Goal: Task Accomplishment & Management: Complete application form

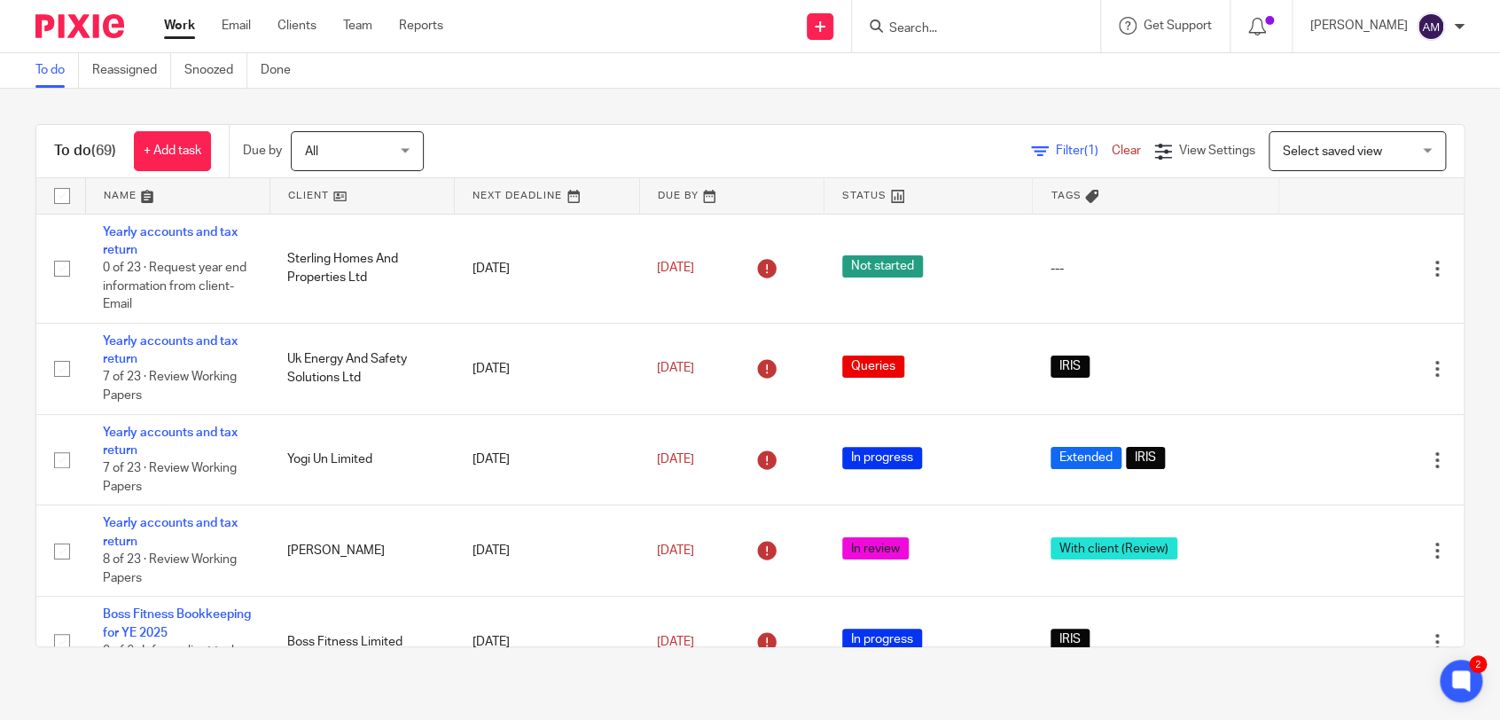
click at [949, 23] on input "Search" at bounding box center [968, 29] width 160 height 16
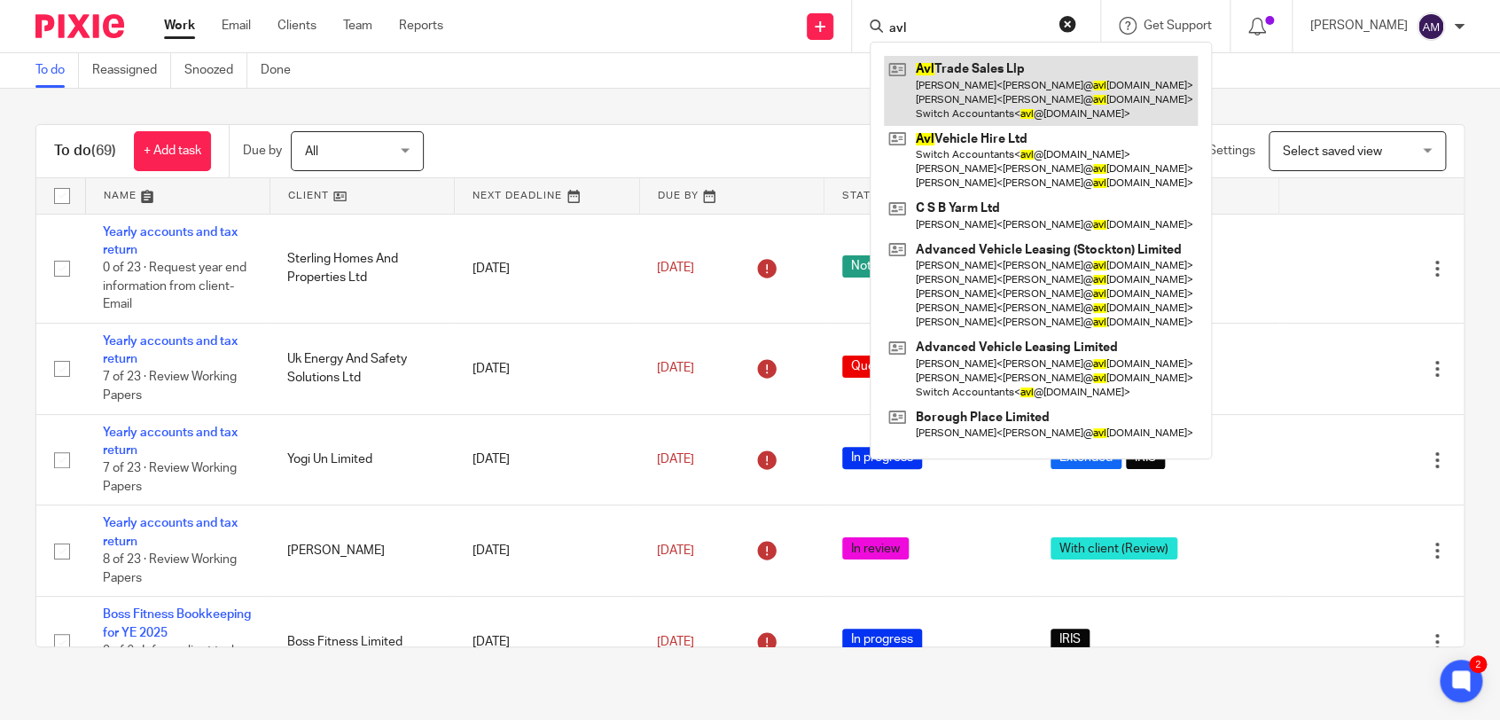
type input "avl"
click at [1014, 65] on link at bounding box center [1041, 91] width 314 height 70
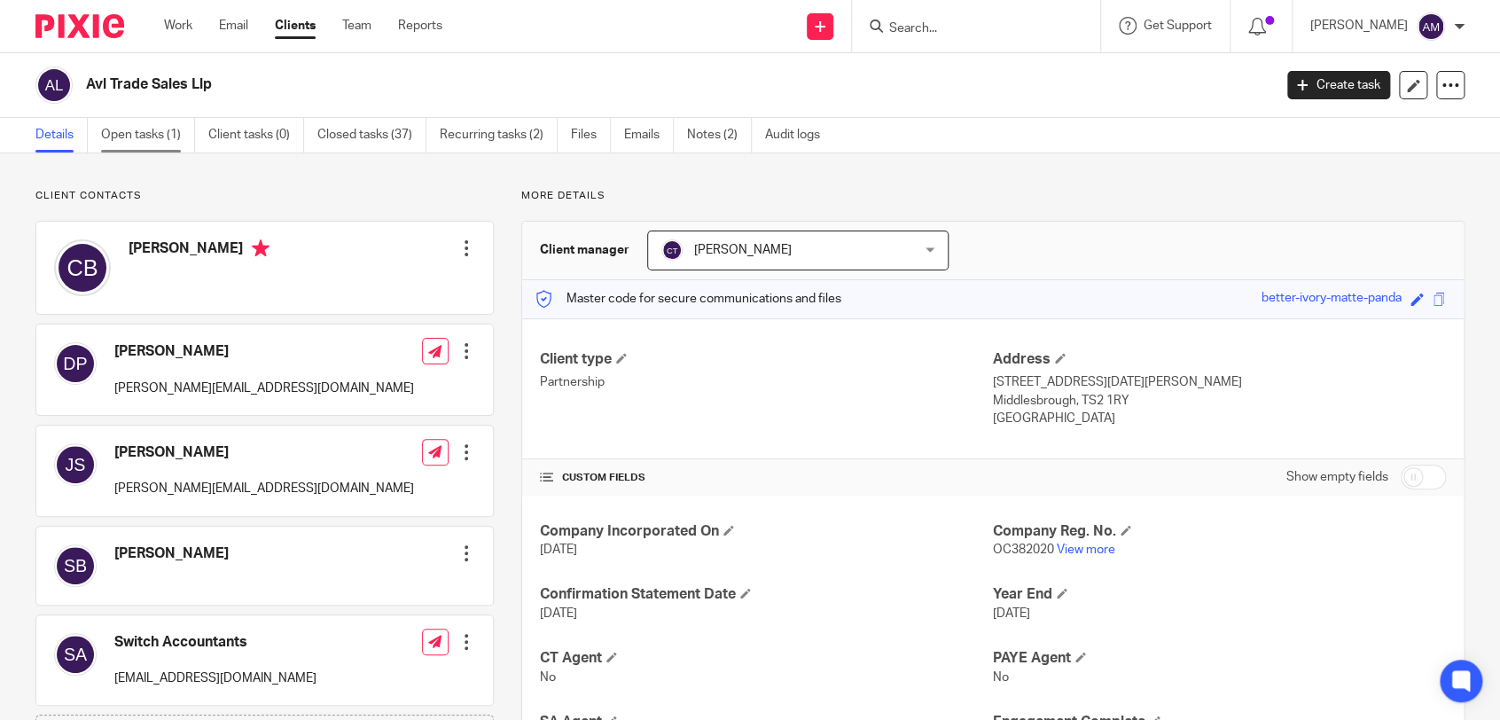
click at [160, 142] on link "Open tasks (1)" at bounding box center [148, 135] width 94 height 35
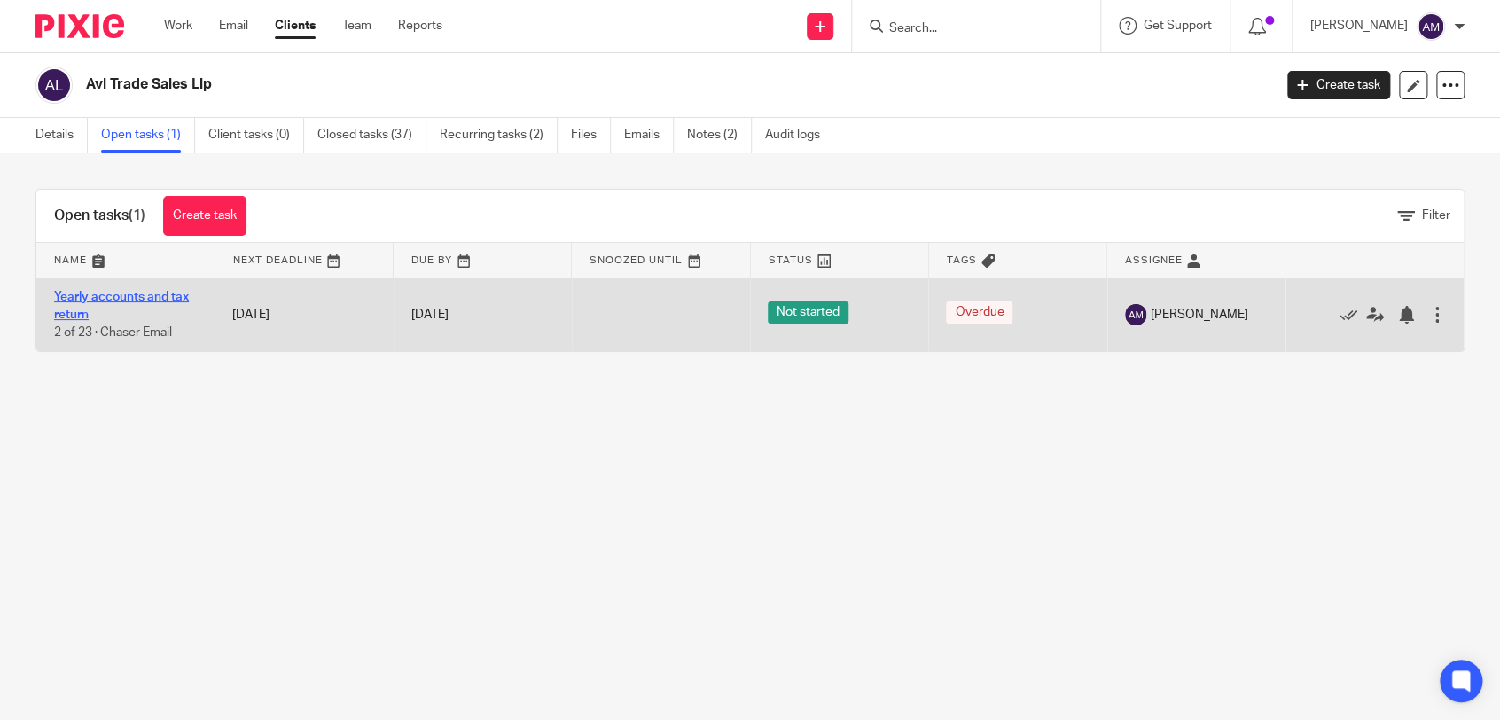
click at [136, 296] on link "Yearly accounts and tax return" at bounding box center [121, 306] width 135 height 30
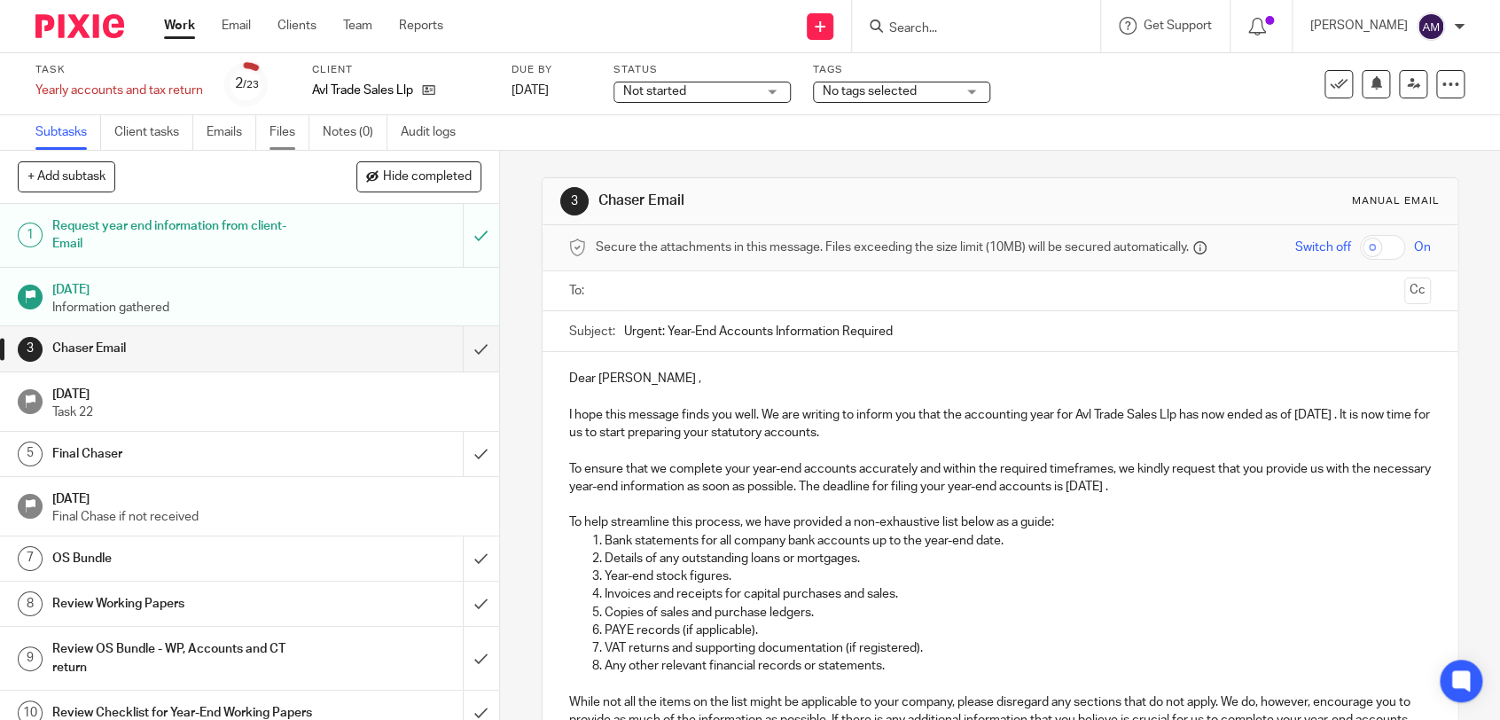
click at [298, 131] on link "Files" at bounding box center [290, 132] width 40 height 35
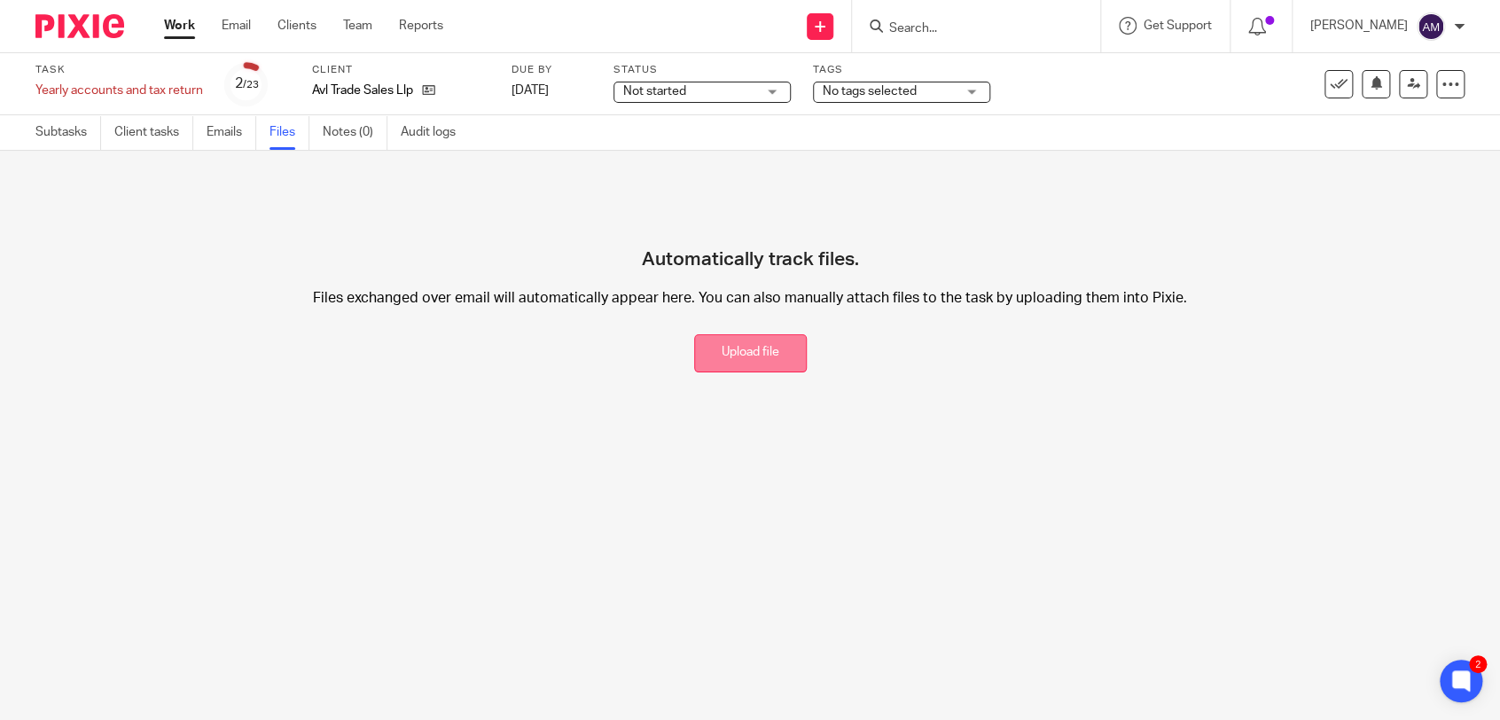
click at [782, 364] on button "Upload file" at bounding box center [750, 353] width 113 height 38
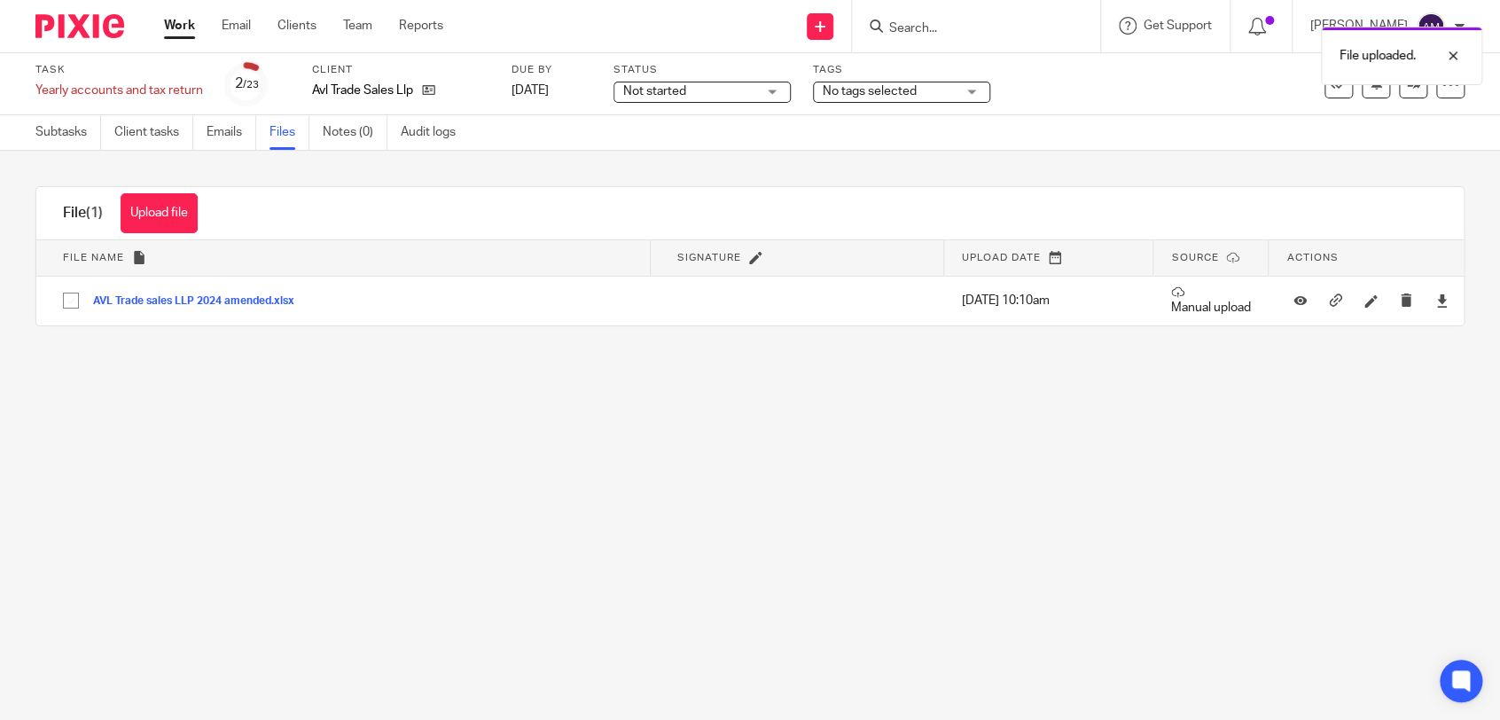
click at [952, 27] on div "File uploaded." at bounding box center [1116, 51] width 732 height 67
click at [928, 28] on div "File uploaded." at bounding box center [1116, 51] width 732 height 67
click at [918, 21] on div at bounding box center [973, 26] width 207 height 22
click at [922, 27] on input "Search" at bounding box center [968, 29] width 160 height 16
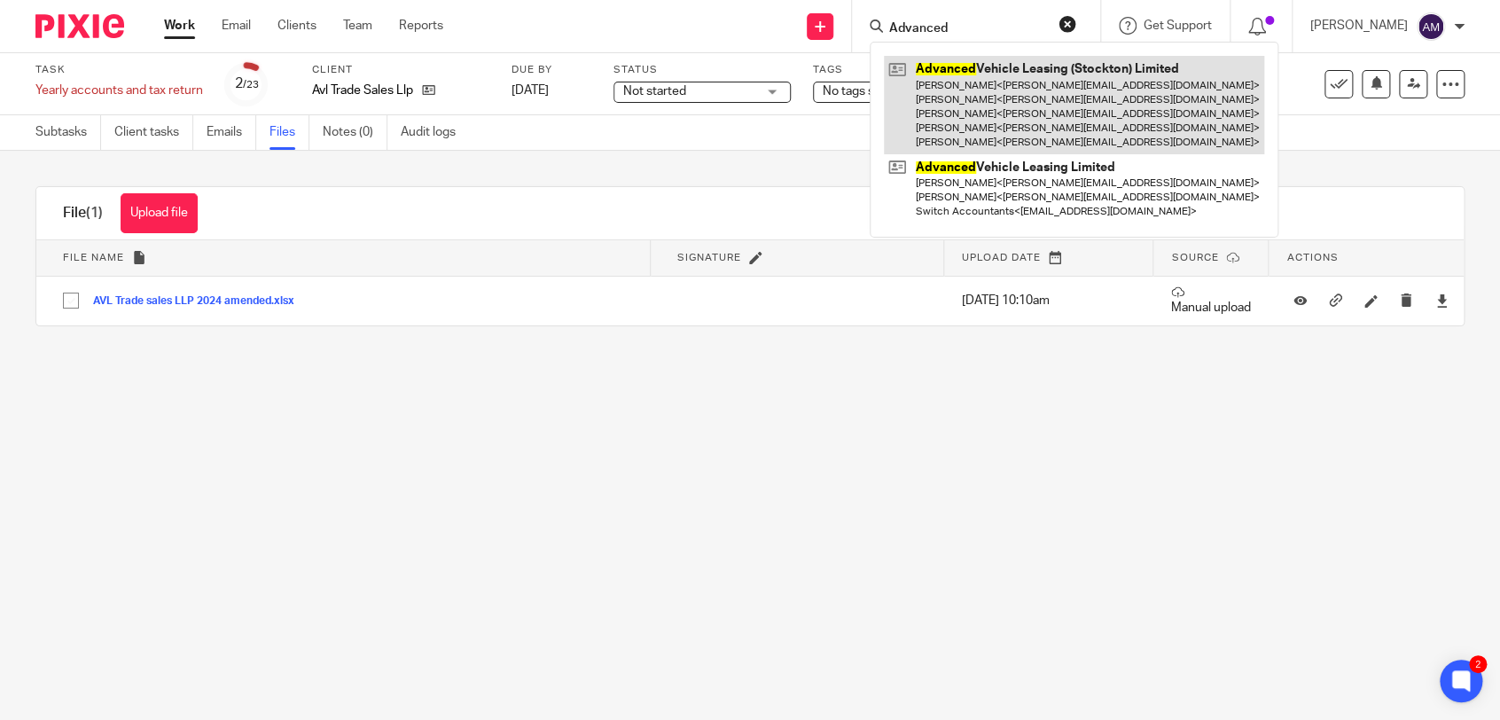
type input "Advanced"
click at [1038, 79] on link at bounding box center [1074, 105] width 380 height 98
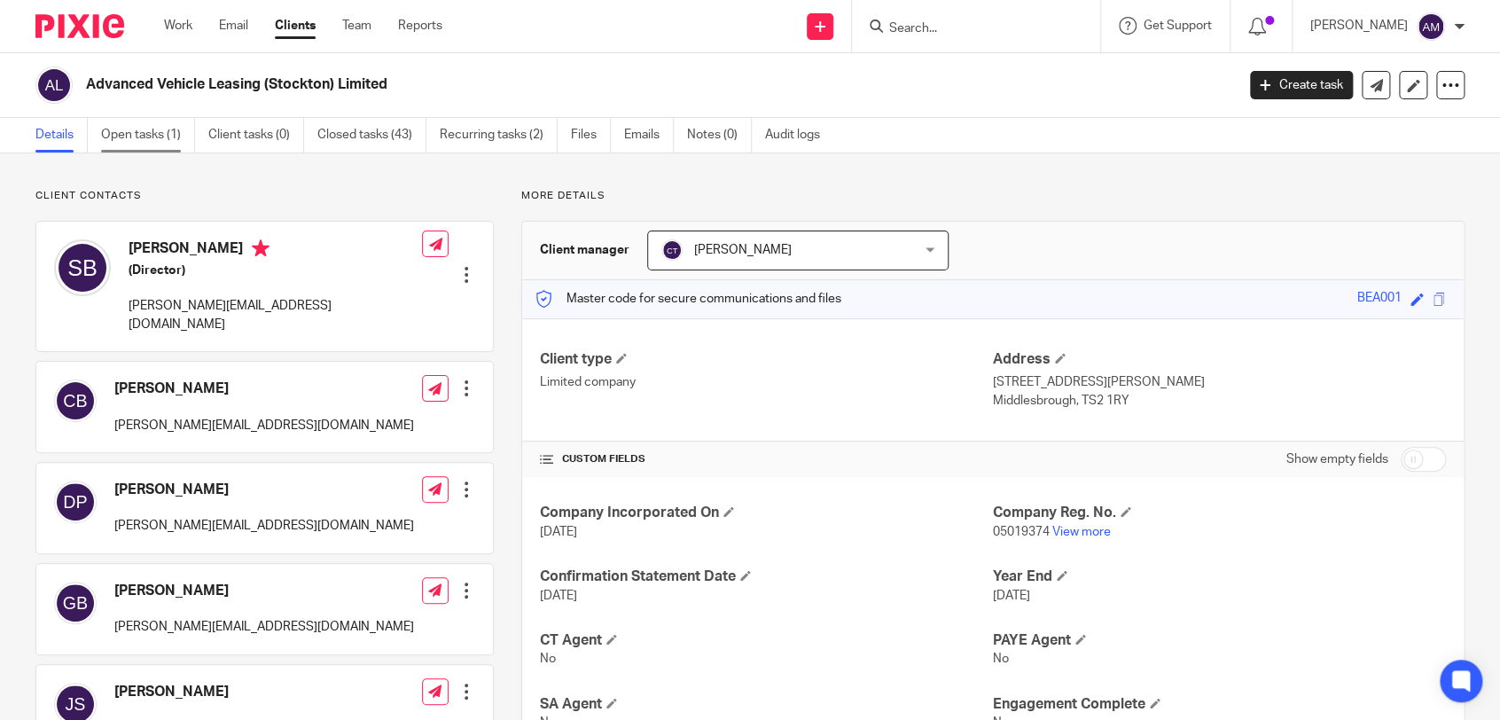
click at [137, 135] on link "Open tasks (1)" at bounding box center [148, 135] width 94 height 35
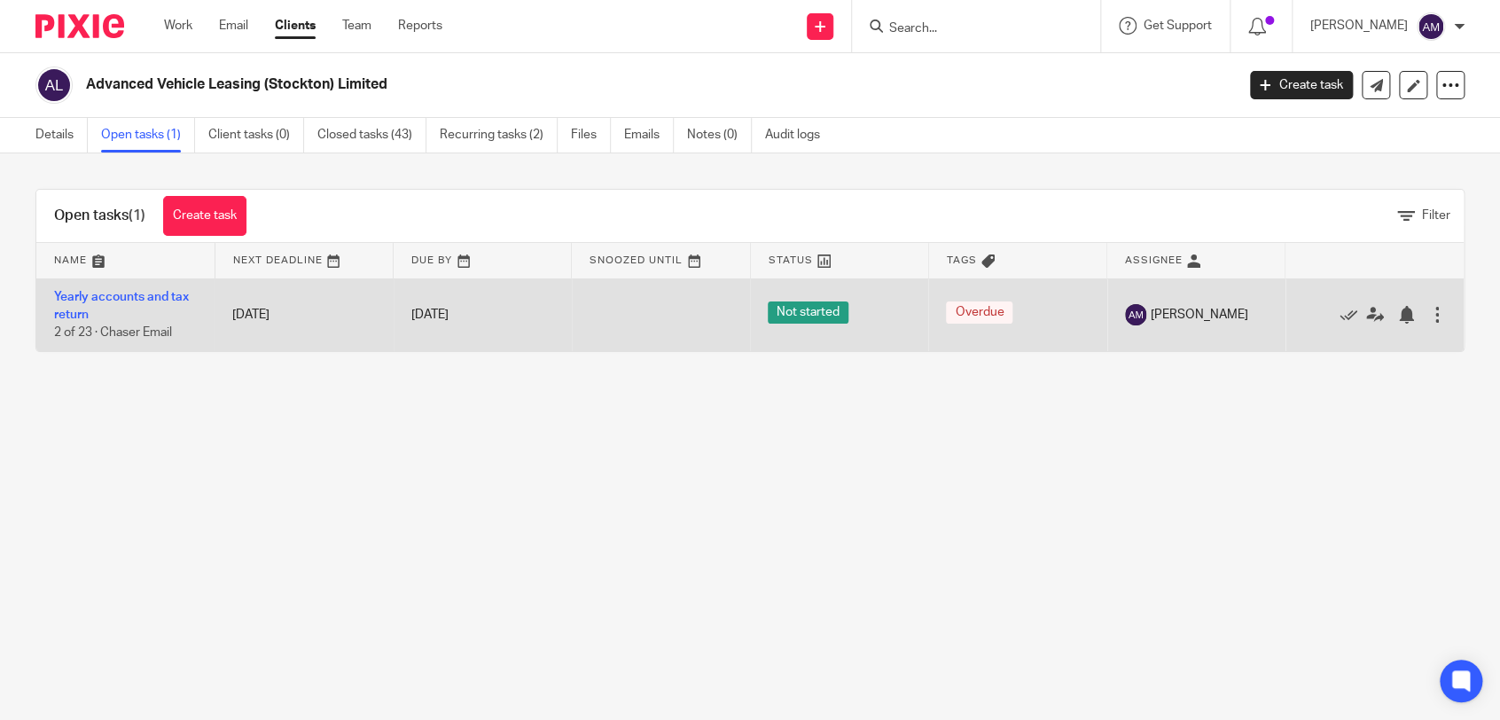
click at [119, 303] on td "Yearly accounts and tax return 2 of 23 · Chaser Email" at bounding box center [125, 314] width 178 height 73
click at [121, 296] on link "Yearly accounts and tax return" at bounding box center [121, 306] width 135 height 30
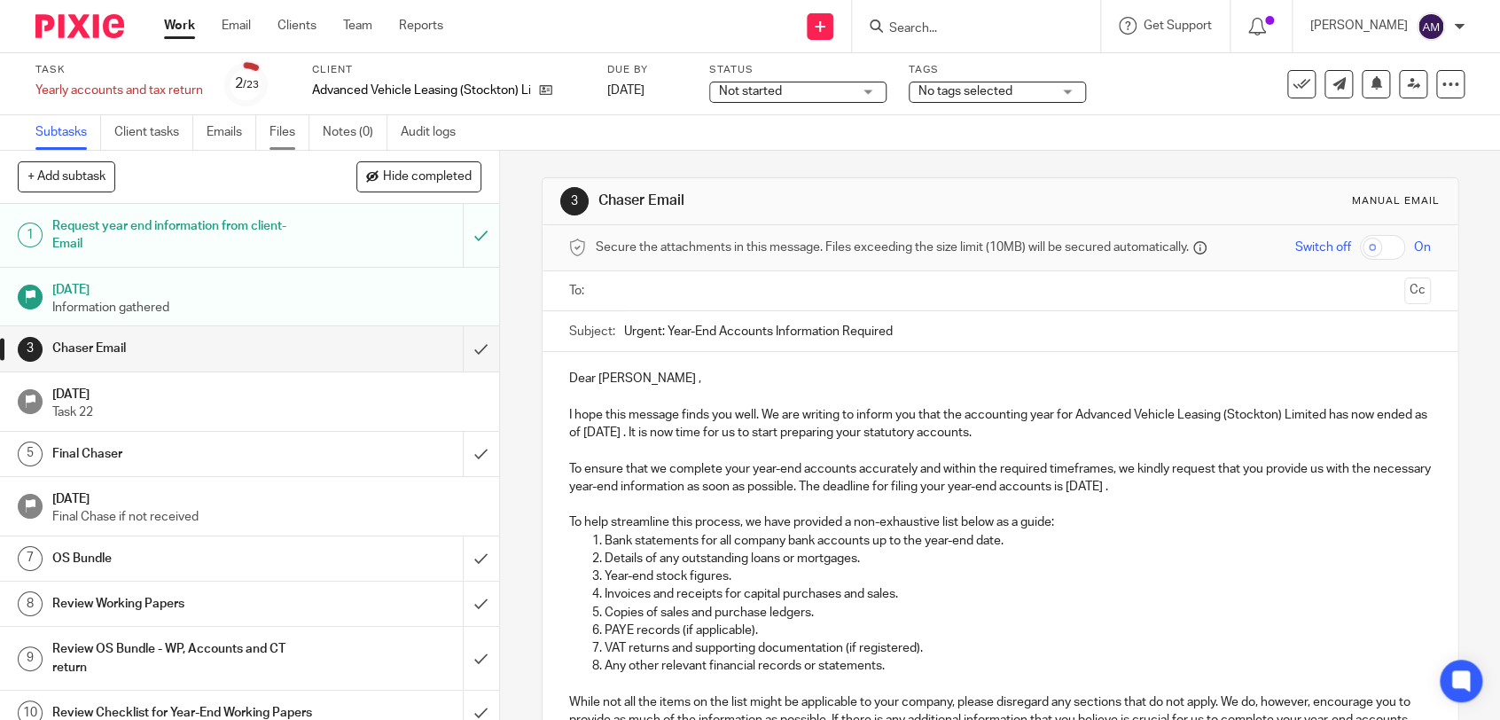
click at [289, 138] on link "Files" at bounding box center [290, 132] width 40 height 35
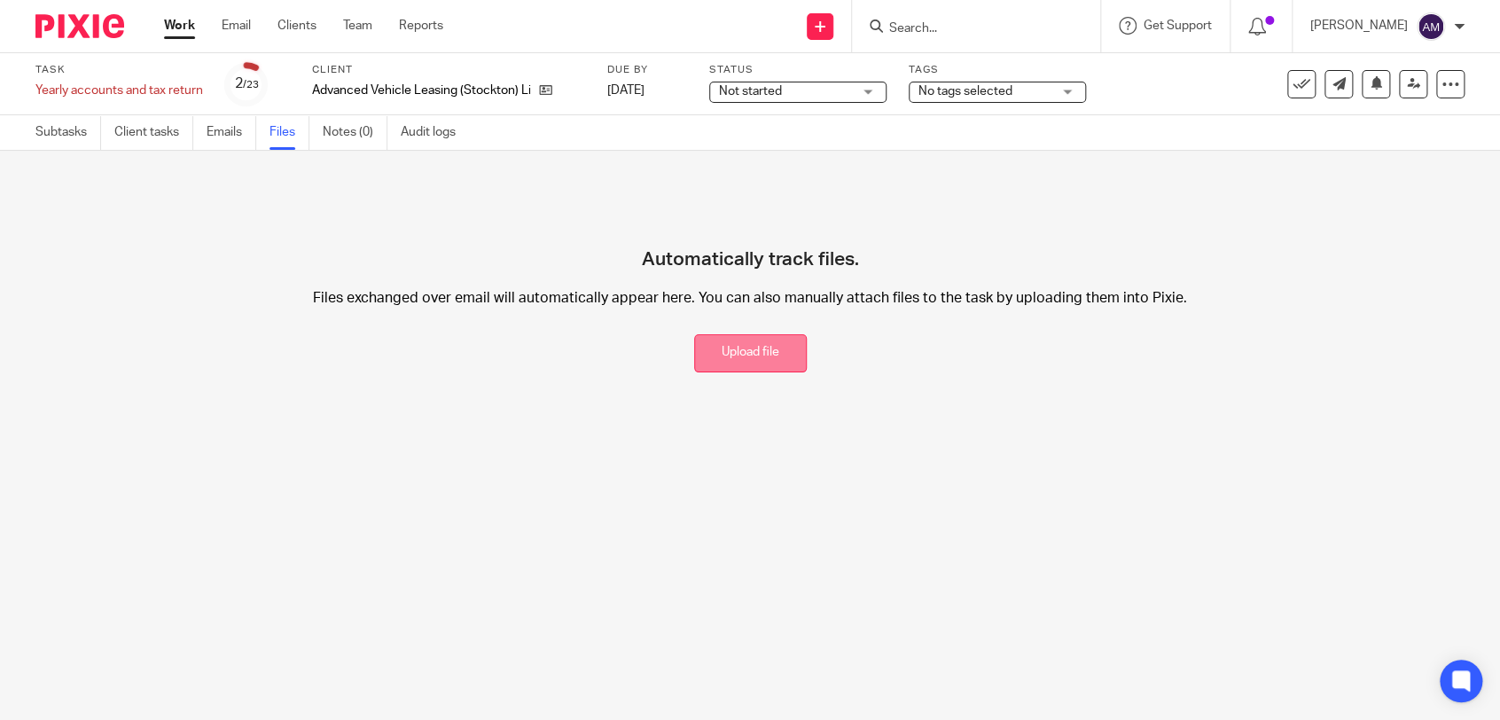
click at [760, 358] on button "Upload file" at bounding box center [750, 353] width 113 height 38
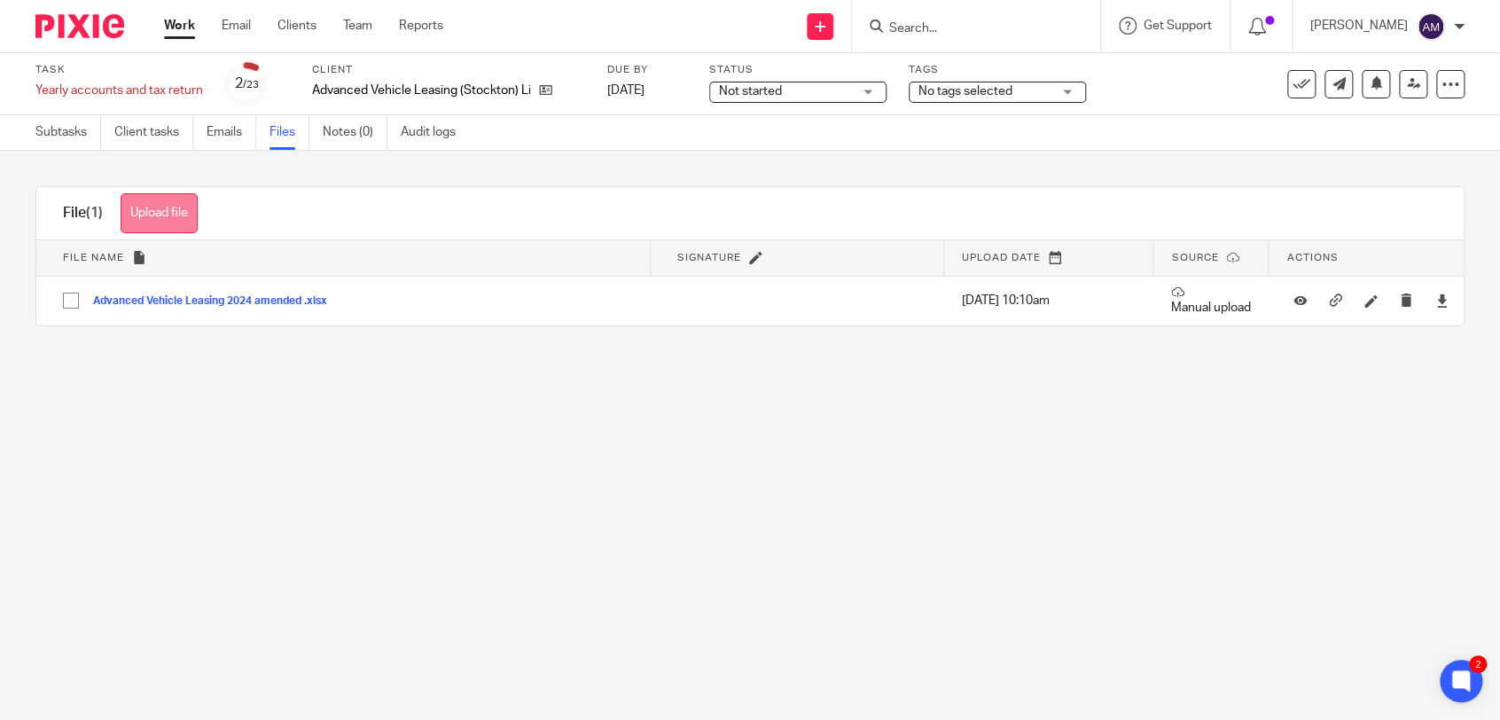
click at [184, 210] on button "Upload file" at bounding box center [159, 213] width 77 height 40
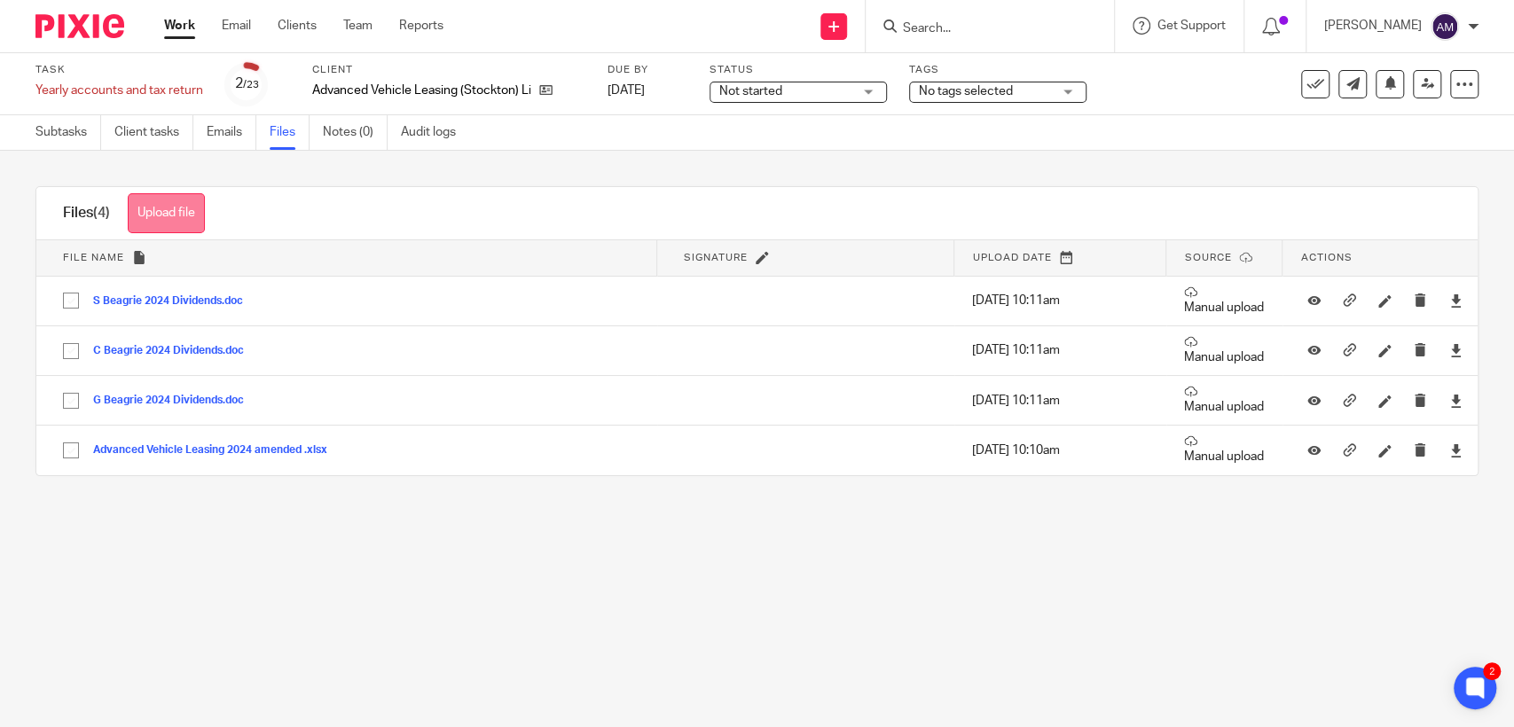
click at [170, 216] on button "Upload file" at bounding box center [166, 213] width 77 height 40
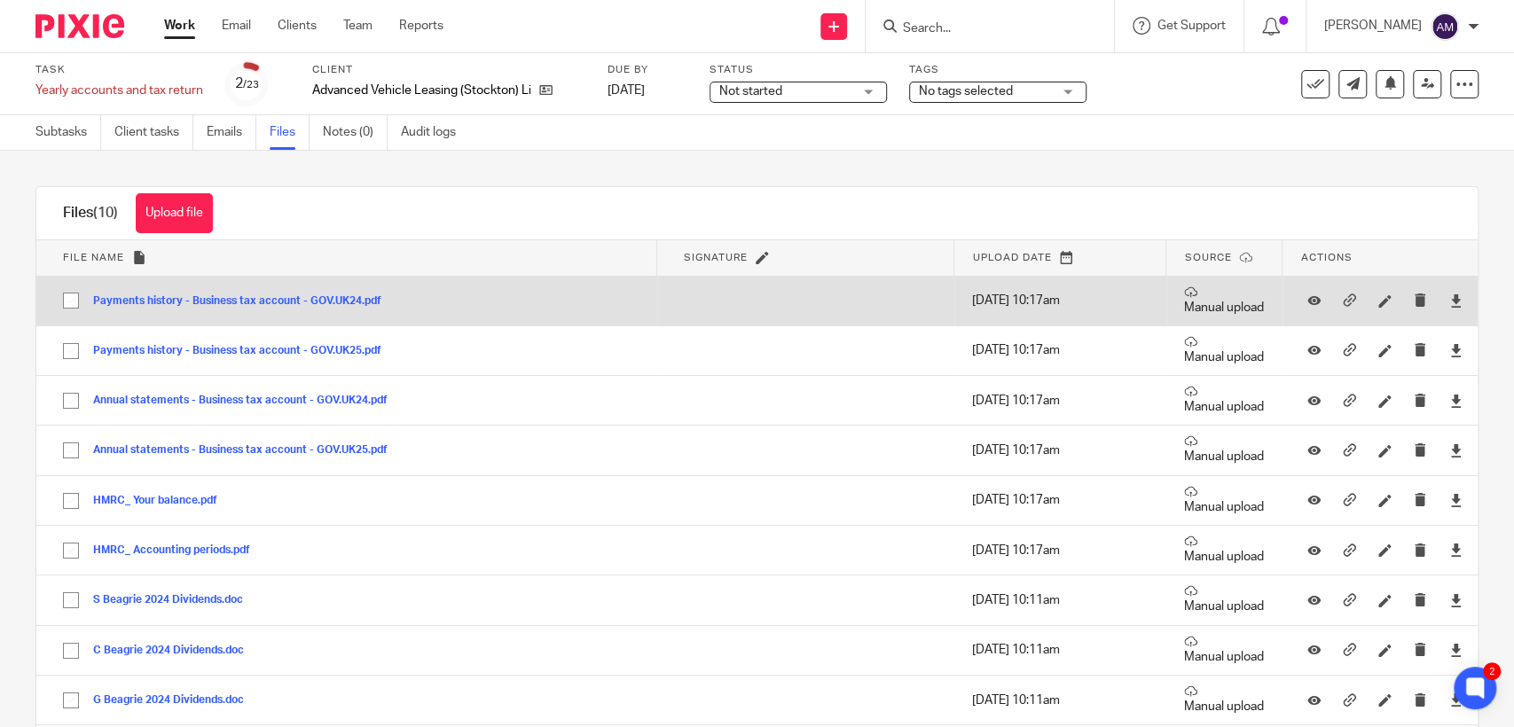
click at [69, 303] on input "checkbox" at bounding box center [71, 301] width 34 height 34
checkbox input "true"
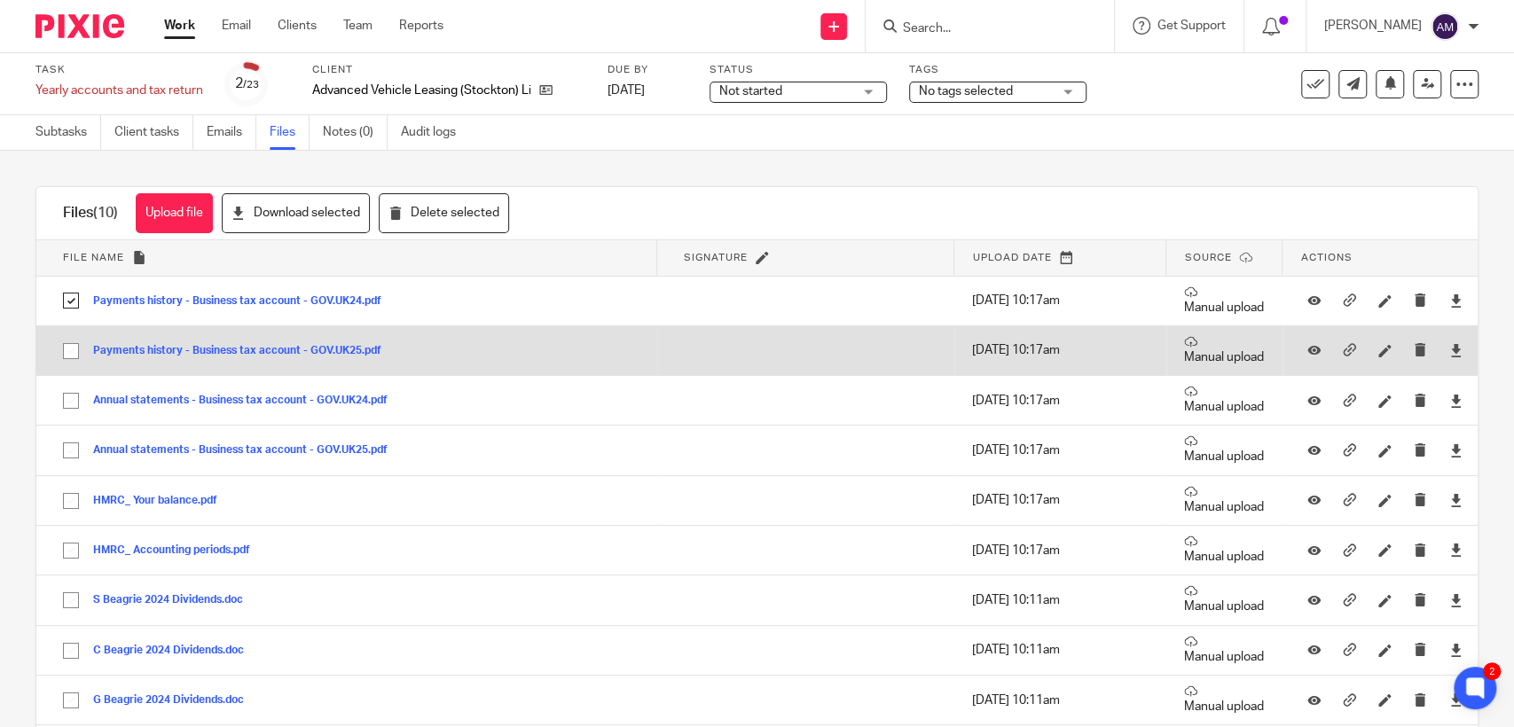
click at [68, 355] on input "checkbox" at bounding box center [71, 351] width 34 height 34
checkbox input "true"
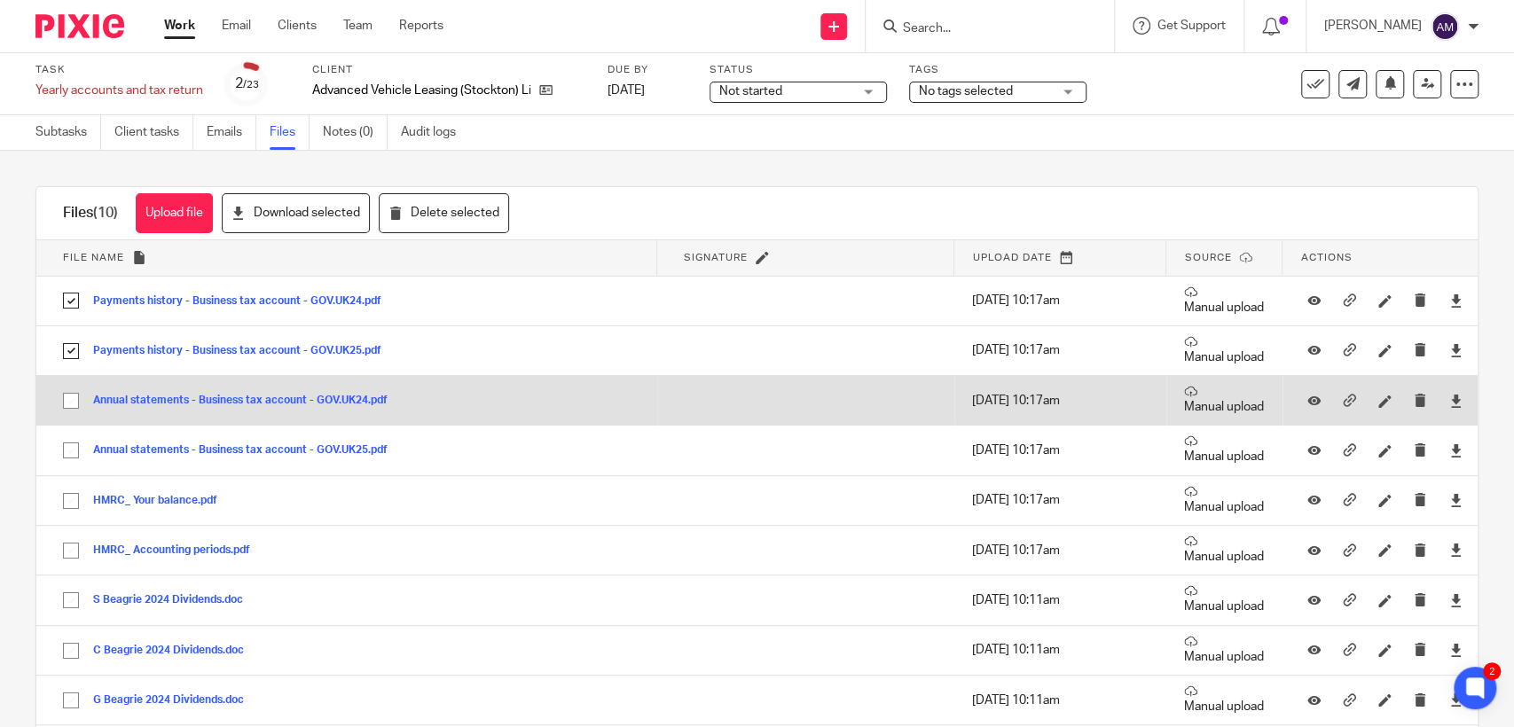
click at [71, 401] on input "checkbox" at bounding box center [71, 401] width 34 height 34
checkbox input "true"
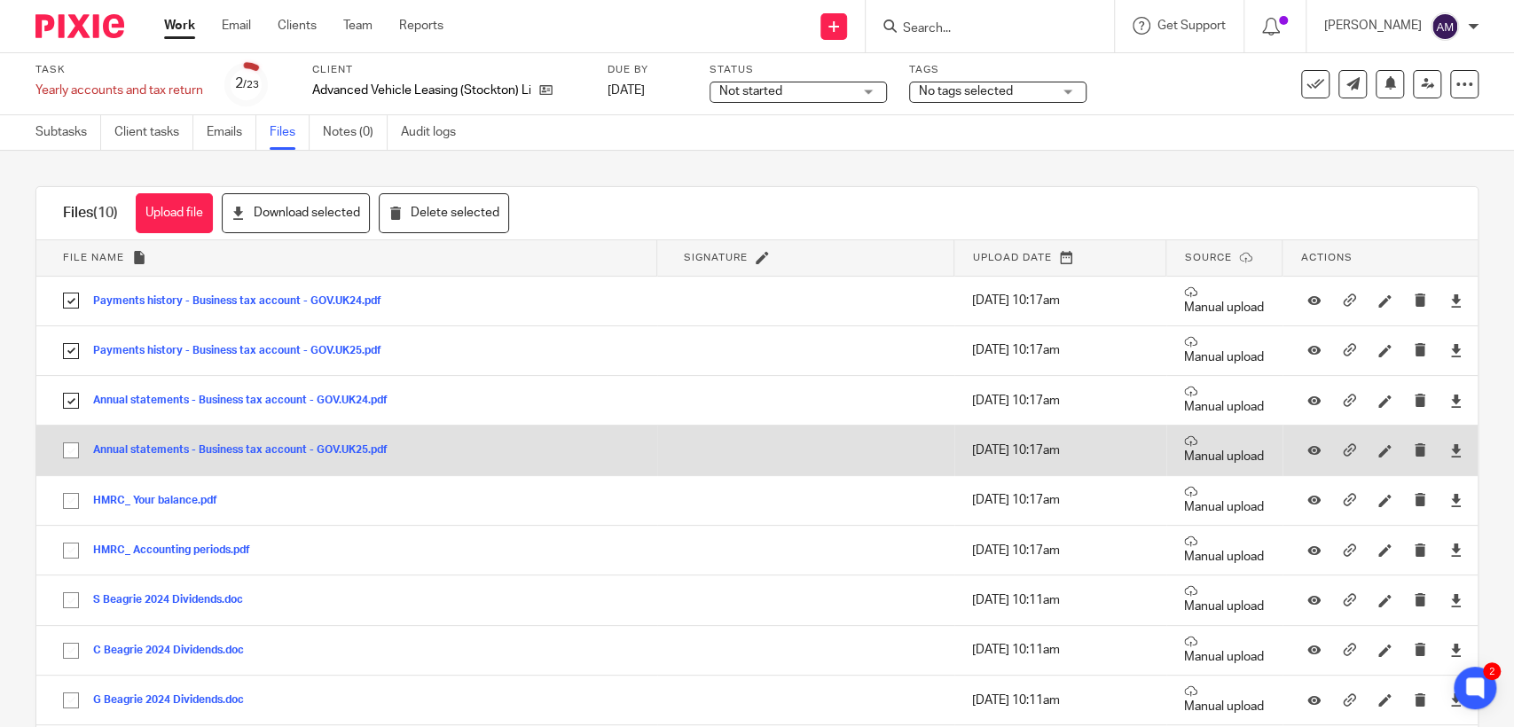
click at [71, 448] on input "checkbox" at bounding box center [71, 451] width 34 height 34
checkbox input "true"
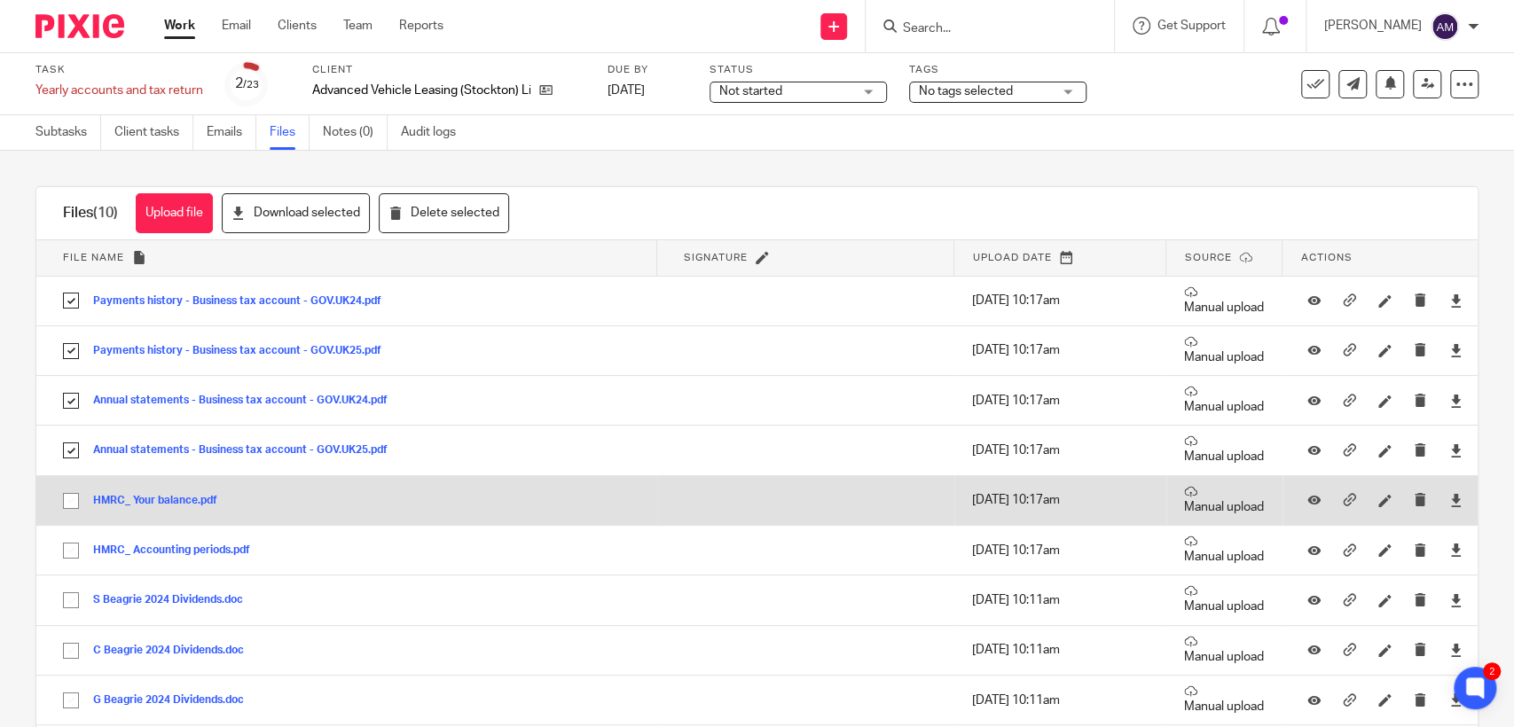
click at [73, 508] on input "checkbox" at bounding box center [71, 501] width 34 height 34
checkbox input "true"
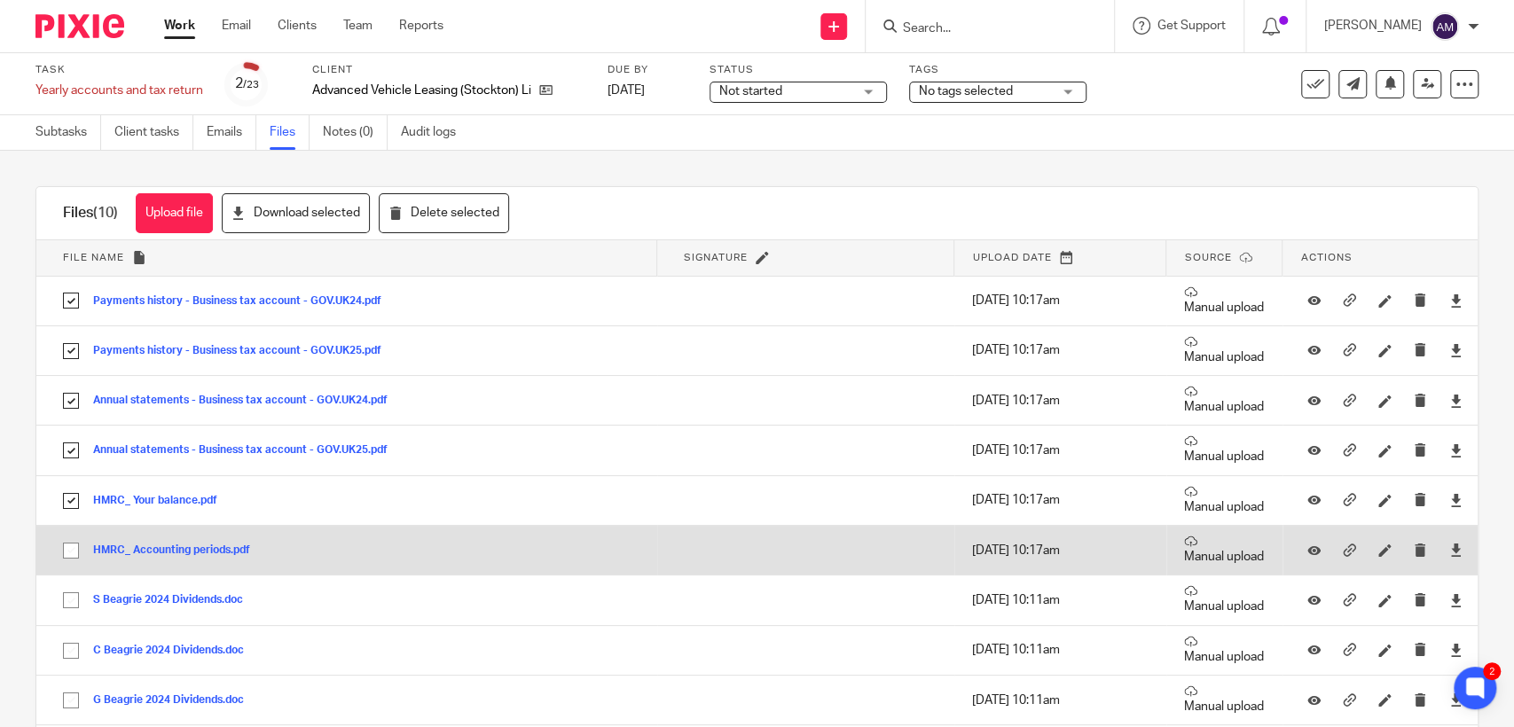
click at [74, 555] on input "checkbox" at bounding box center [71, 551] width 34 height 34
checkbox input "true"
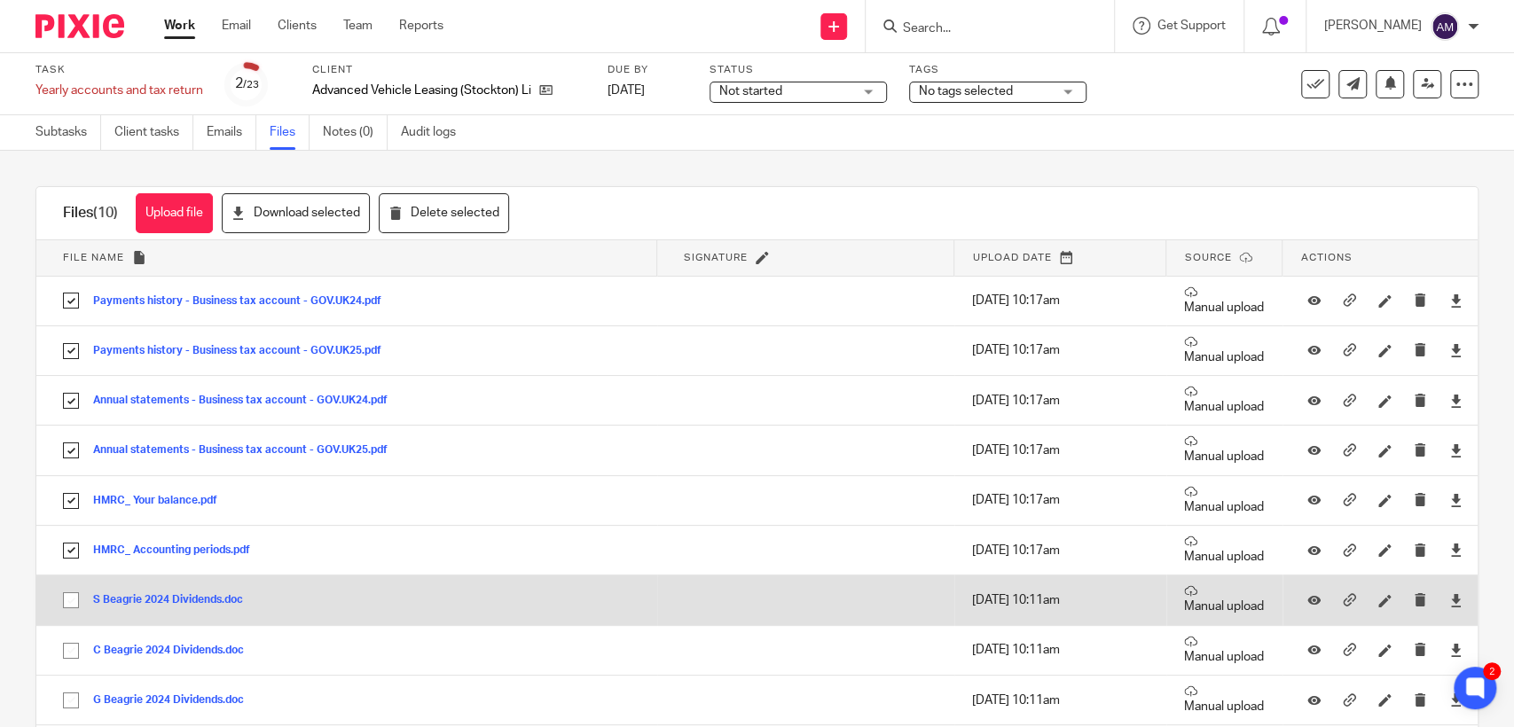
click at [72, 602] on input "checkbox" at bounding box center [71, 601] width 34 height 34
checkbox input "true"
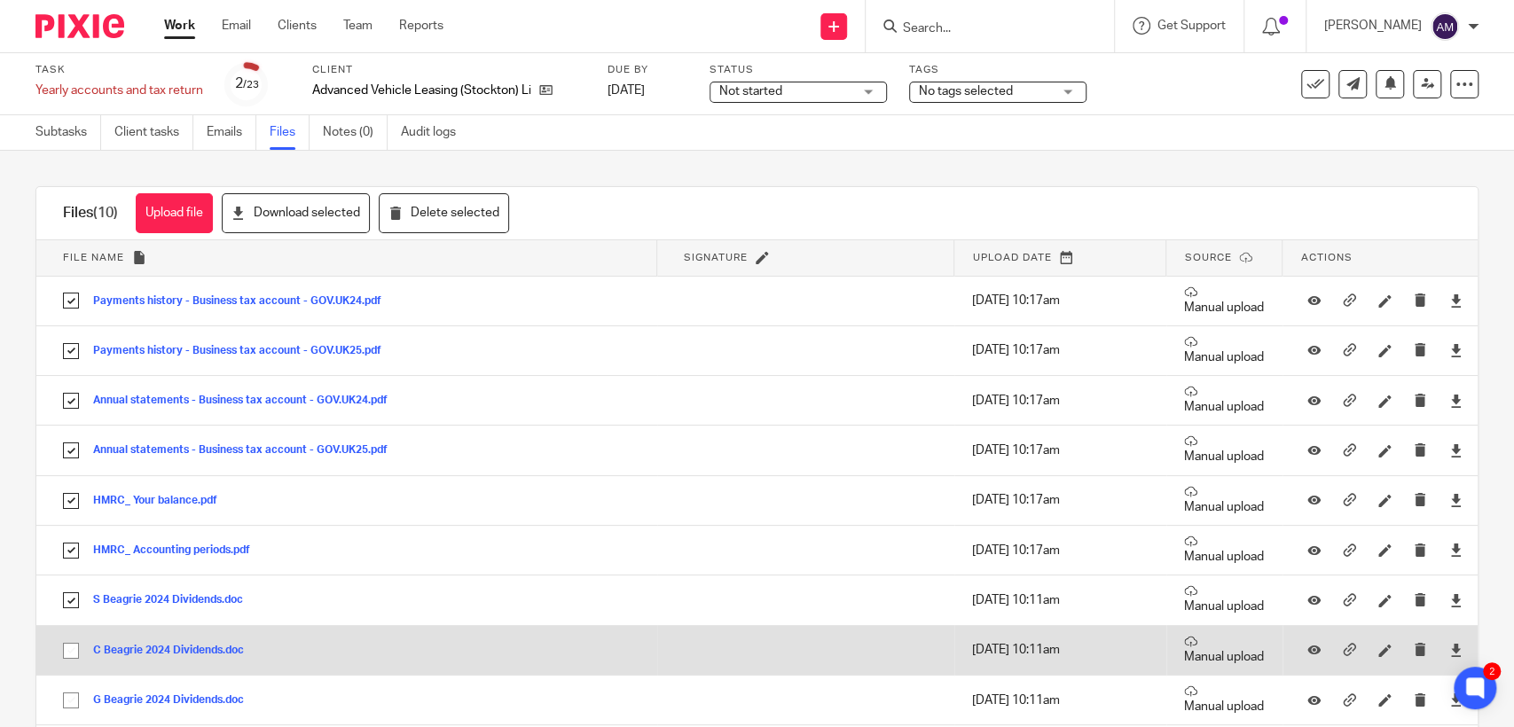
click at [75, 652] on input "checkbox" at bounding box center [71, 651] width 34 height 34
checkbox input "true"
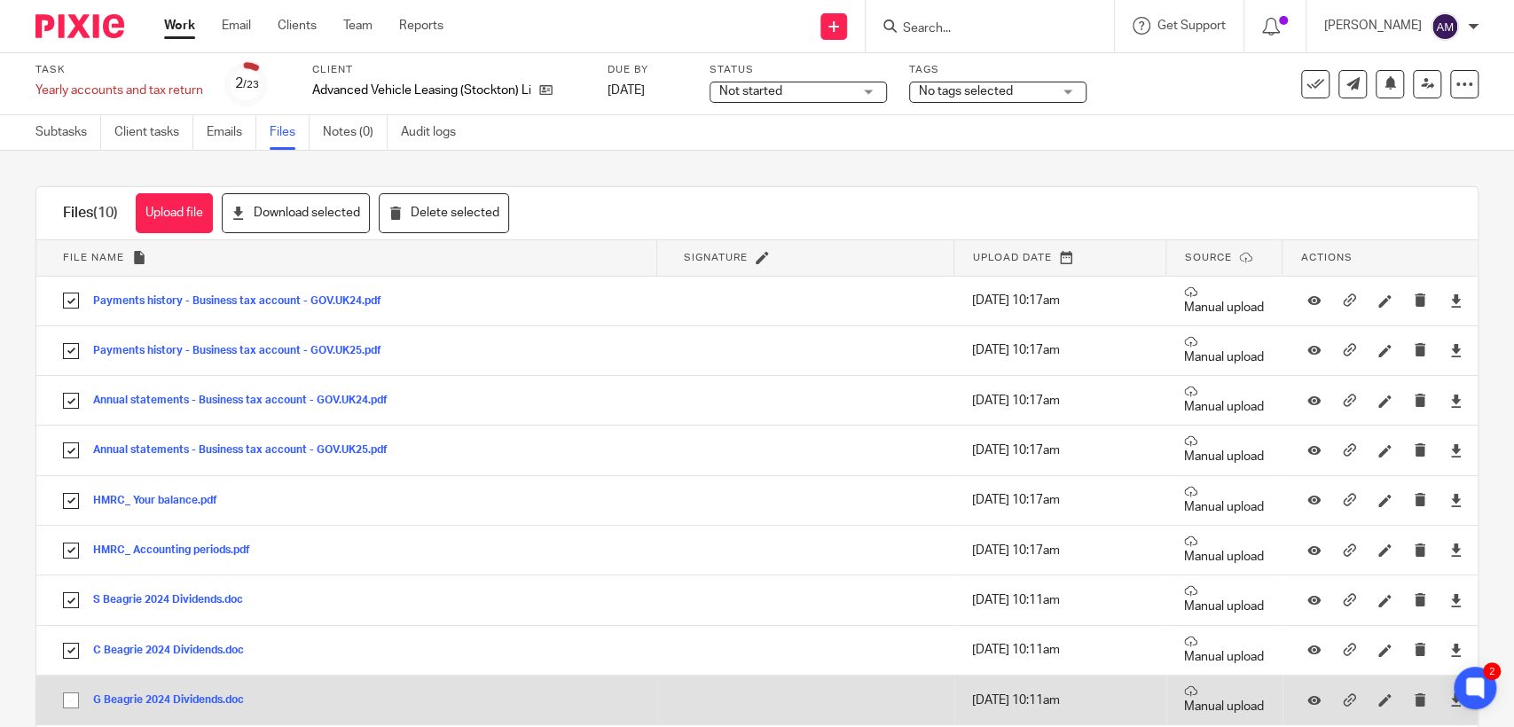
click at [71, 701] on input "checkbox" at bounding box center [71, 701] width 34 height 34
checkbox input "true"
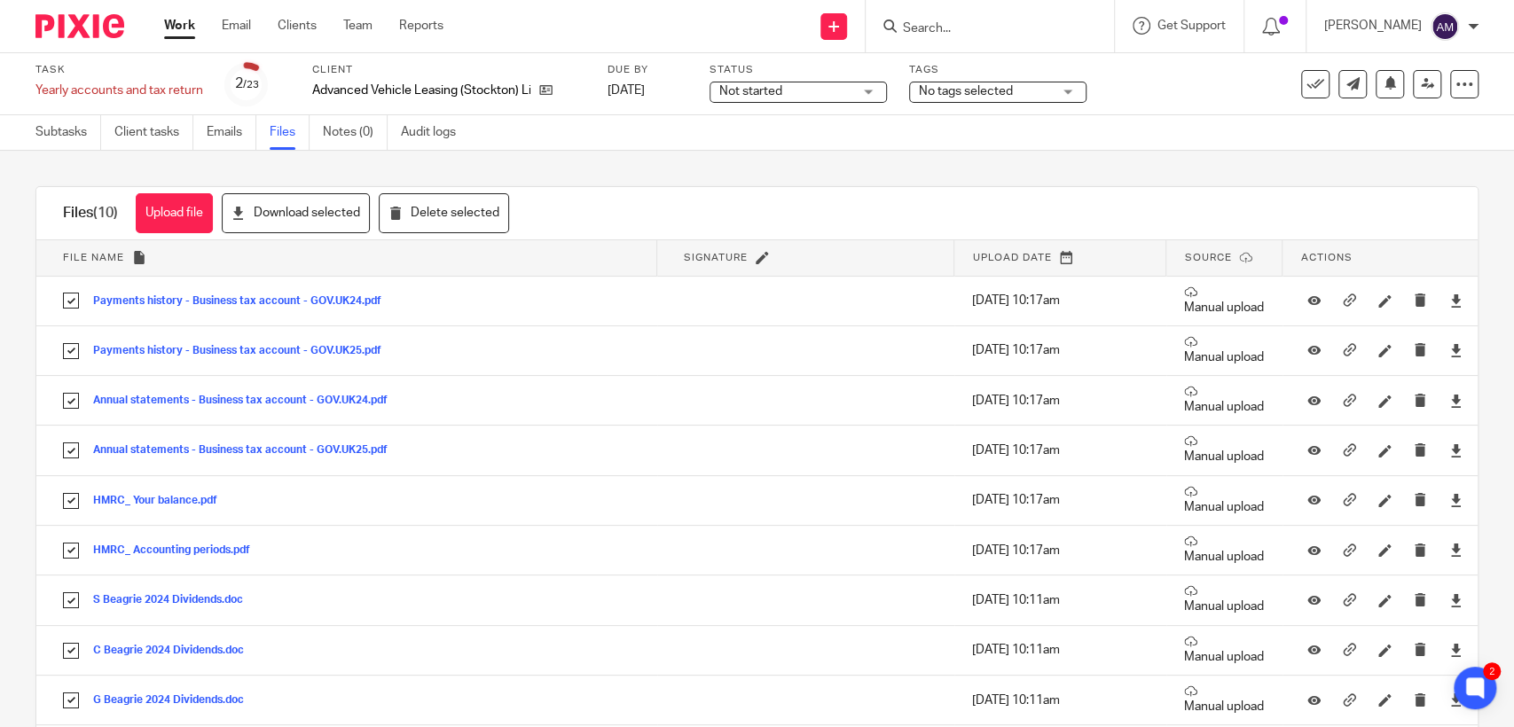
scroll to position [82, 0]
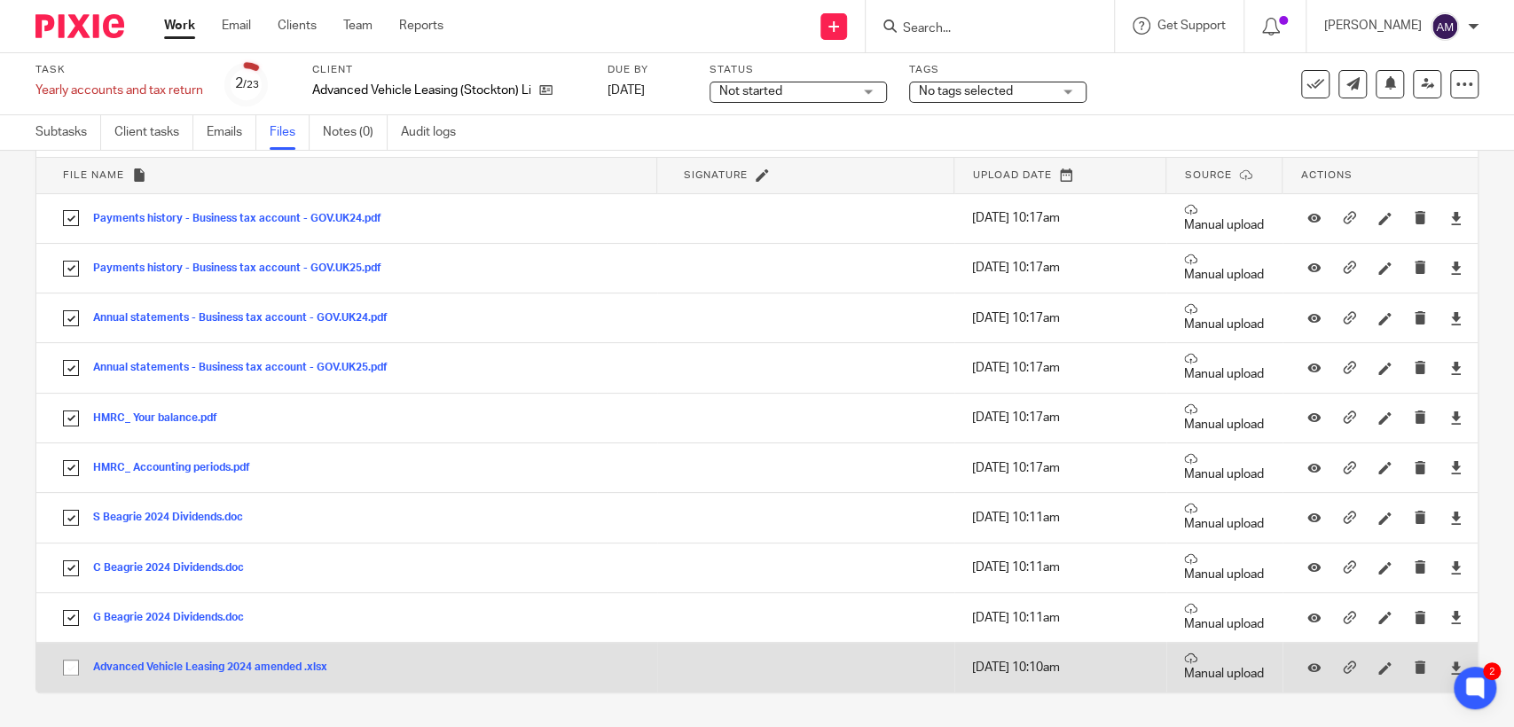
click at [67, 671] on input "checkbox" at bounding box center [71, 668] width 34 height 34
checkbox input "true"
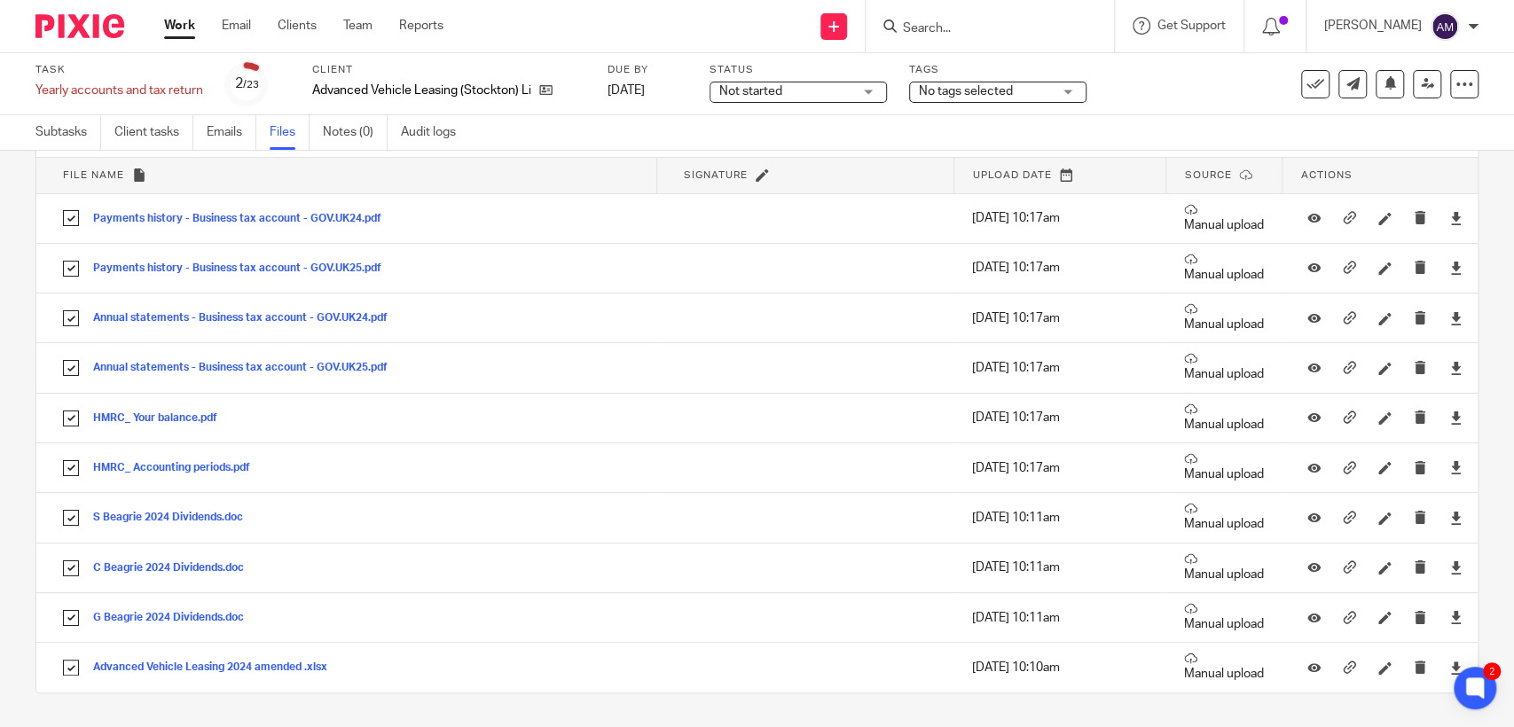
click at [852, 88] on span "Not started" at bounding box center [785, 91] width 133 height 19
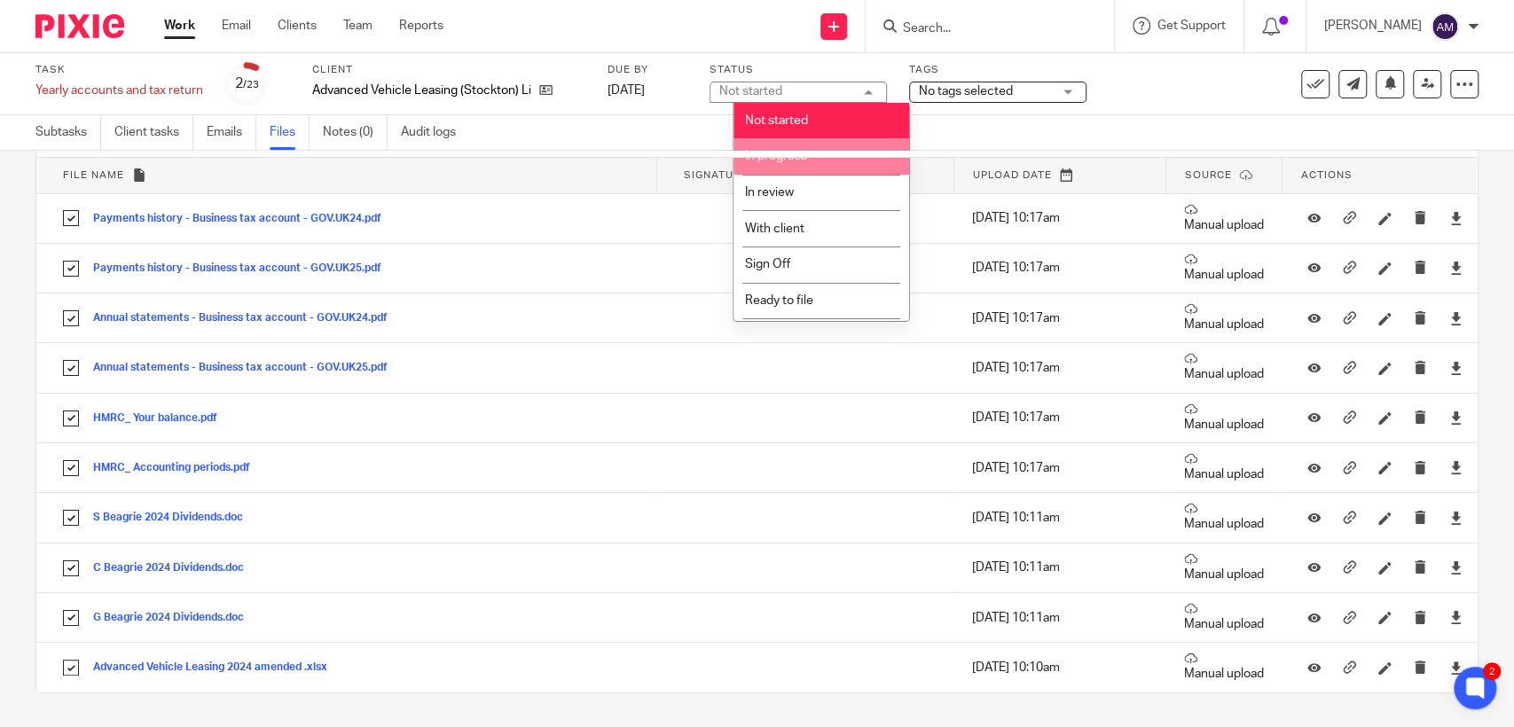
click at [846, 162] on li "In progress" at bounding box center [821, 156] width 176 height 36
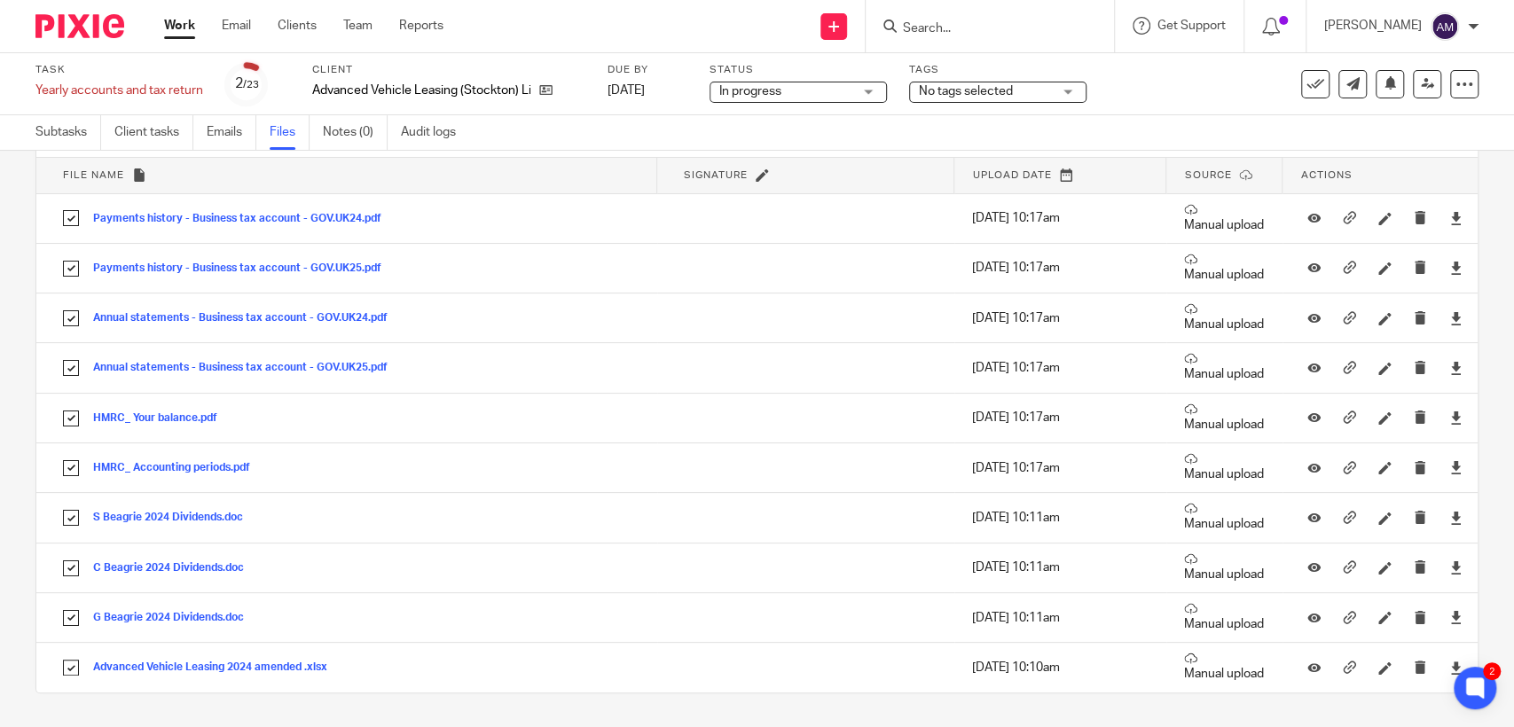
click at [977, 87] on span "No tags selected" at bounding box center [966, 91] width 94 height 12
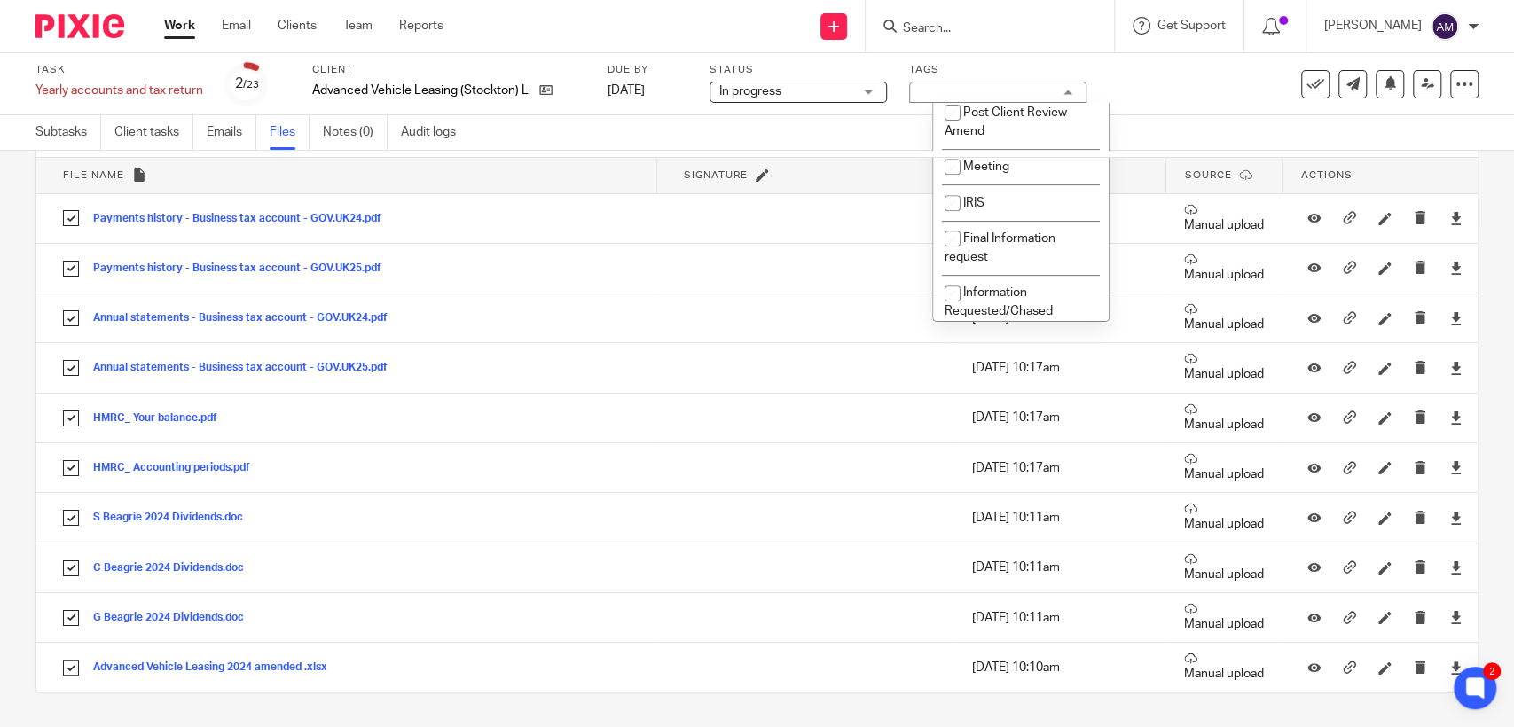
scroll to position [552, 0]
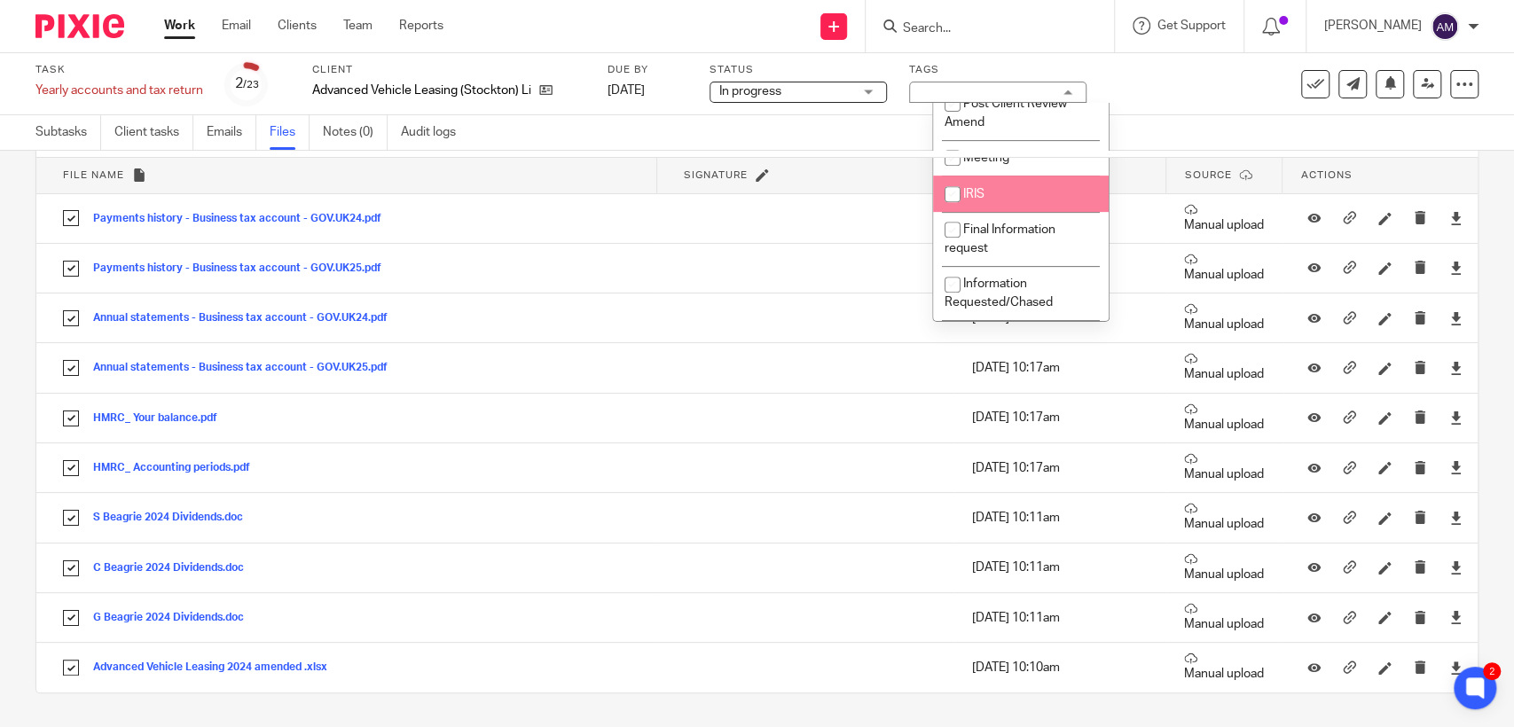
click at [1017, 212] on li "IRIS" at bounding box center [1021, 194] width 176 height 36
checkbox input "true"
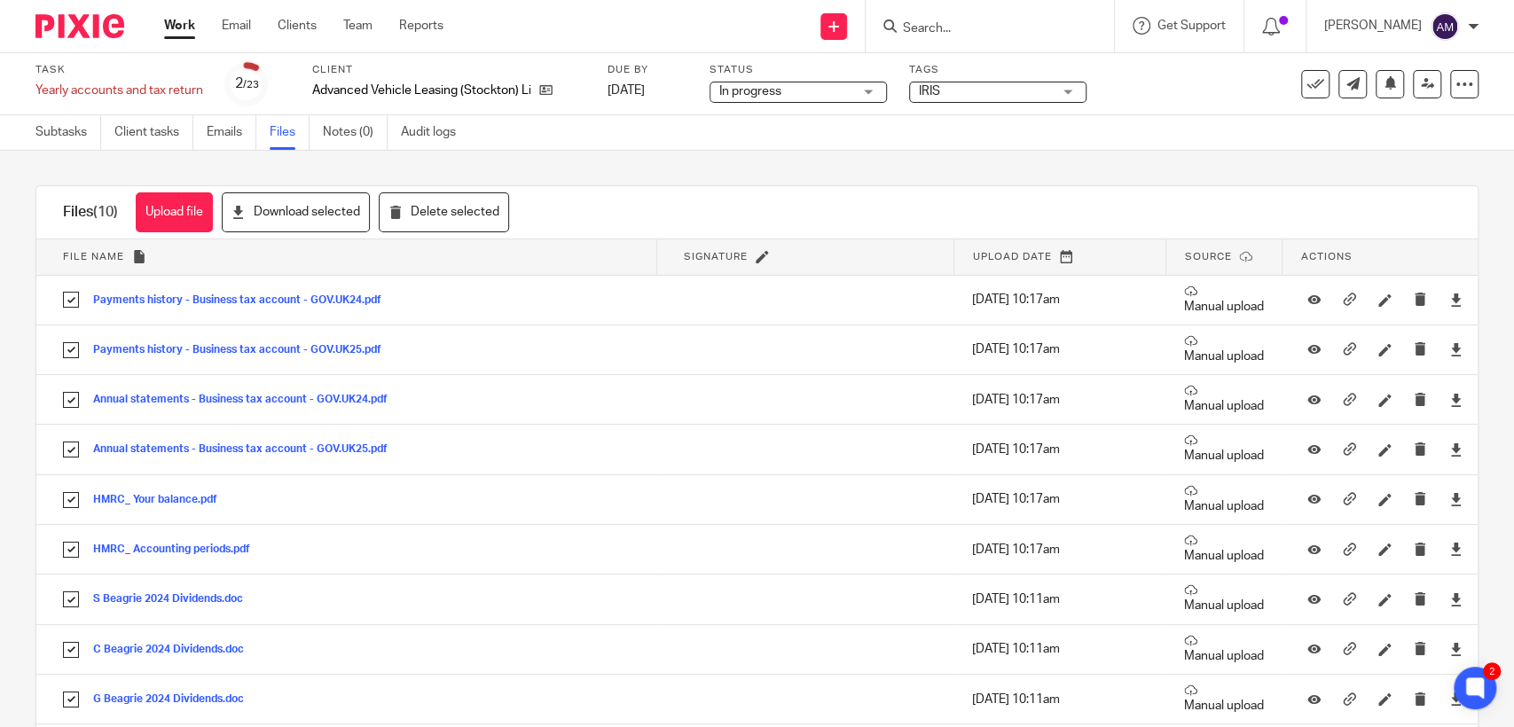
scroll to position [0, 0]
click at [305, 216] on button "Download selected" at bounding box center [296, 213] width 148 height 40
click at [988, 30] on input "Search" at bounding box center [981, 29] width 160 height 16
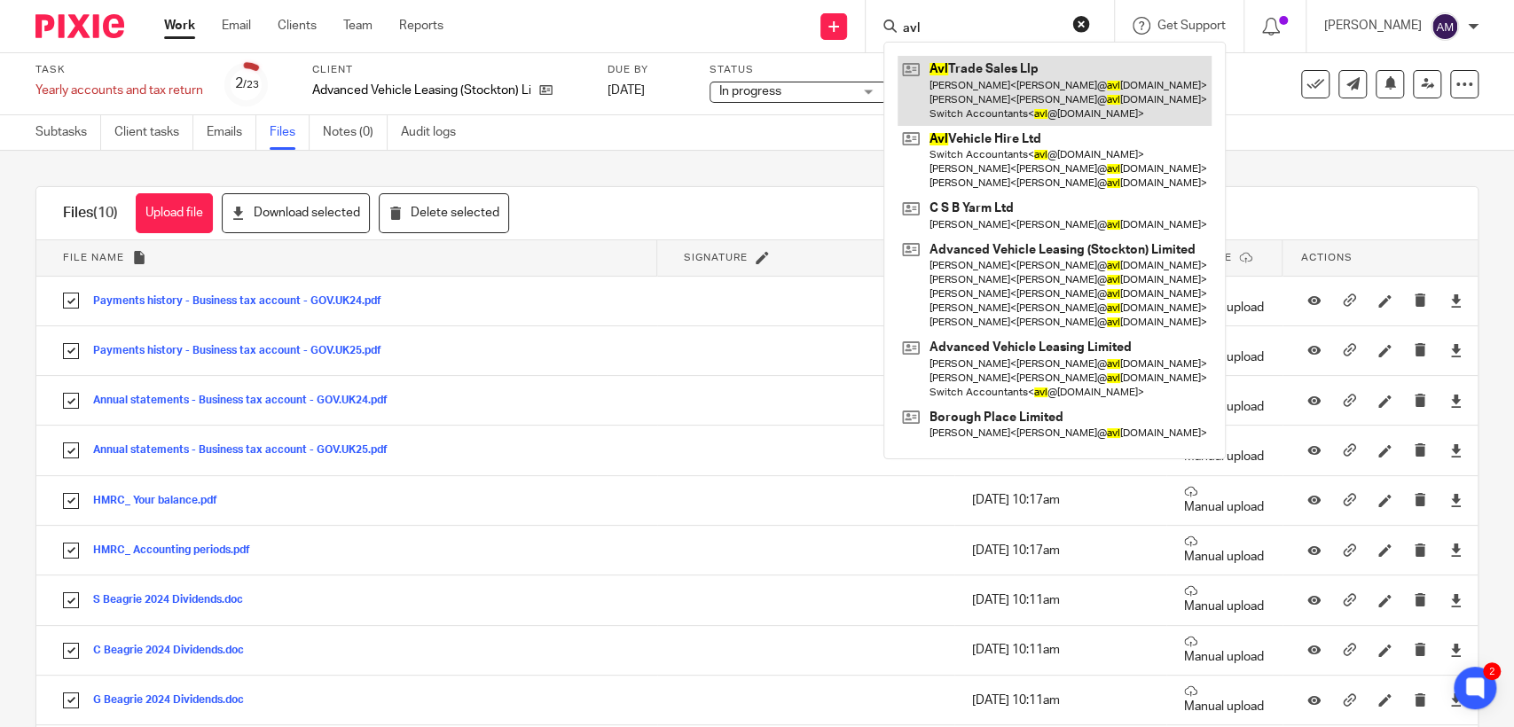
type input "avl"
click at [1065, 80] on link at bounding box center [1054, 91] width 314 height 70
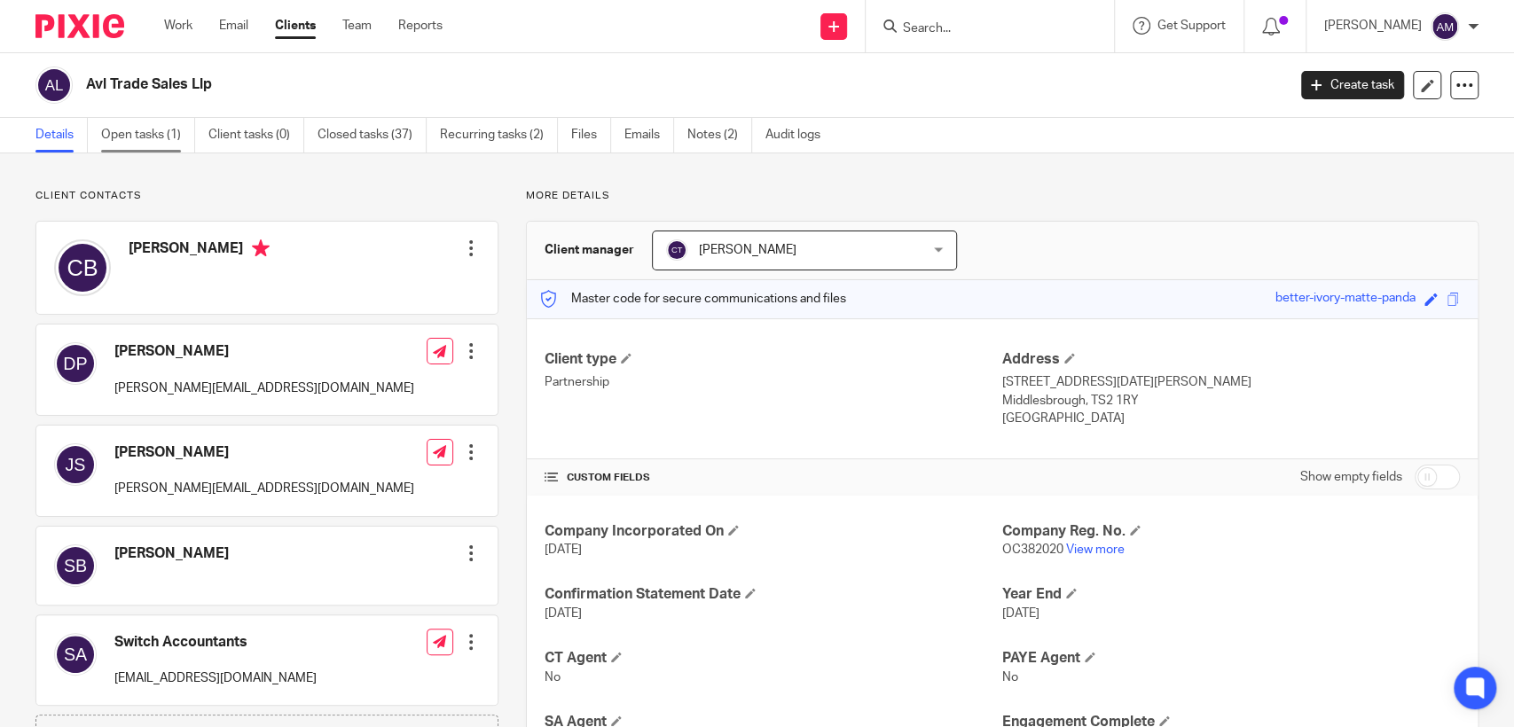
click at [145, 133] on link "Open tasks (1)" at bounding box center [148, 135] width 94 height 35
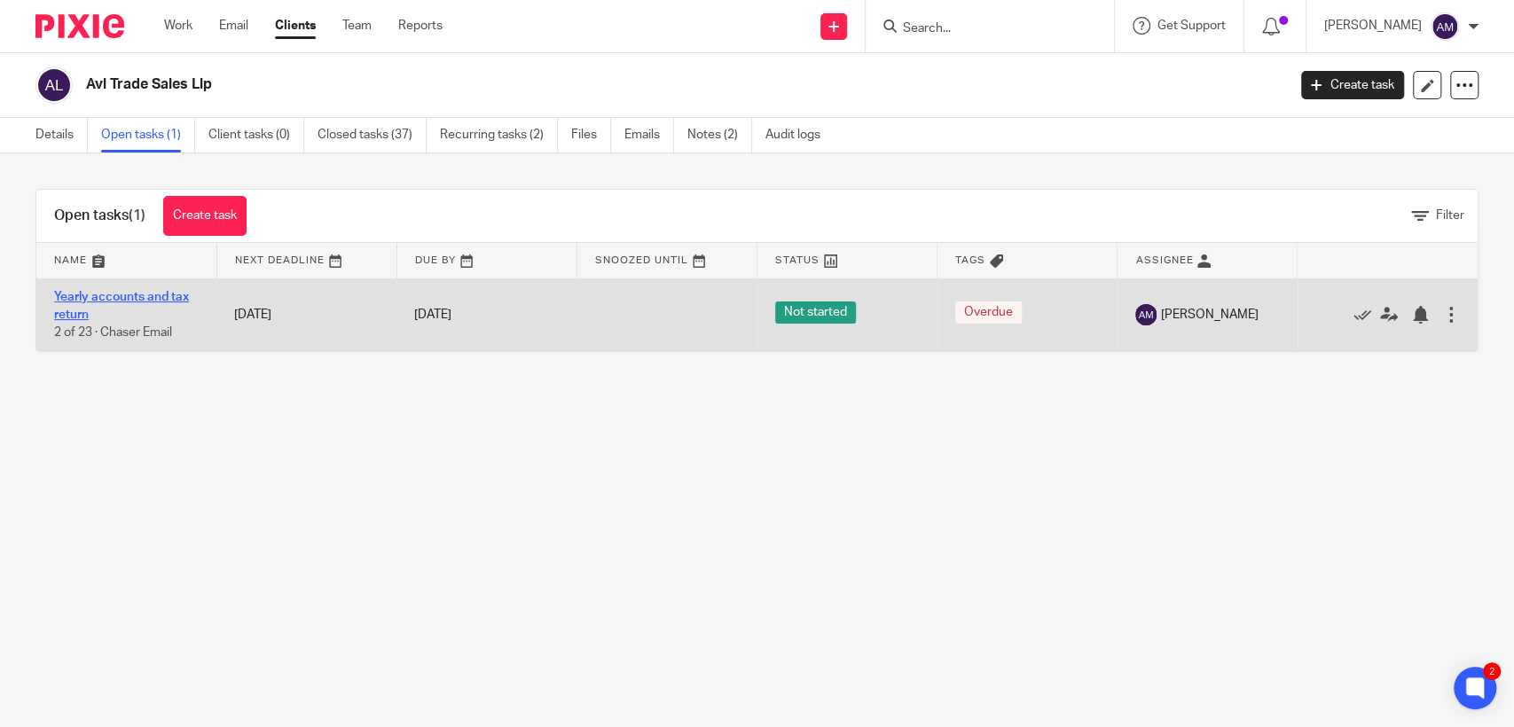
click at [109, 297] on link "Yearly accounts and tax return" at bounding box center [121, 306] width 135 height 30
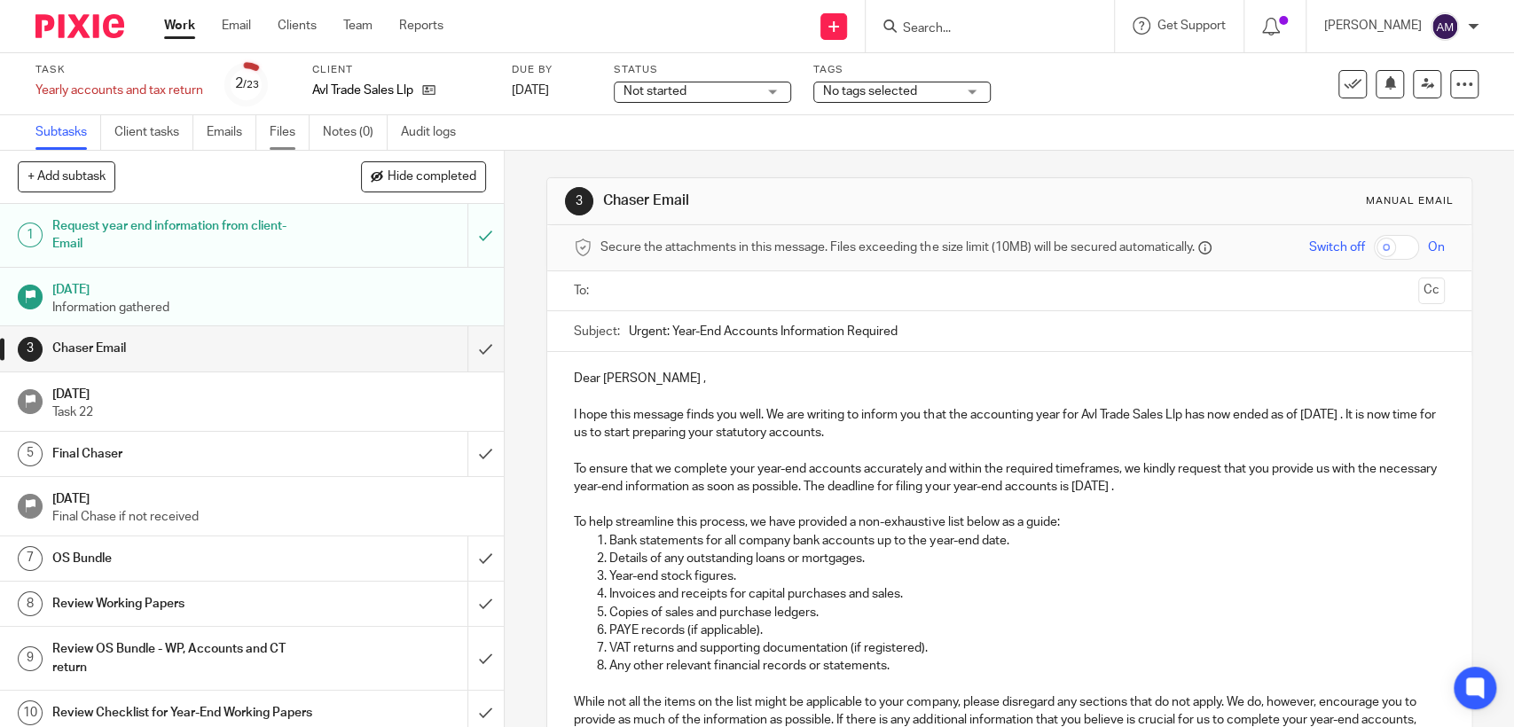
click at [299, 134] on link "Files" at bounding box center [290, 132] width 40 height 35
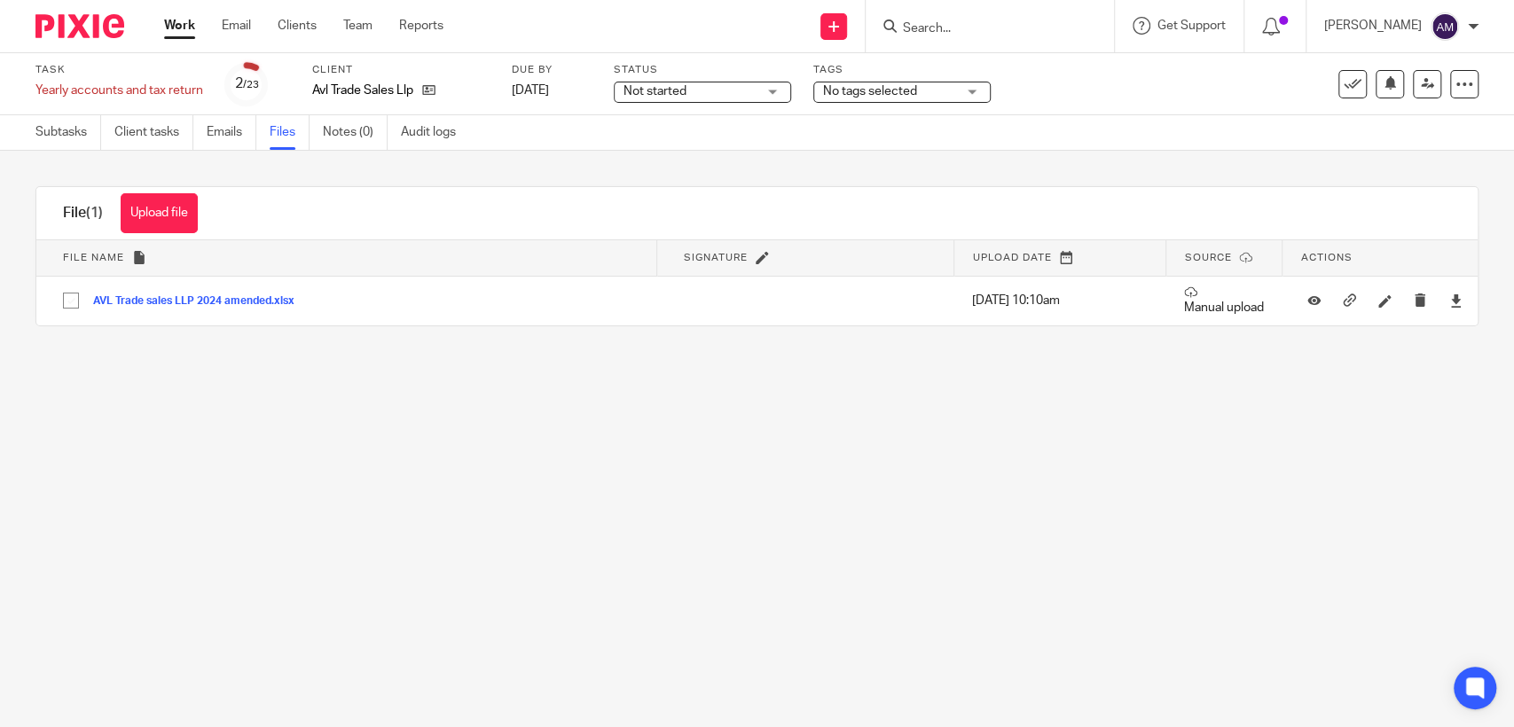
click at [665, 89] on span "Not started" at bounding box center [654, 91] width 63 height 12
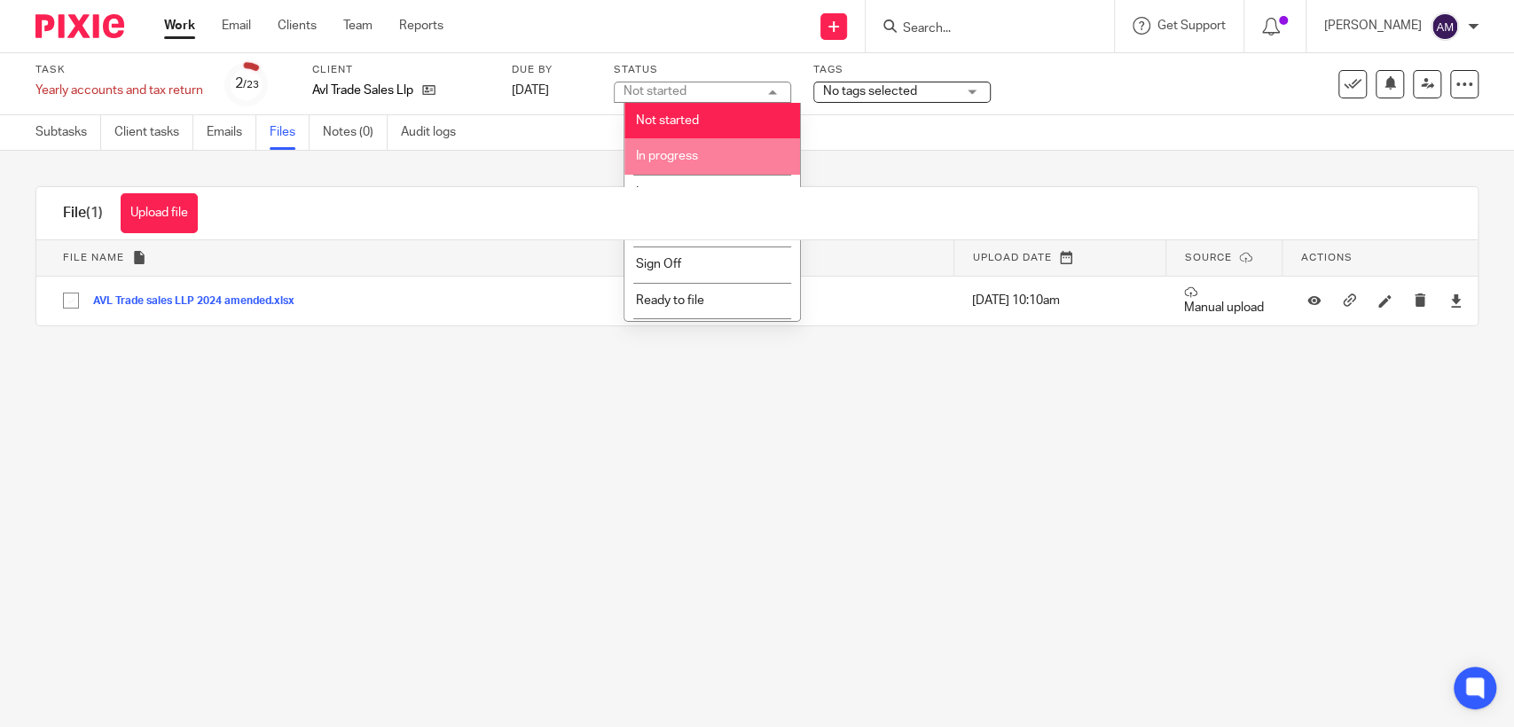
click at [654, 160] on span "In progress" at bounding box center [667, 156] width 62 height 12
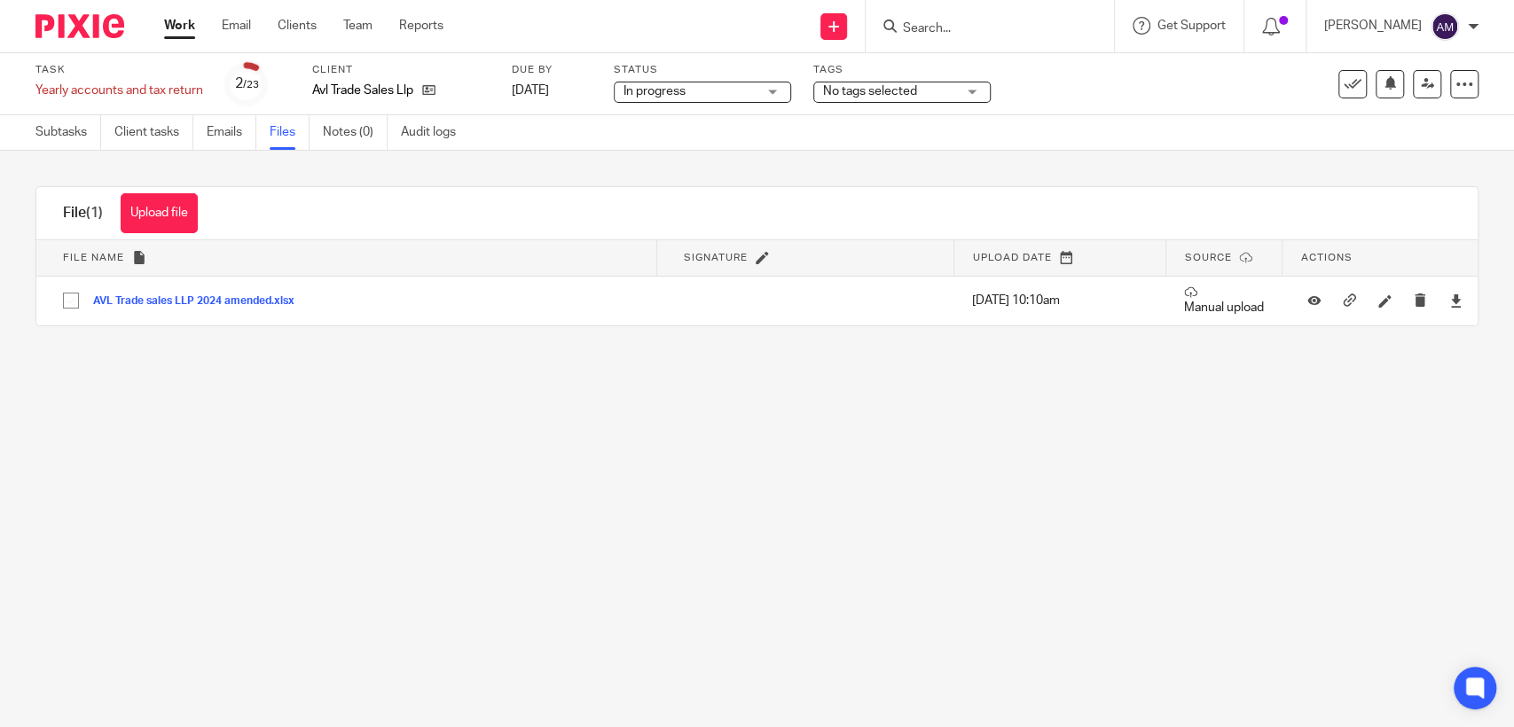
click at [900, 83] on span "No tags selected" at bounding box center [889, 91] width 133 height 19
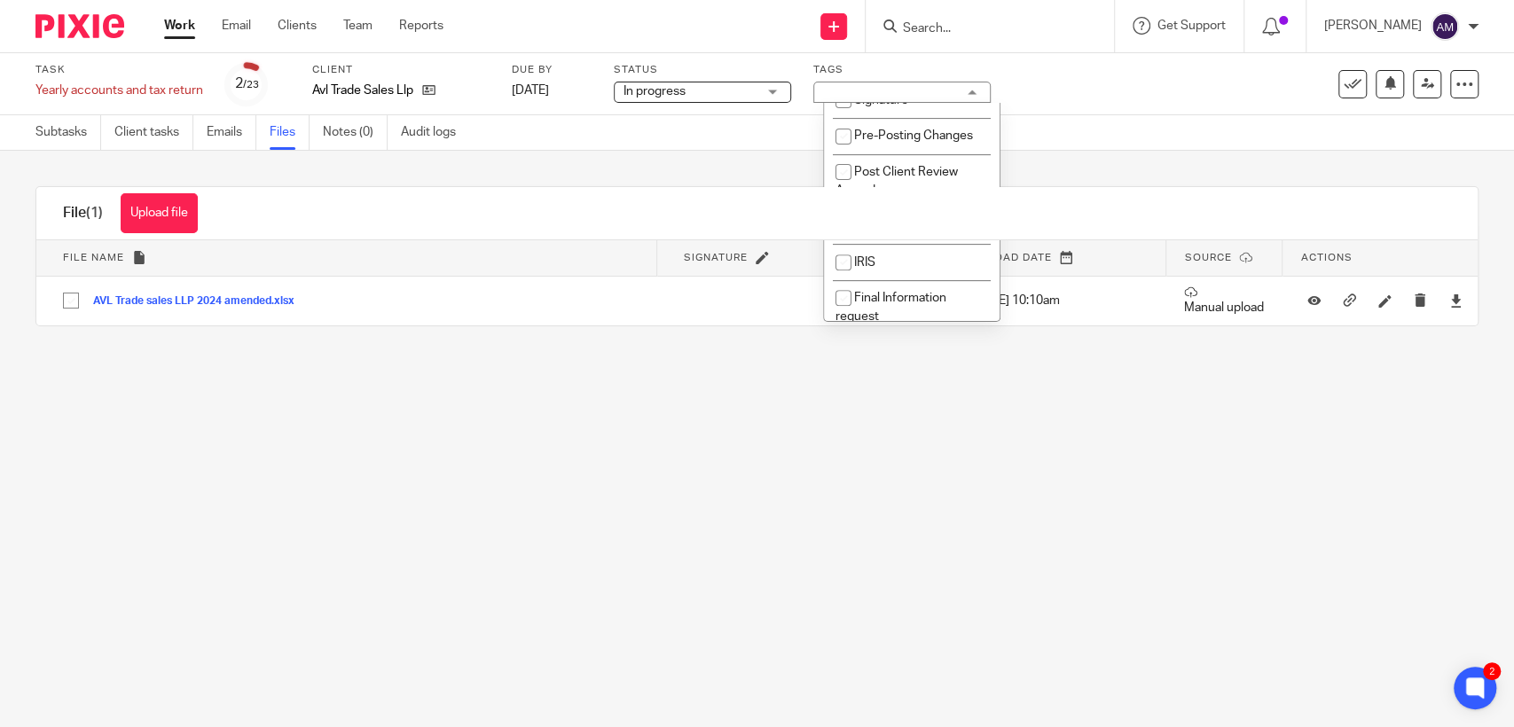
scroll to position [498, 0]
click at [922, 234] on li "IRIS" at bounding box center [912, 216] width 176 height 36
checkbox input "true"
drag, startPoint x: 247, startPoint y: 401, endPoint x: 69, endPoint y: 375, distance: 179.2
click at [69, 375] on main "Task Yearly accounts and tax return Save Yearly accounts and tax return 2 /23 C…" at bounding box center [757, 363] width 1514 height 727
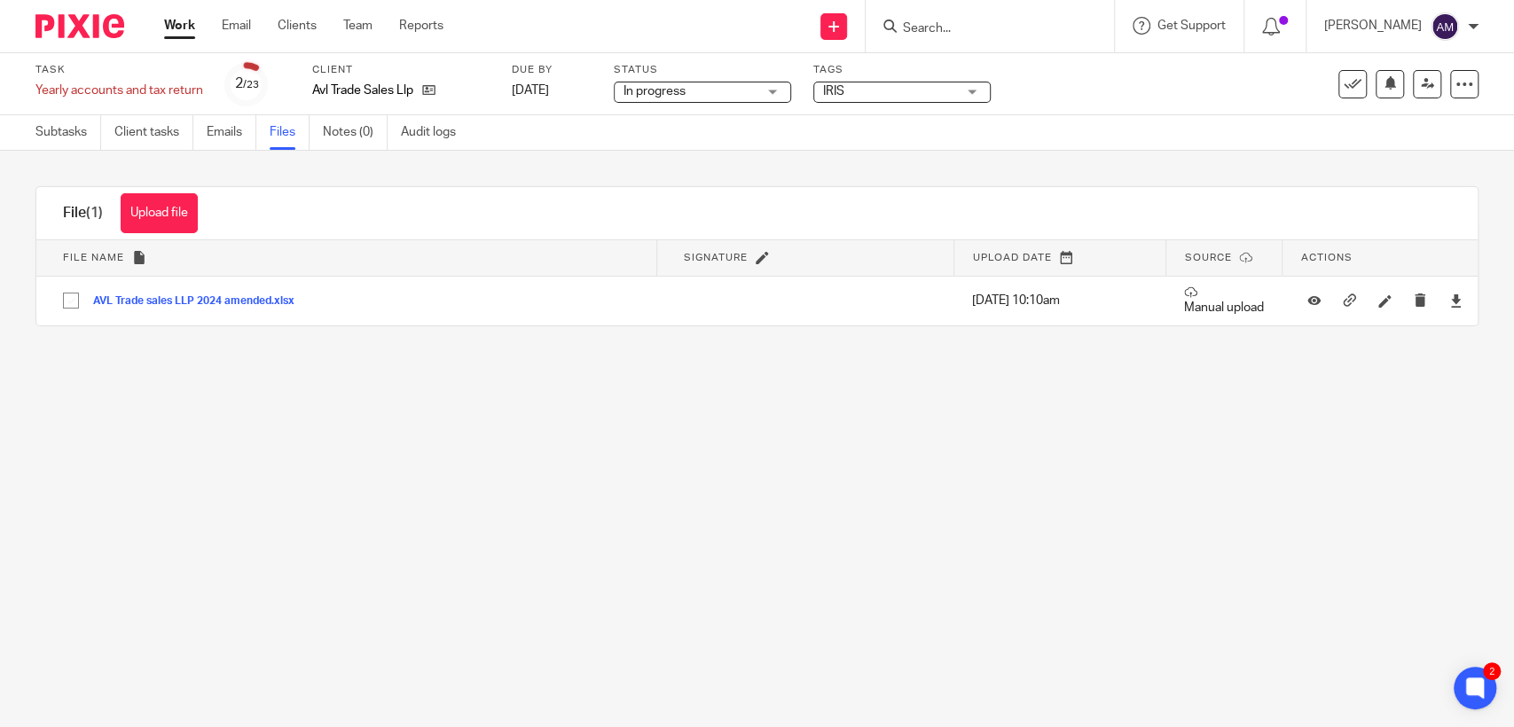
click at [945, 437] on main "Task Yearly accounts and tax return Save Yearly accounts and tax return 2 /23 C…" at bounding box center [757, 363] width 1514 height 727
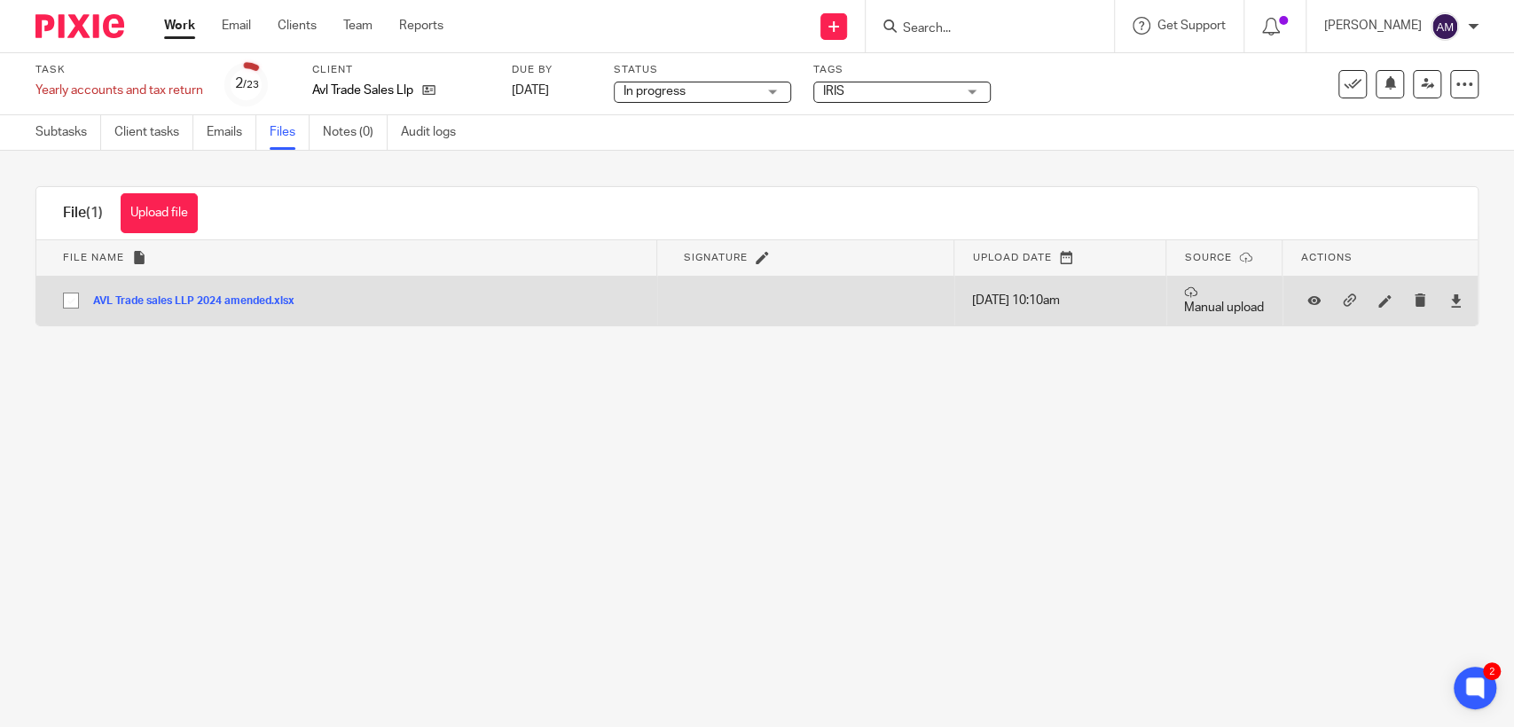
click at [66, 301] on input "checkbox" at bounding box center [71, 301] width 34 height 34
checkbox input "true"
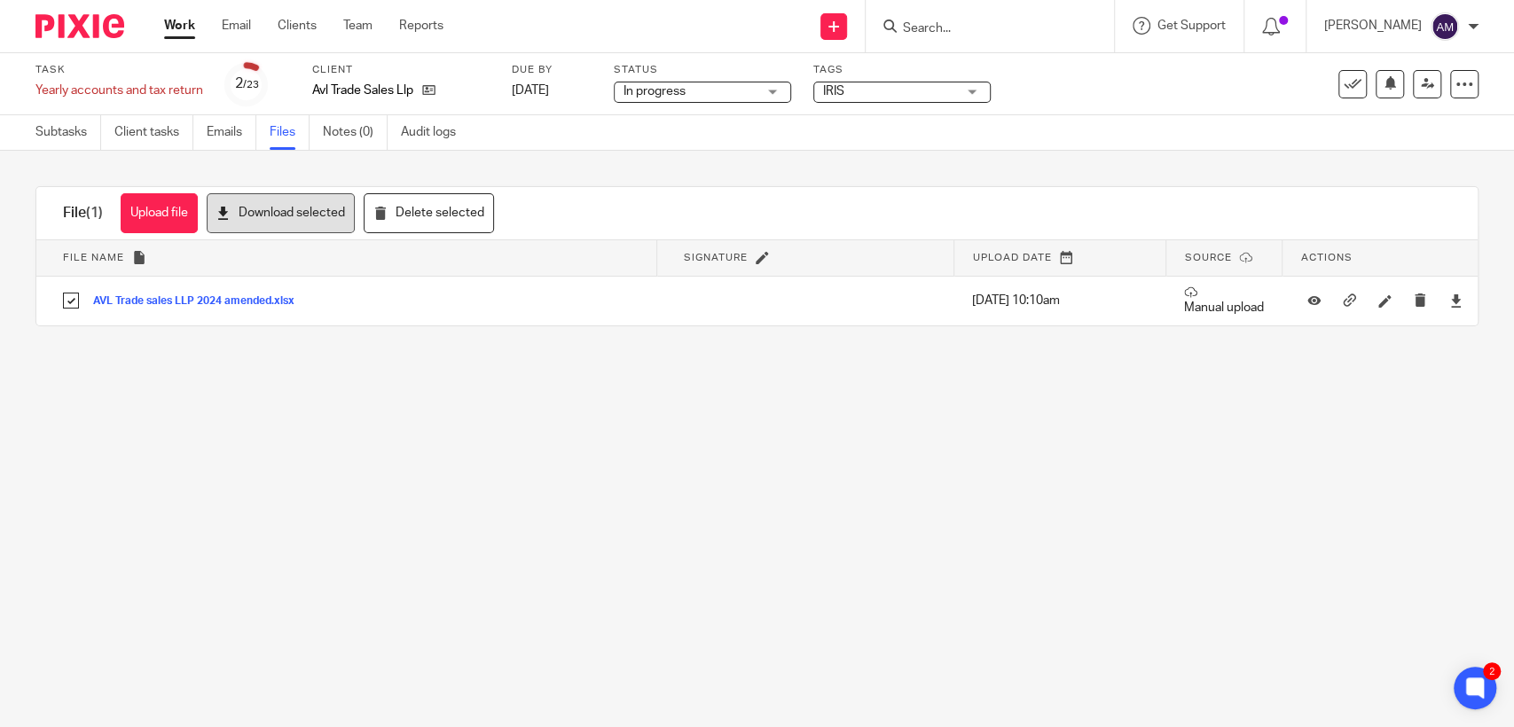
click at [287, 222] on button "Download selected" at bounding box center [281, 213] width 148 height 40
click at [972, 28] on input "Search" at bounding box center [981, 29] width 160 height 16
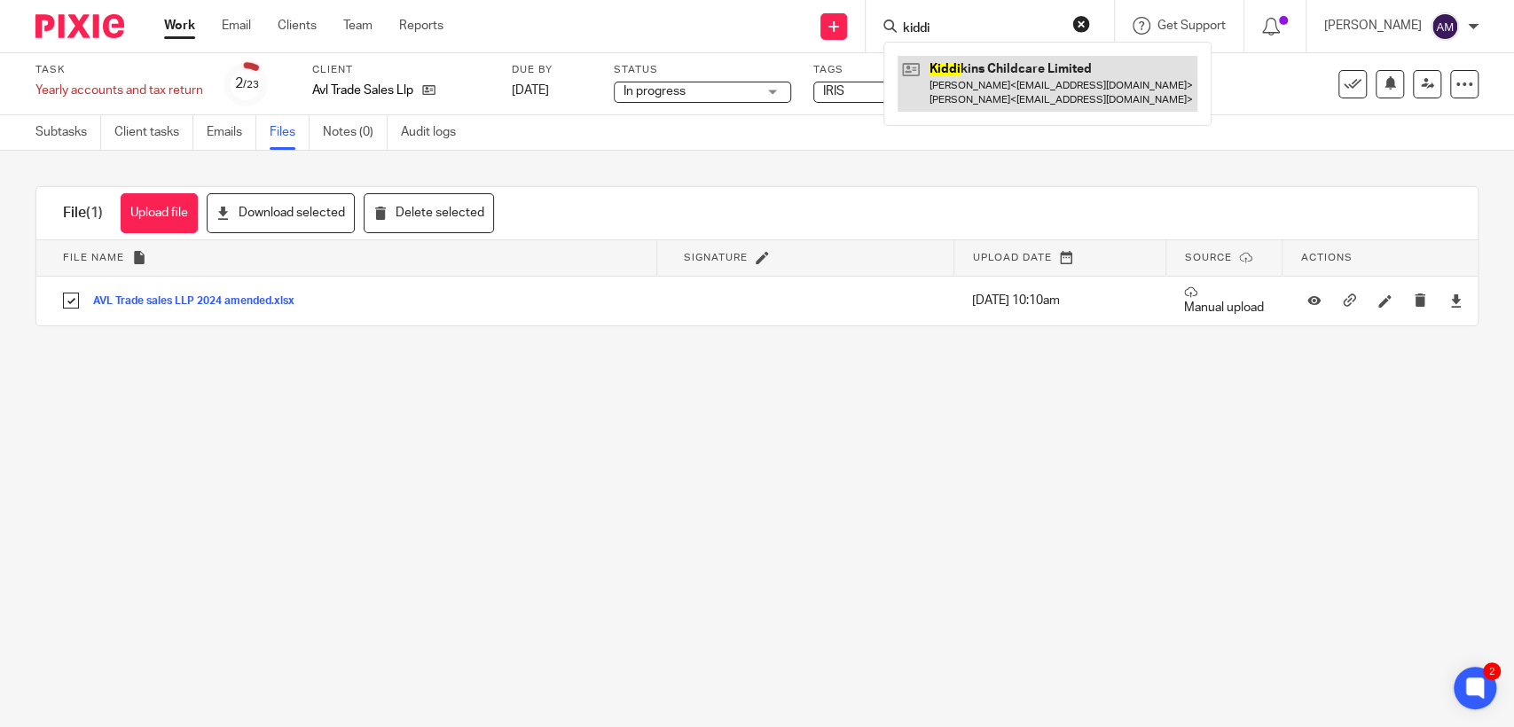
type input "kiddi"
click at [1038, 79] on link at bounding box center [1047, 83] width 300 height 55
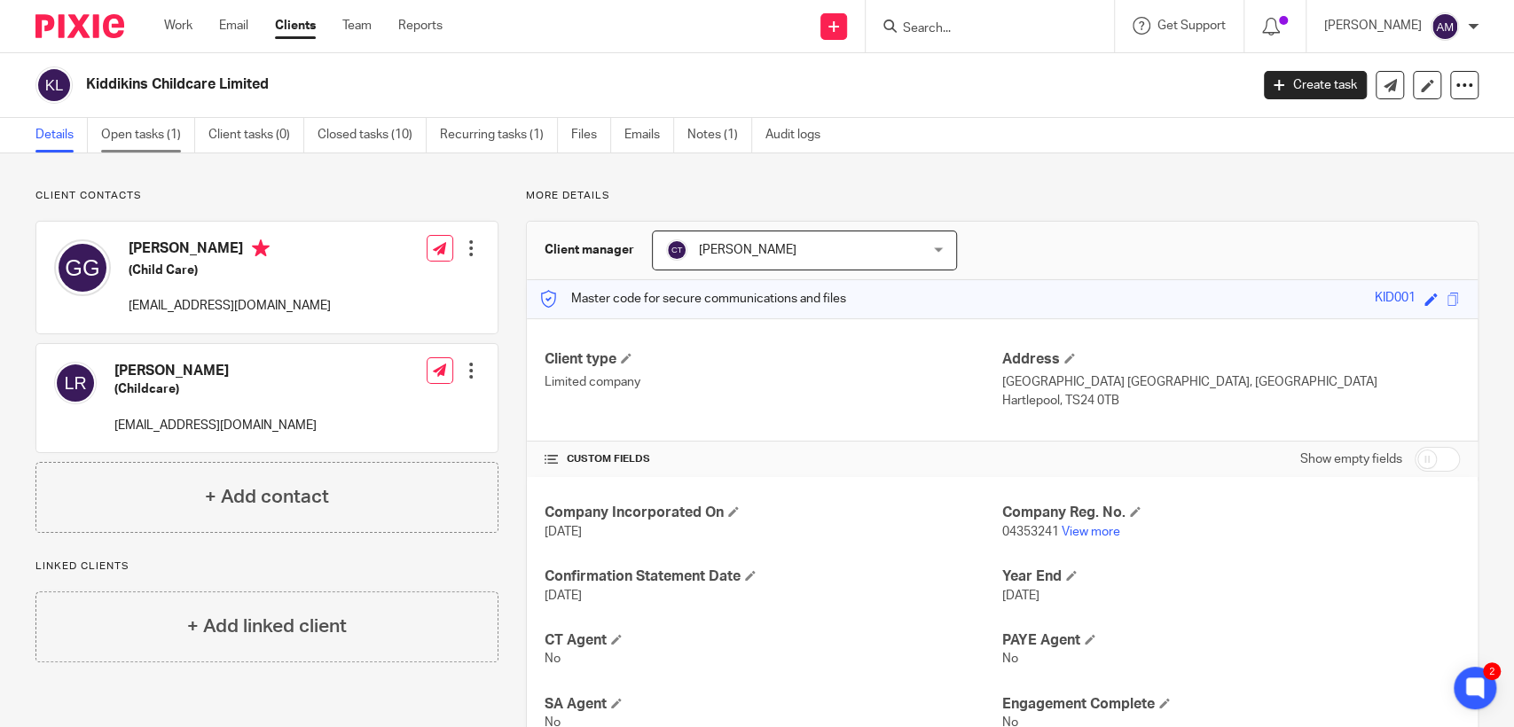
click at [153, 137] on link "Open tasks (1)" at bounding box center [148, 135] width 94 height 35
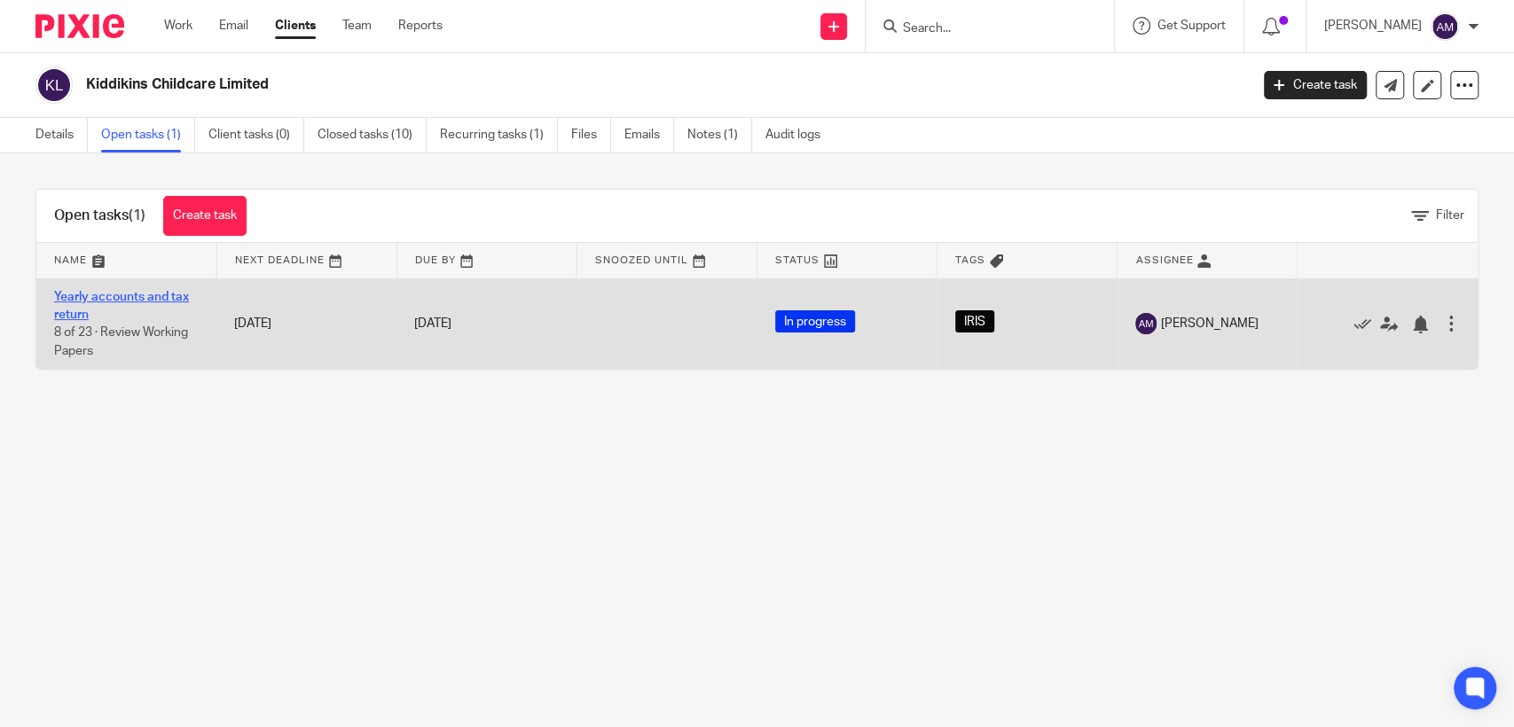
click at [149, 298] on link "Yearly accounts and tax return" at bounding box center [121, 306] width 135 height 30
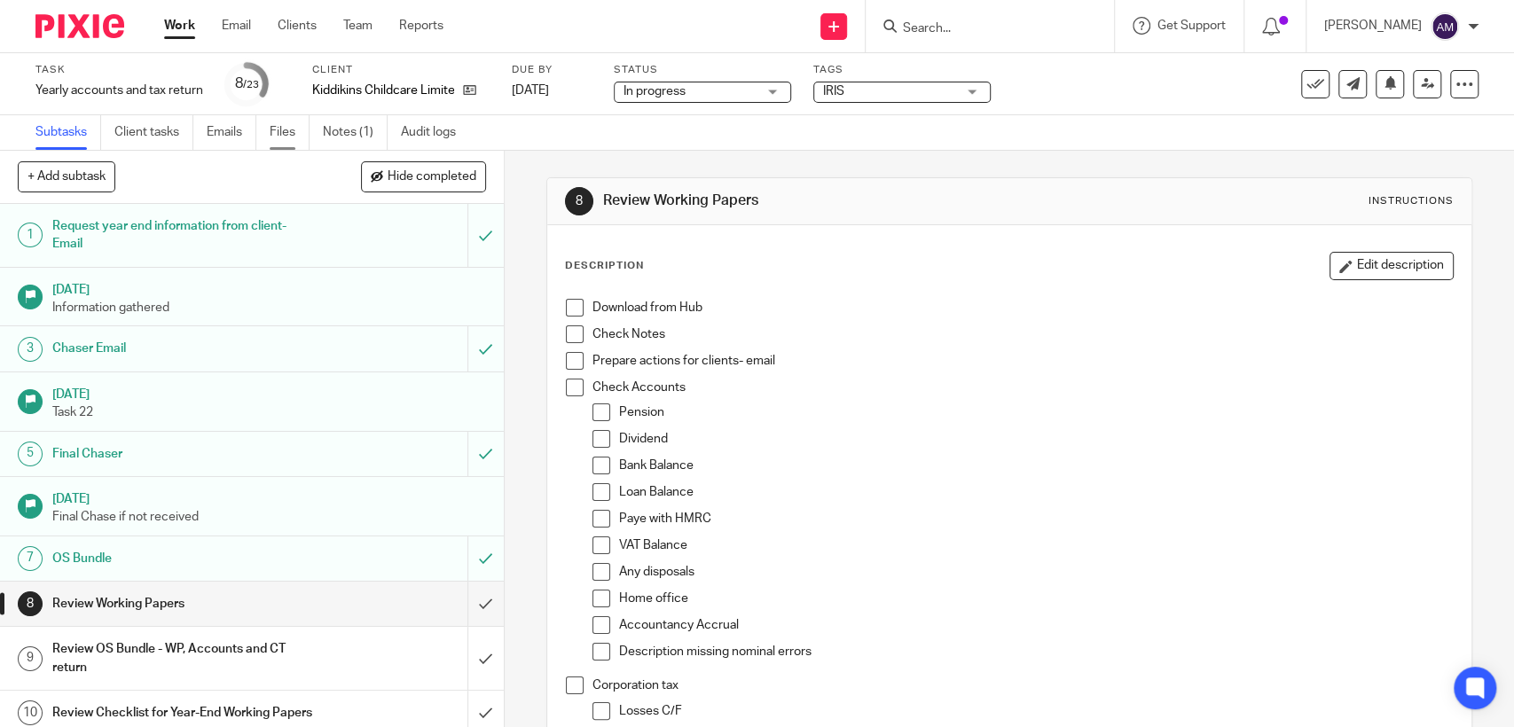
click at [303, 128] on link "Files" at bounding box center [290, 132] width 40 height 35
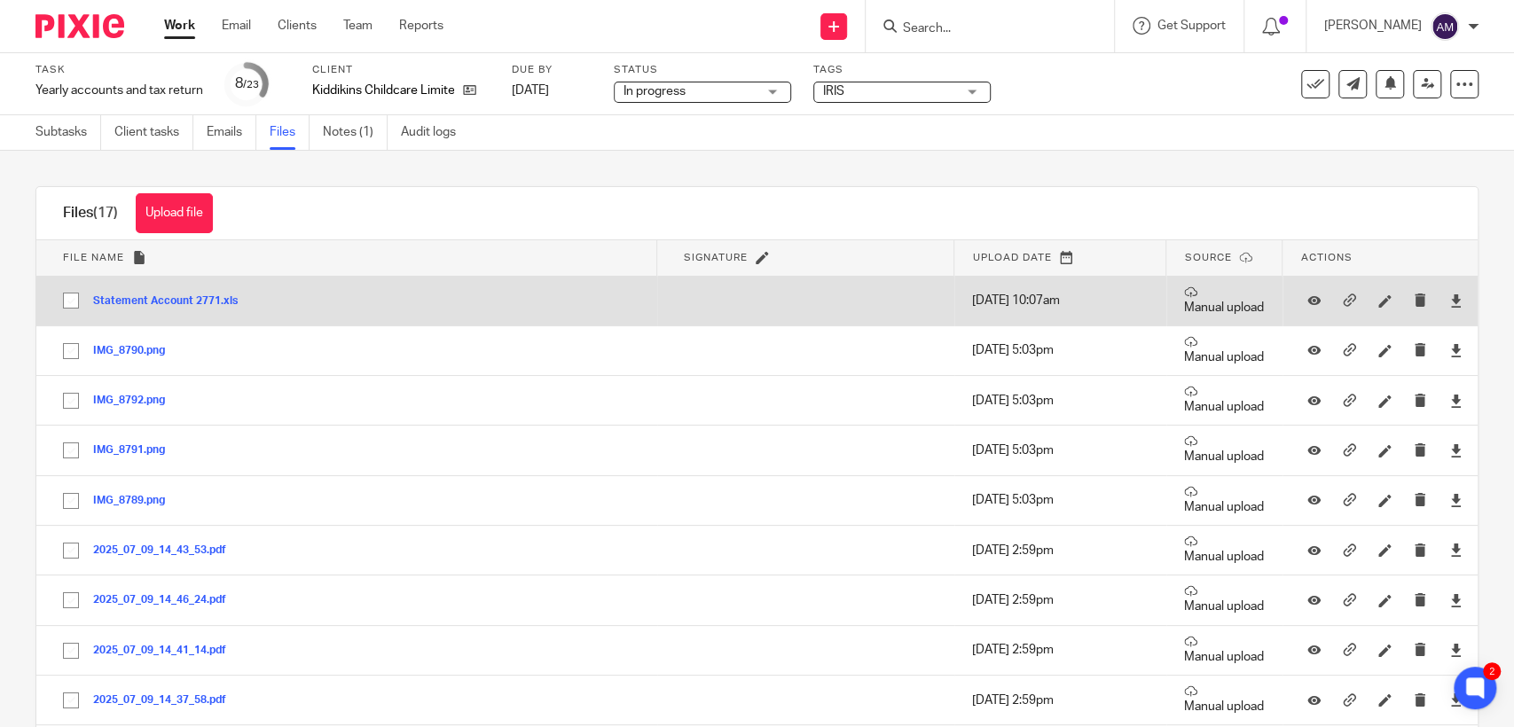
click at [67, 302] on input "checkbox" at bounding box center [71, 301] width 34 height 34
checkbox input "true"
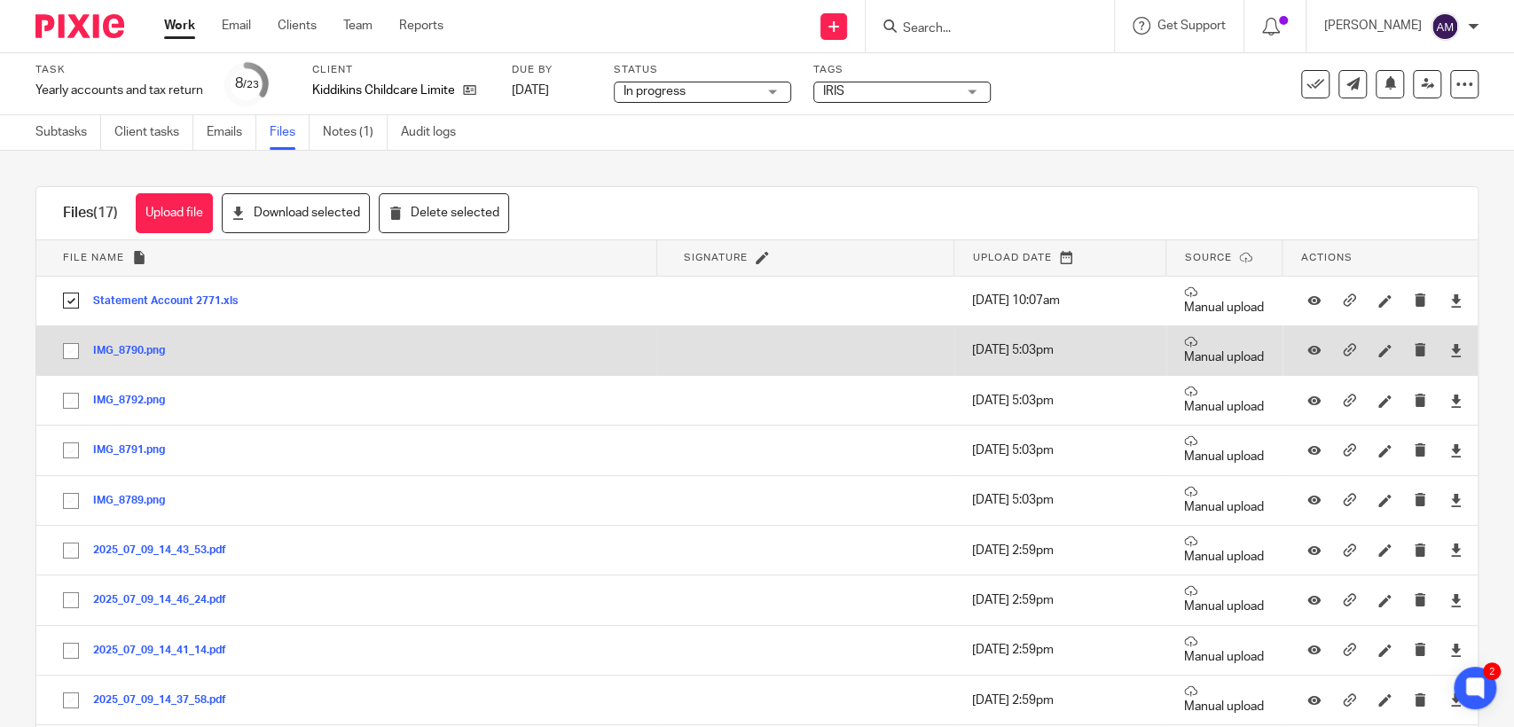
click at [69, 358] on input "checkbox" at bounding box center [71, 351] width 34 height 34
checkbox input "true"
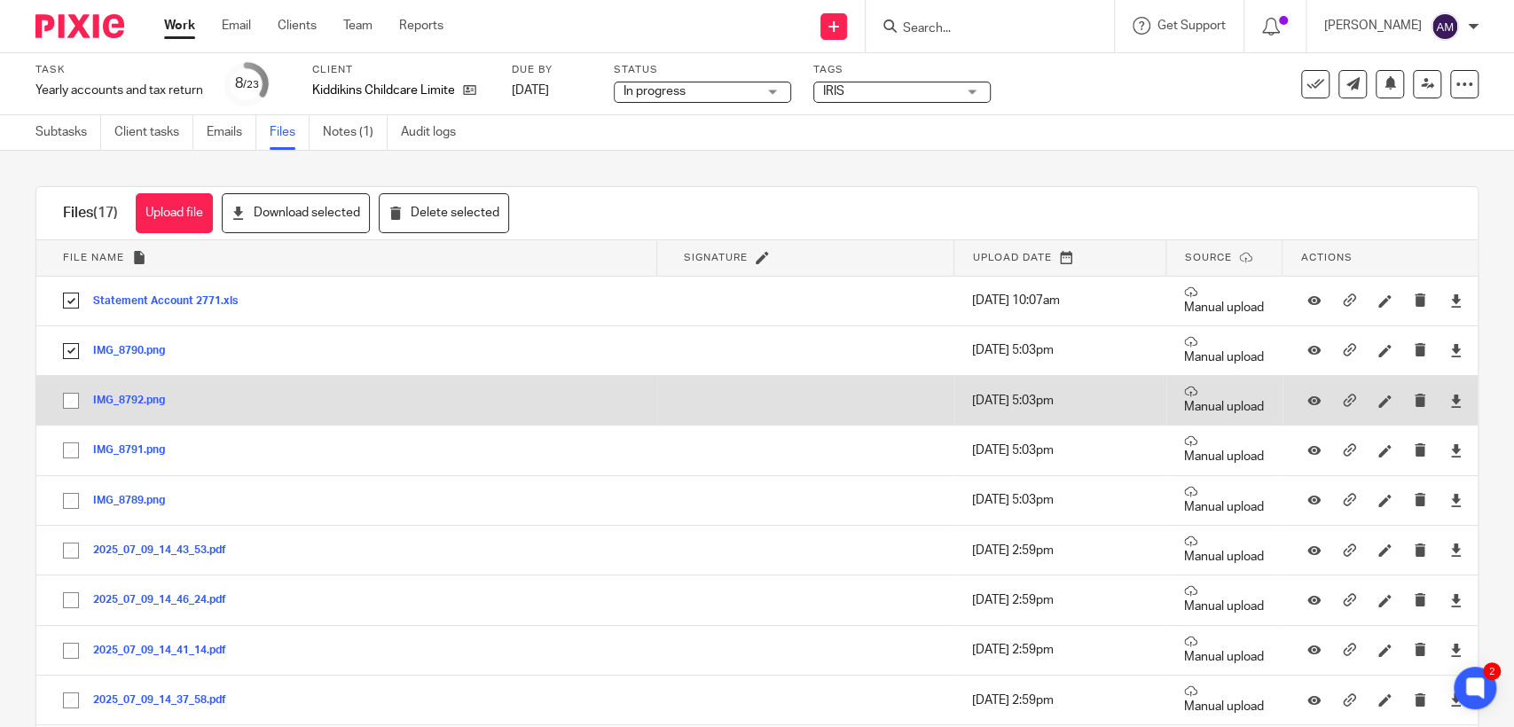
click at [71, 405] on input "checkbox" at bounding box center [71, 401] width 34 height 34
checkbox input "true"
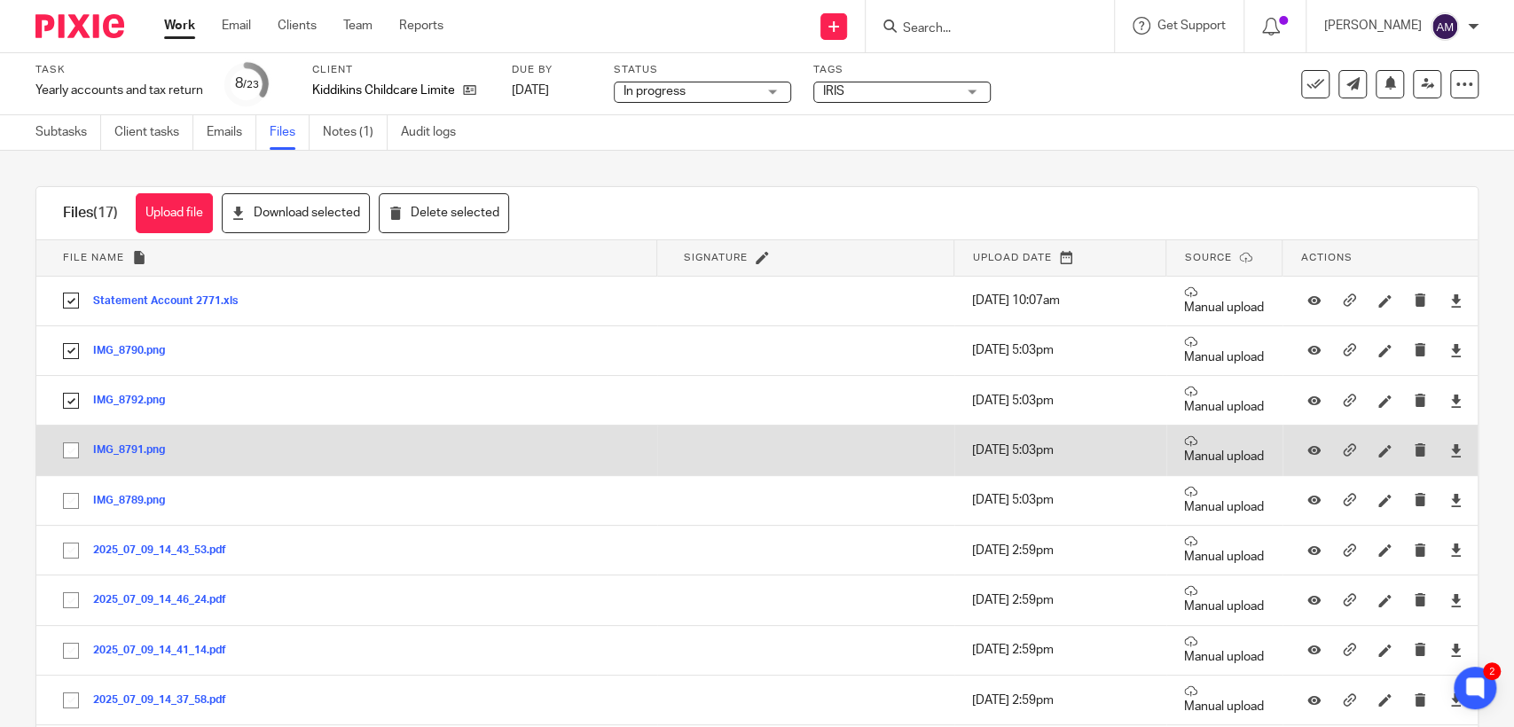
click at [71, 450] on input "checkbox" at bounding box center [71, 451] width 34 height 34
checkbox input "true"
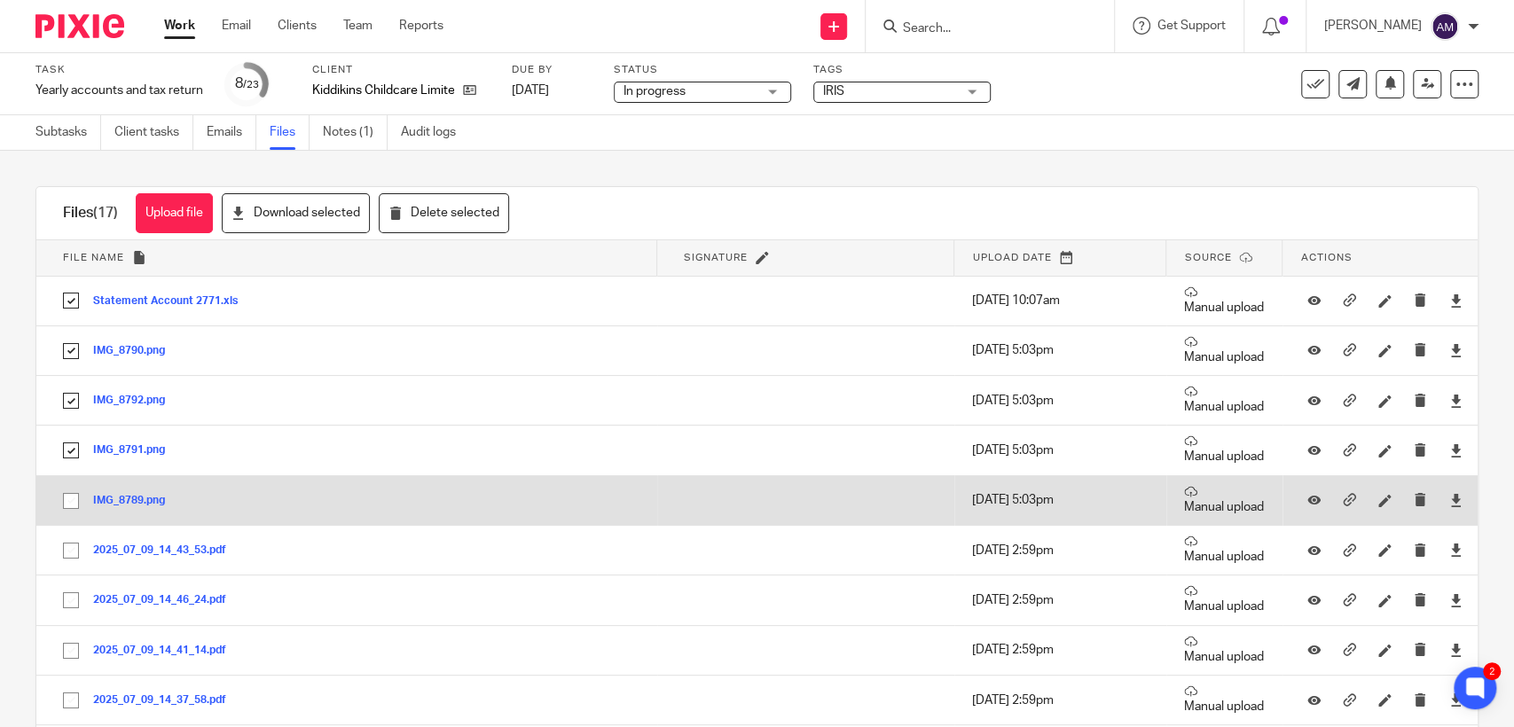
click at [72, 505] on input "checkbox" at bounding box center [71, 501] width 34 height 34
checkbox input "true"
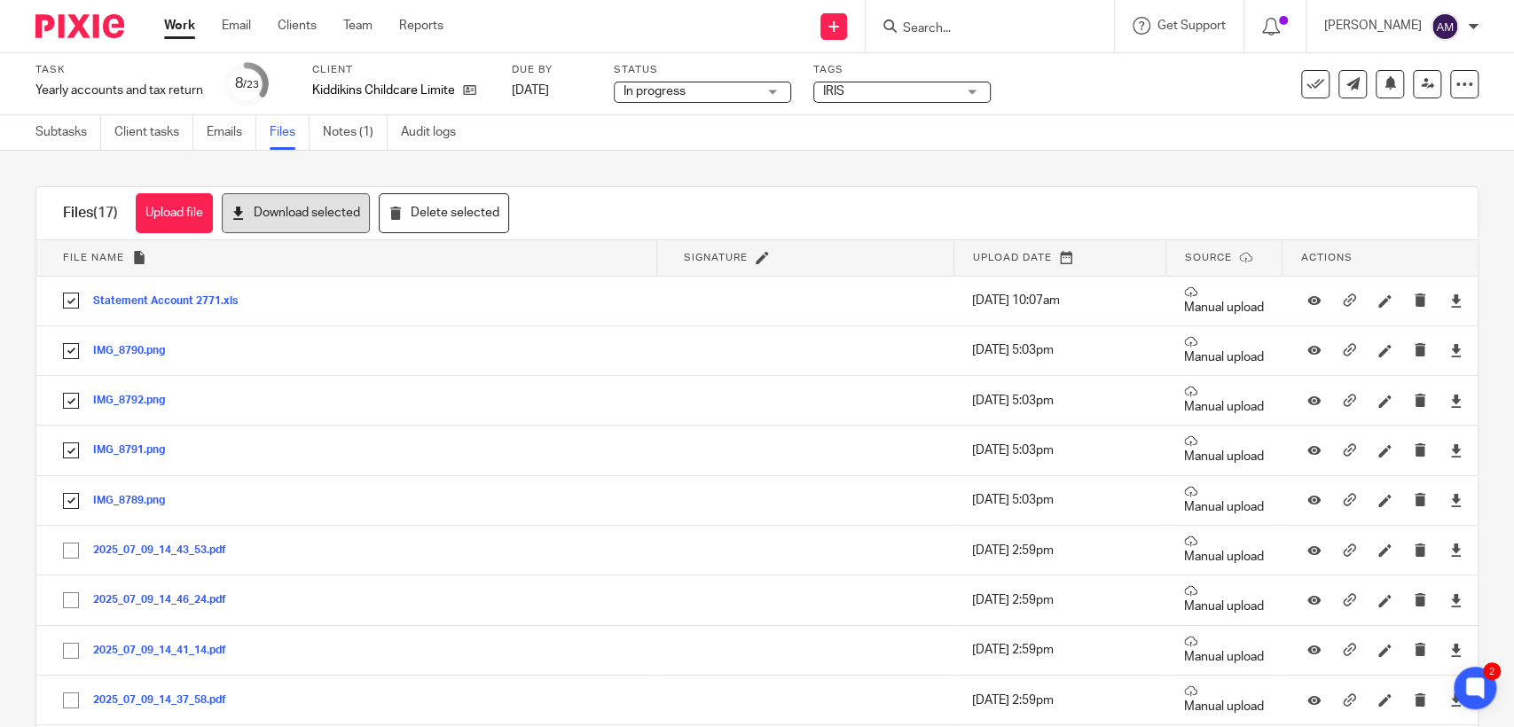
click at [337, 223] on button "Download selected" at bounding box center [296, 213] width 148 height 40
click at [369, 135] on link "Notes (1)" at bounding box center [355, 132] width 65 height 35
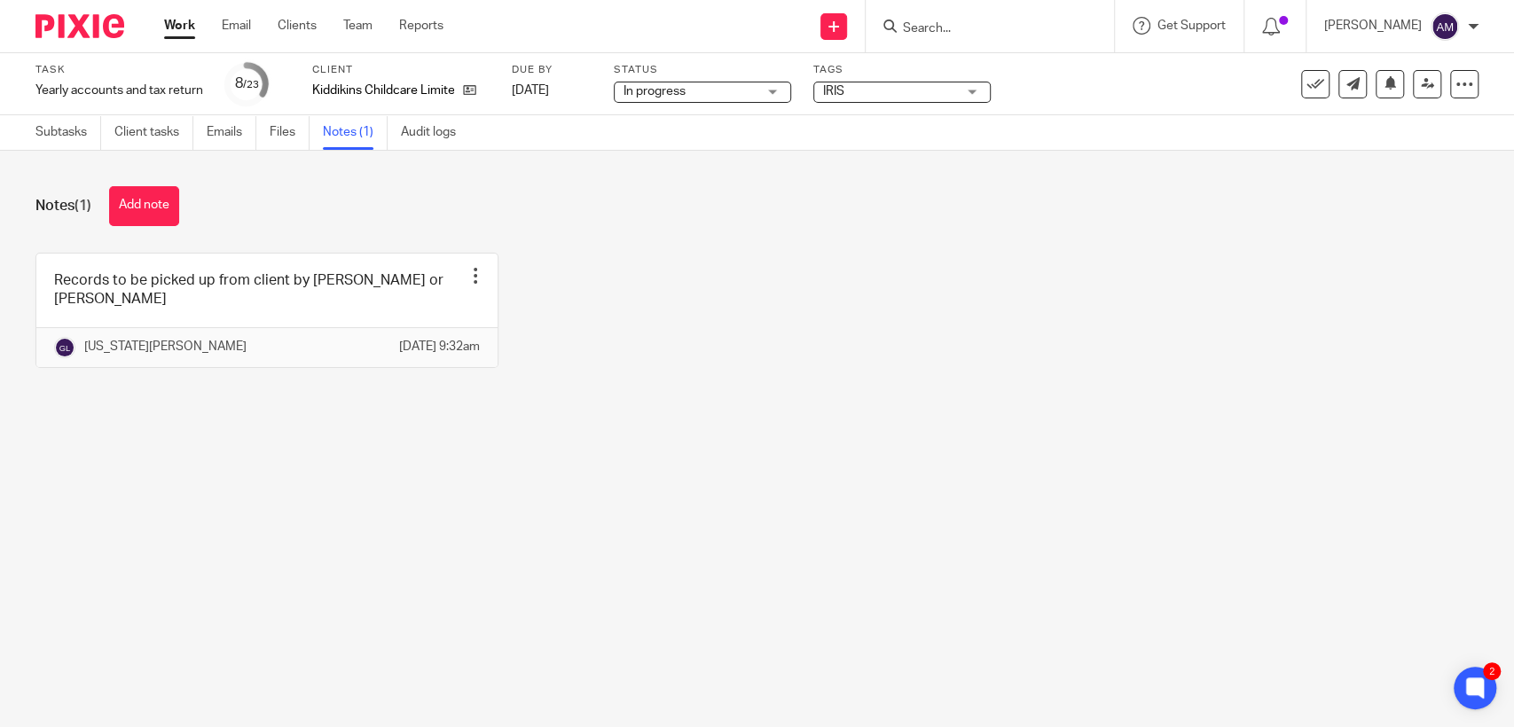
click at [975, 23] on input "Search" at bounding box center [981, 29] width 160 height 16
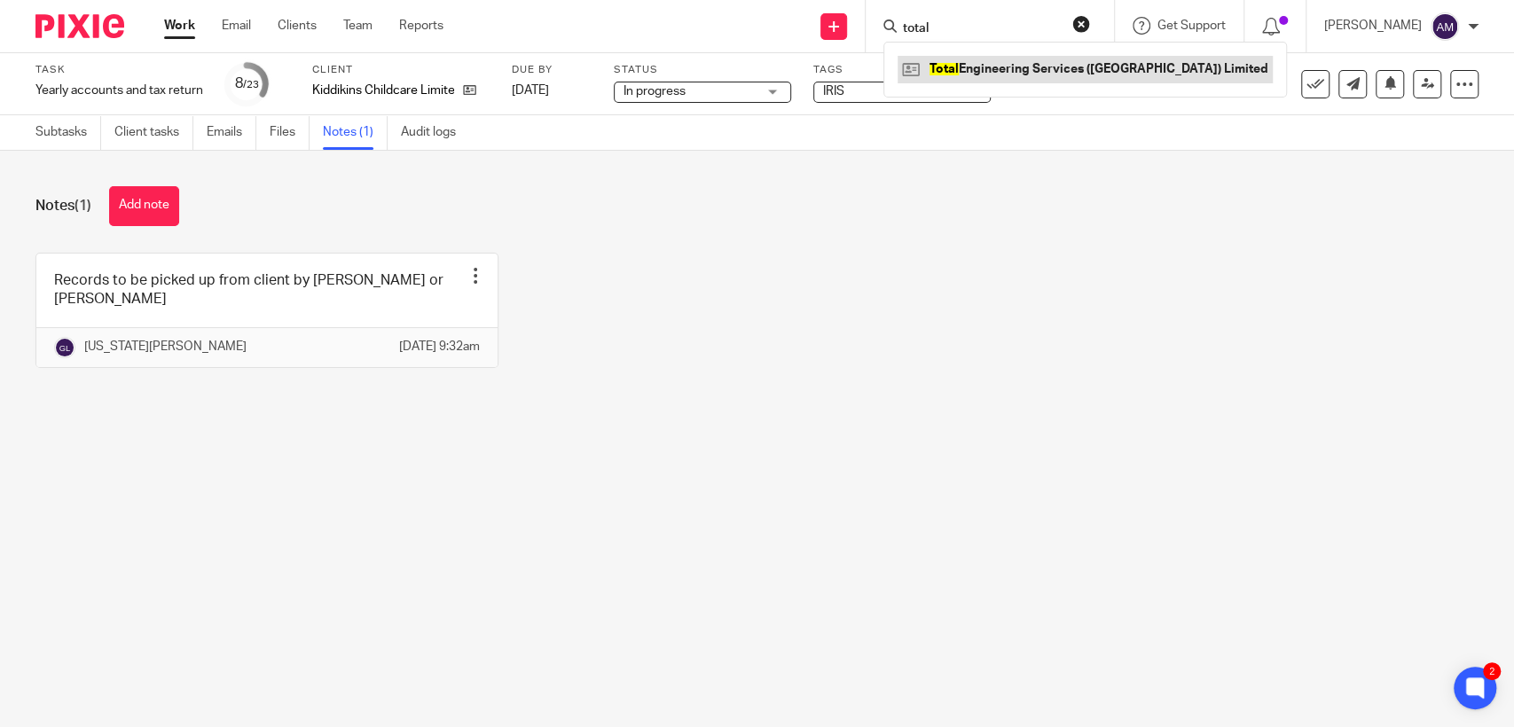
type input "total"
click at [1002, 70] on link at bounding box center [1084, 69] width 375 height 27
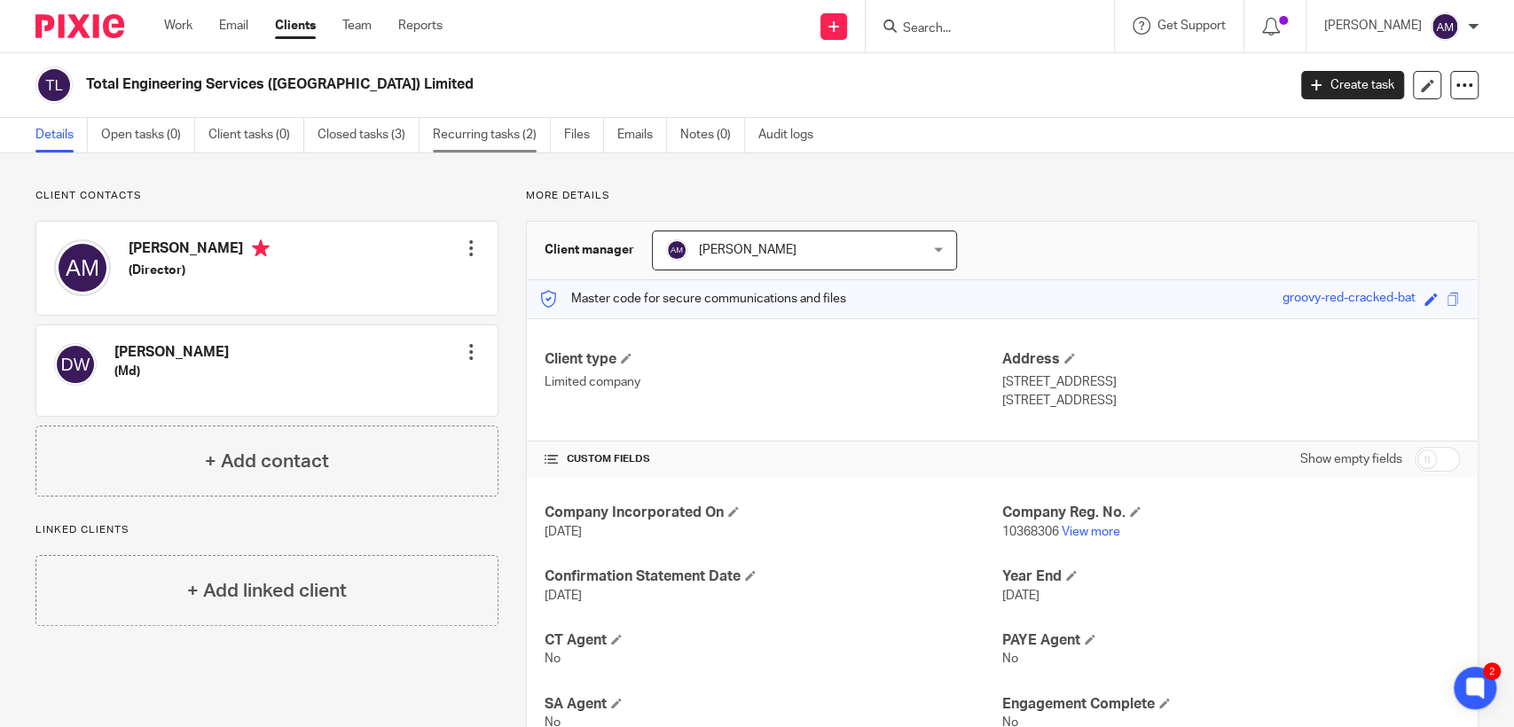
click at [486, 138] on link "Recurring tasks (2)" at bounding box center [492, 135] width 118 height 35
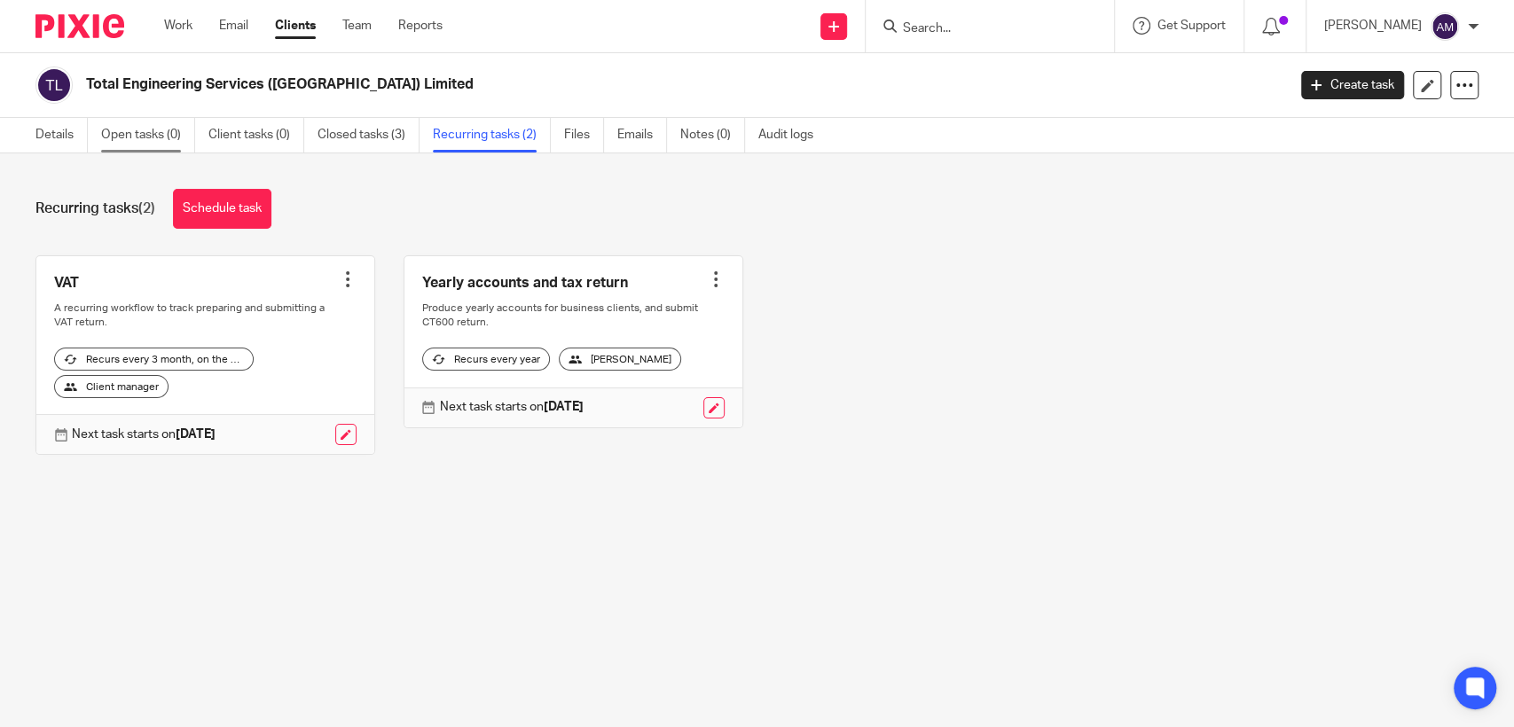
click at [163, 137] on link "Open tasks (0)" at bounding box center [148, 135] width 94 height 35
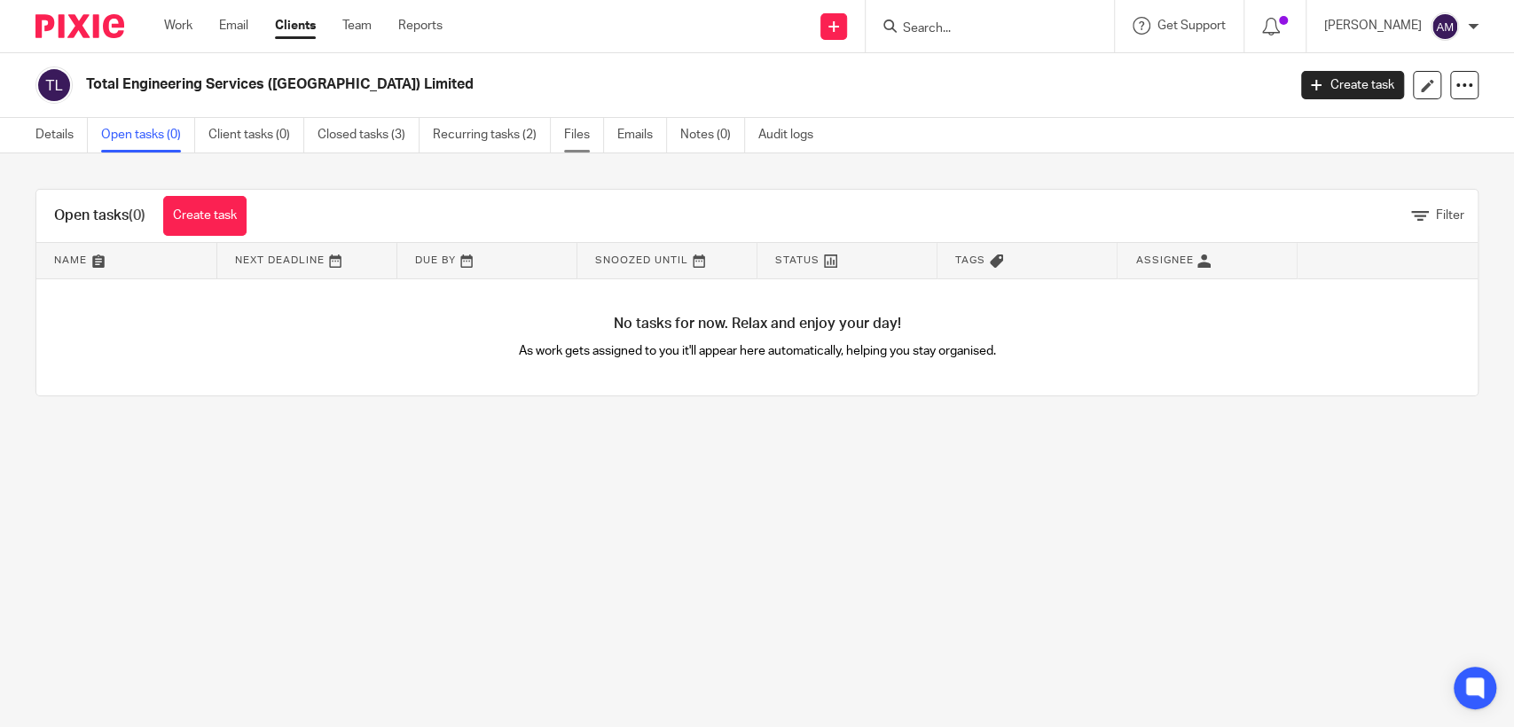
click at [582, 132] on link "Files" at bounding box center [584, 135] width 40 height 35
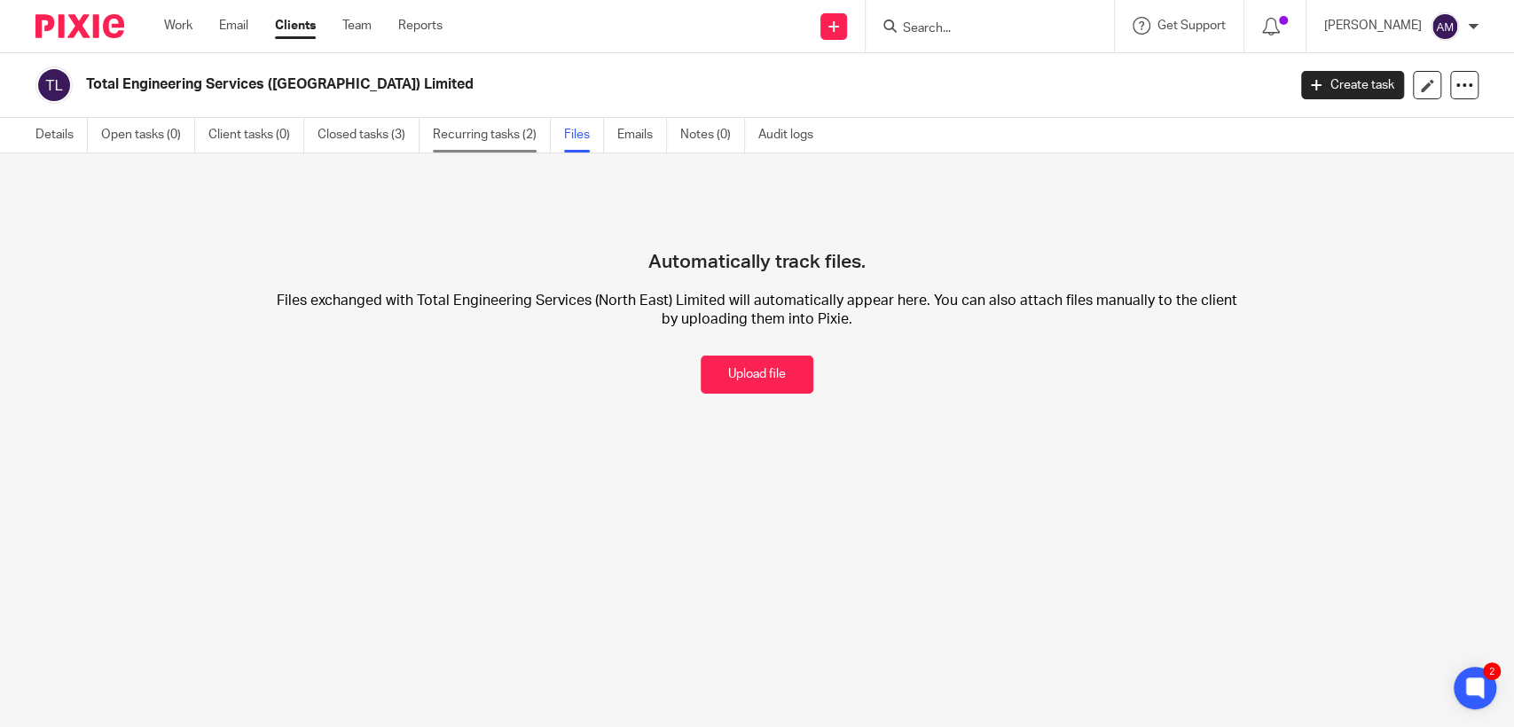
click at [456, 132] on link "Recurring tasks (2)" at bounding box center [492, 135] width 118 height 35
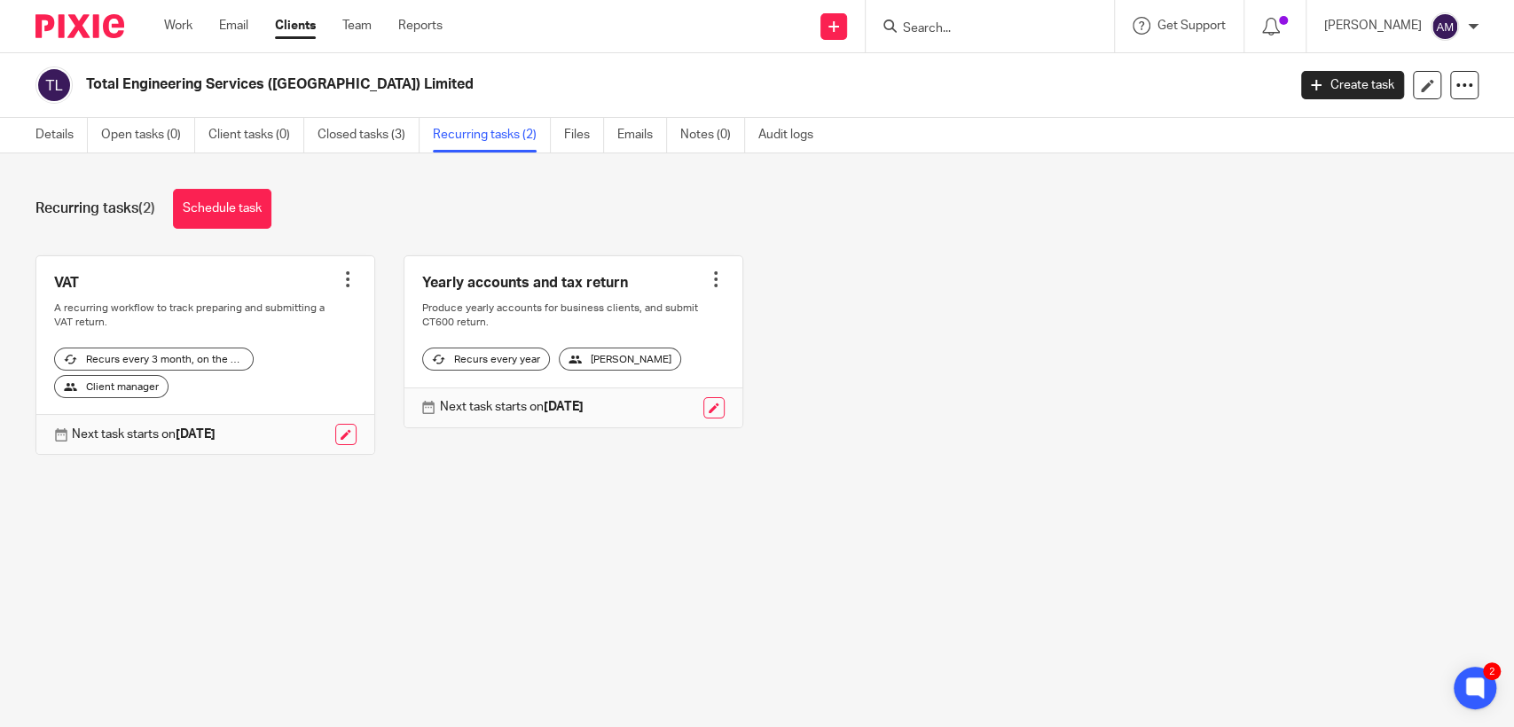
click at [707, 278] on div at bounding box center [716, 279] width 18 height 18
click at [632, 314] on link "Create task" at bounding box center [629, 318] width 142 height 26
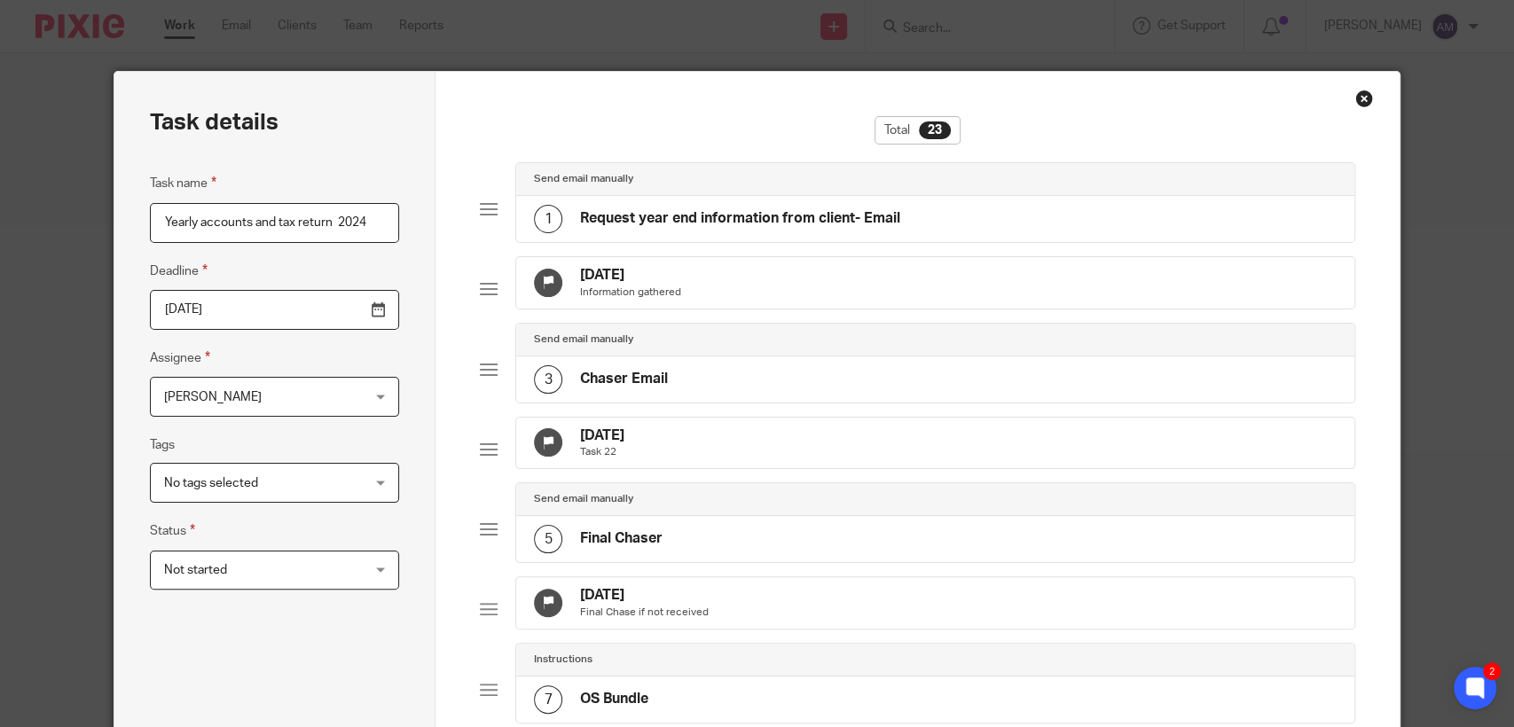
type input "Yearly accounts and tax return 2024"
click at [639, 272] on h4 "18 Oct 2025" at bounding box center [630, 275] width 101 height 19
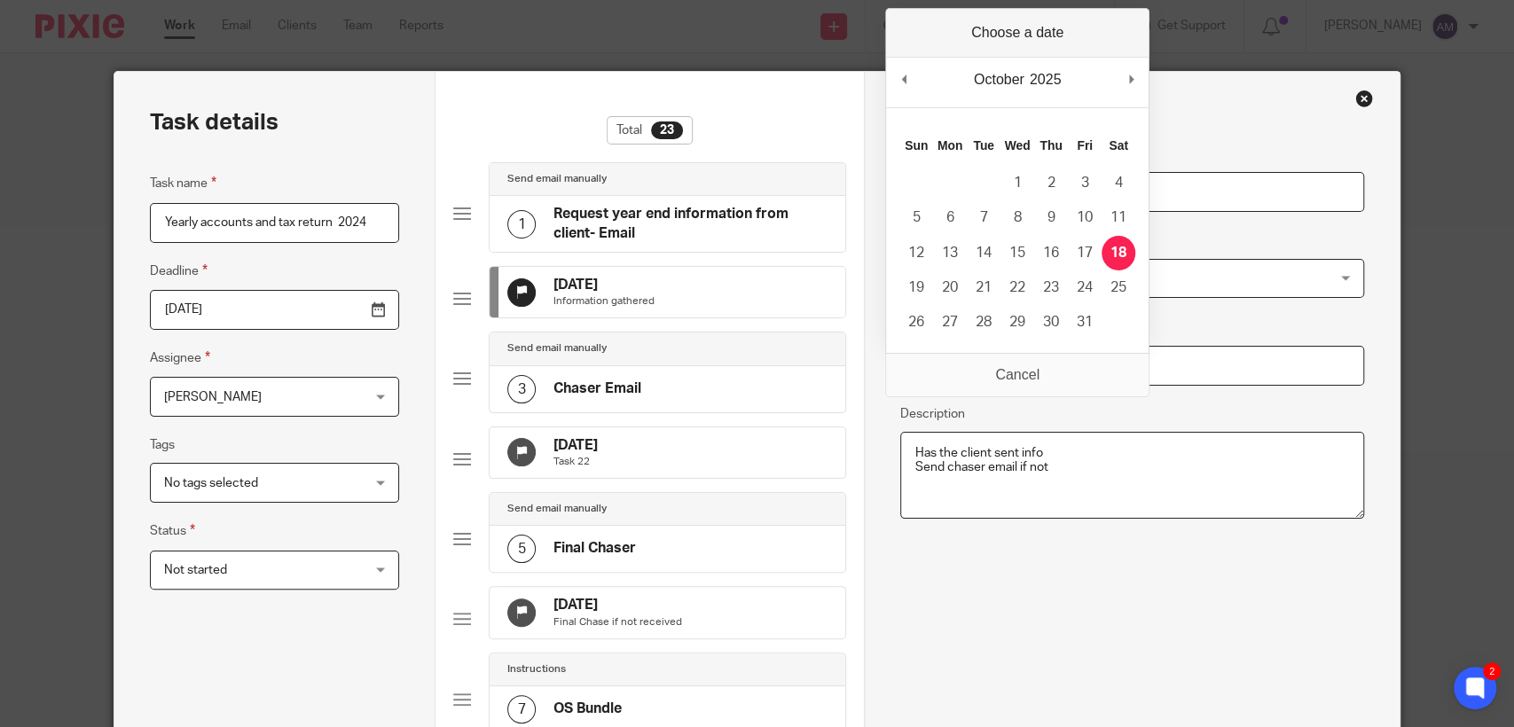
click at [1006, 371] on input "2025-10-18" at bounding box center [1132, 366] width 464 height 40
type input "2025-09-18"
type textarea "Has the client sent info Send chaser email if not"
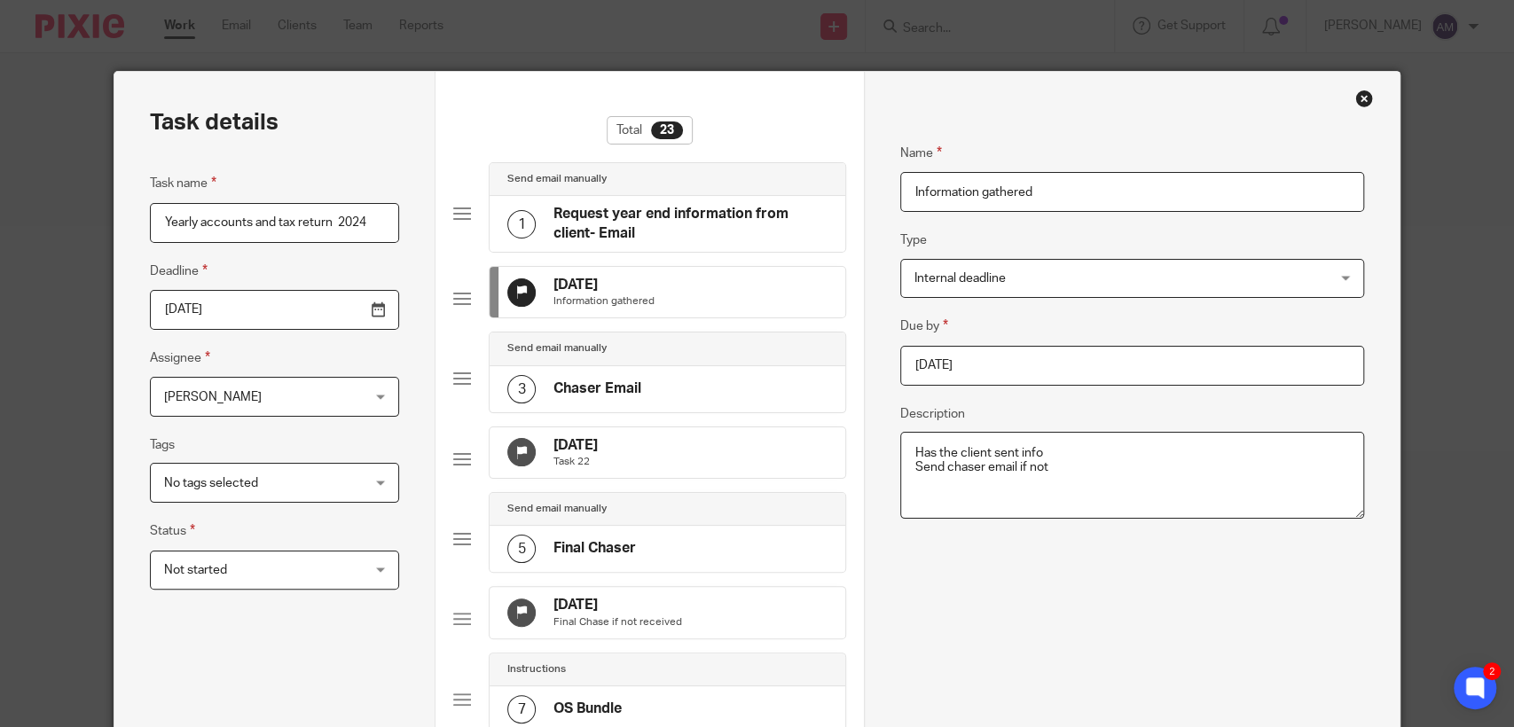
click at [631, 460] on div "17 Nov 2025 Task 22" at bounding box center [668, 452] width 356 height 51
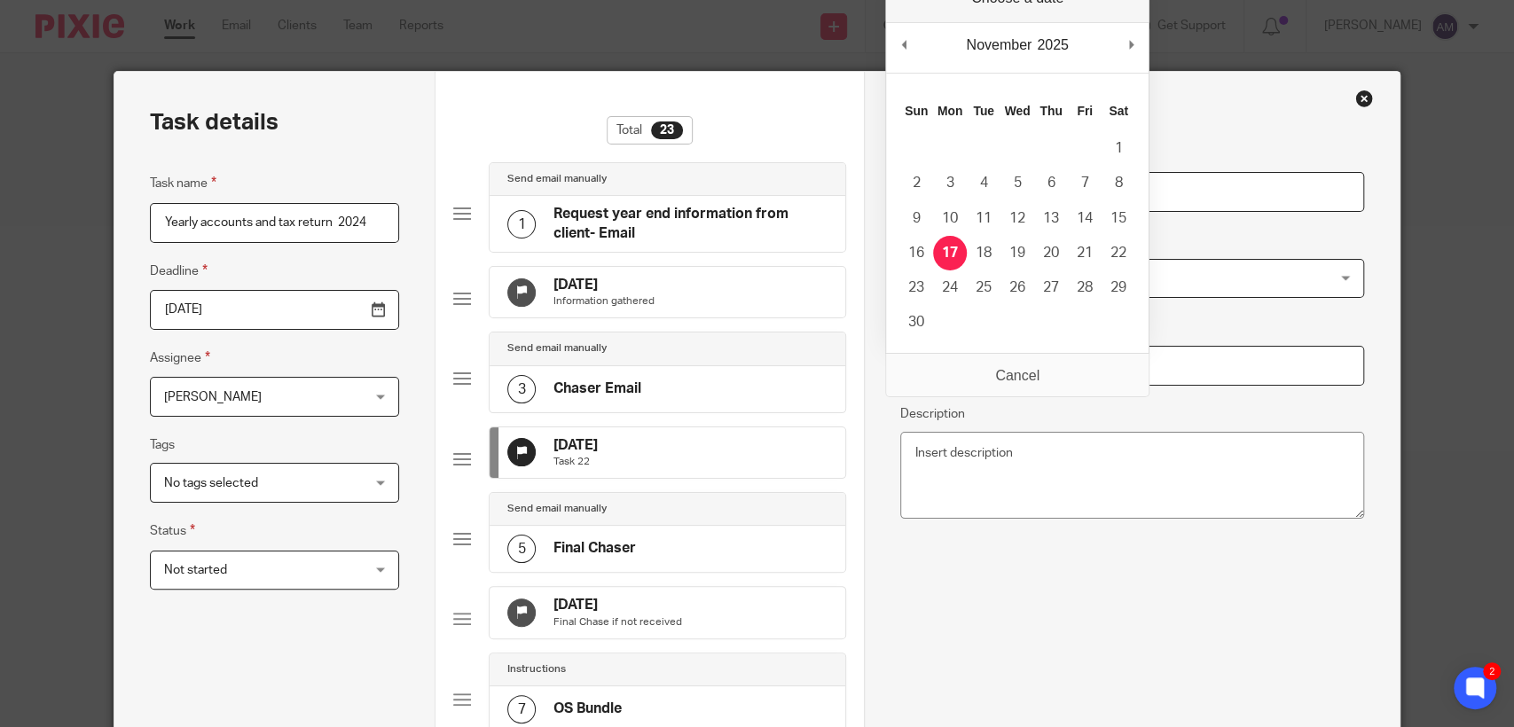
click at [963, 361] on input "2025-11-17" at bounding box center [1132, 366] width 464 height 40
type input "2025-09-18"
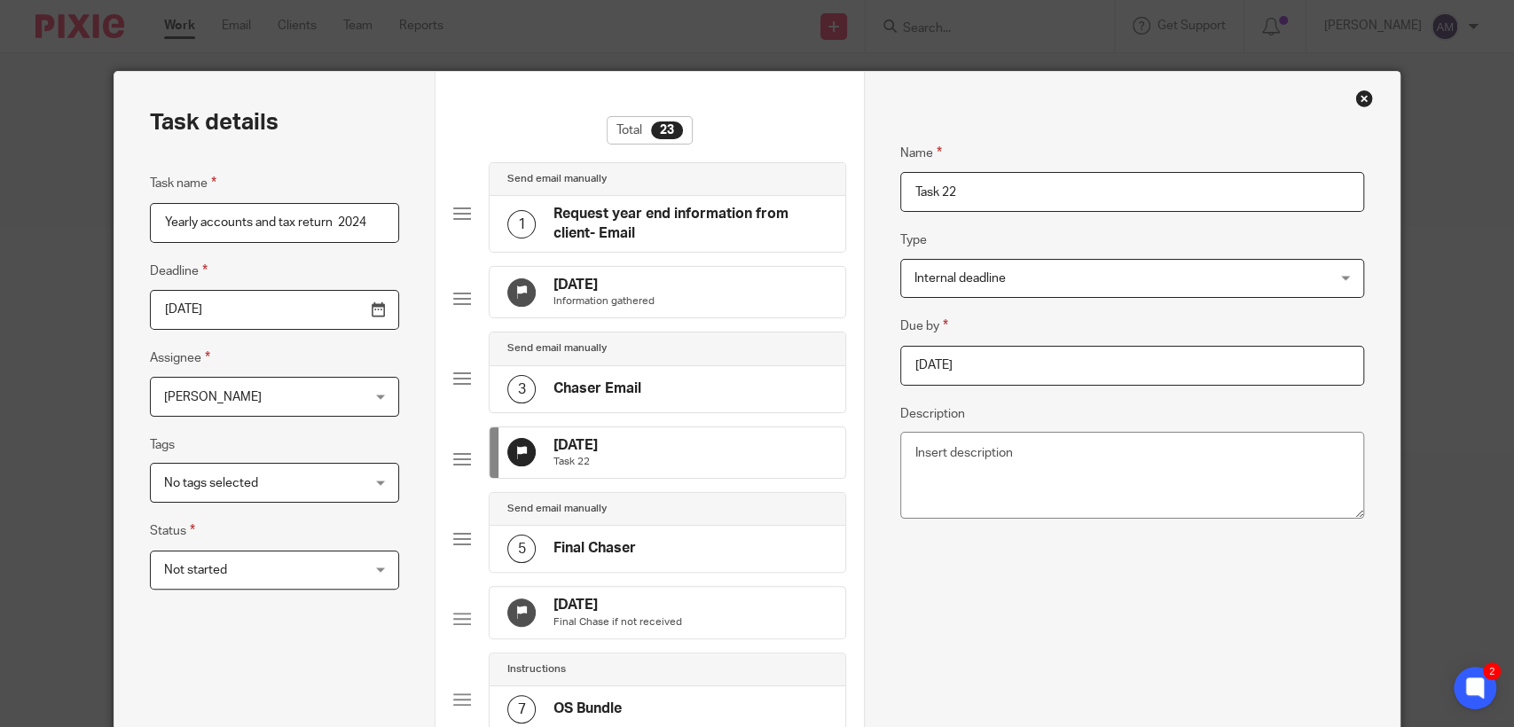
click at [643, 615] on h4 "18 Dec 2025" at bounding box center [617, 605] width 129 height 19
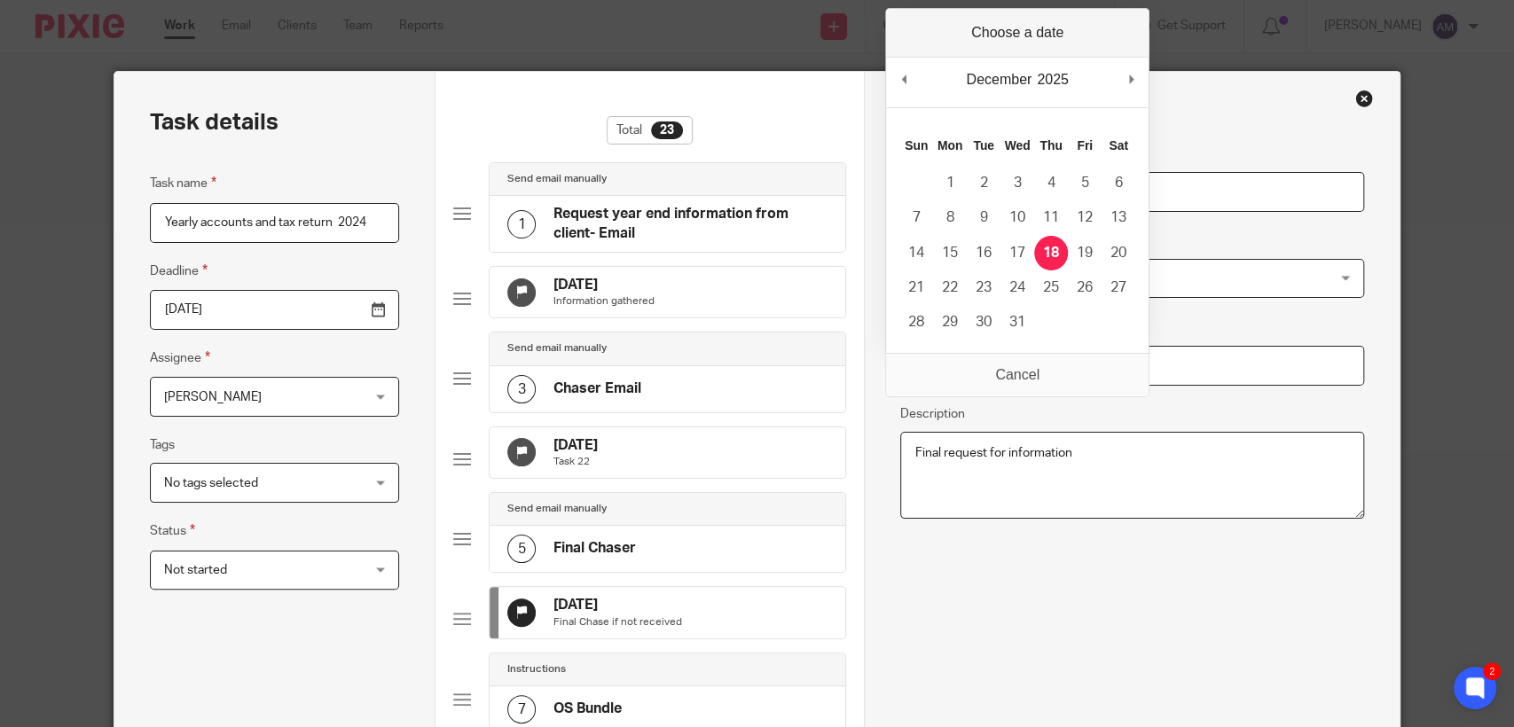
click at [925, 363] on input "2025-12-18" at bounding box center [1132, 366] width 464 height 40
type input "2025-09-18"
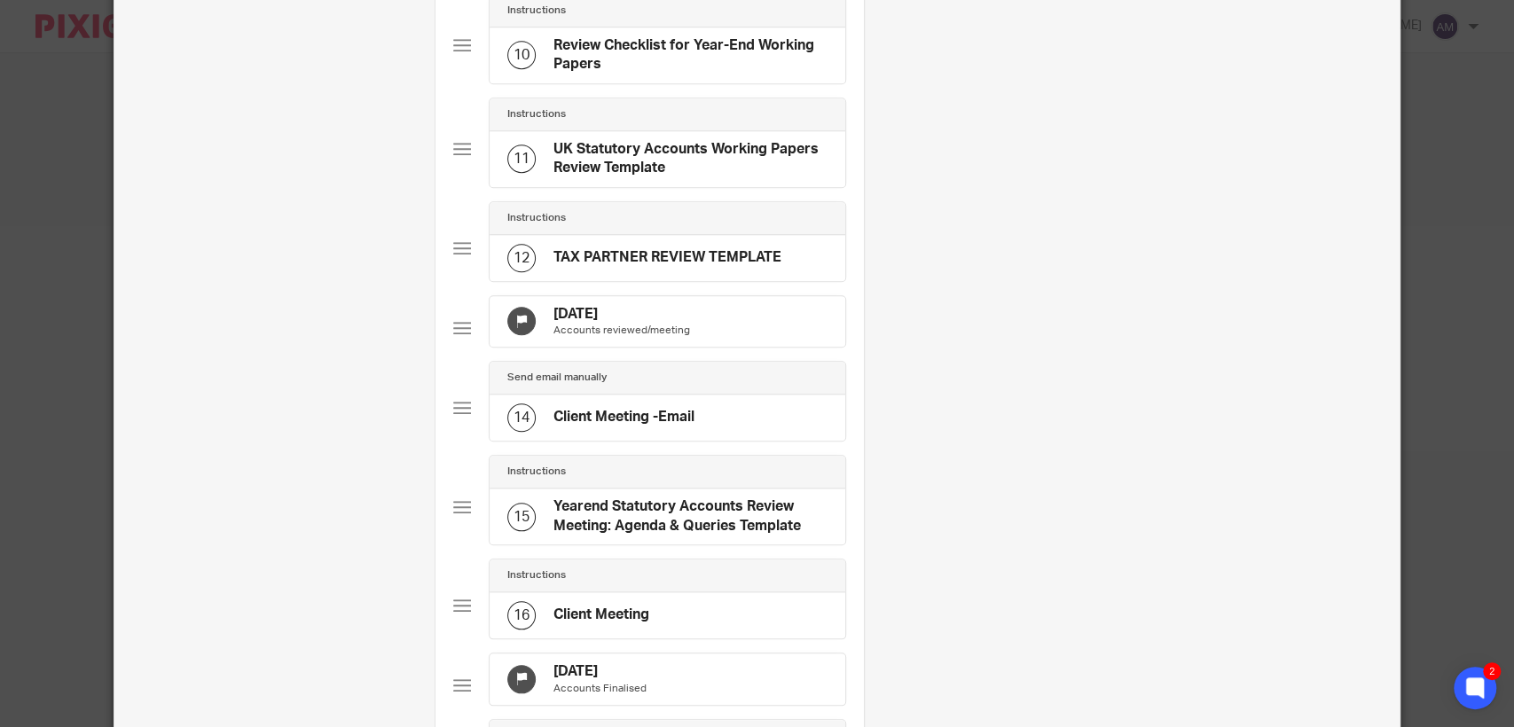
scroll to position [957, 0]
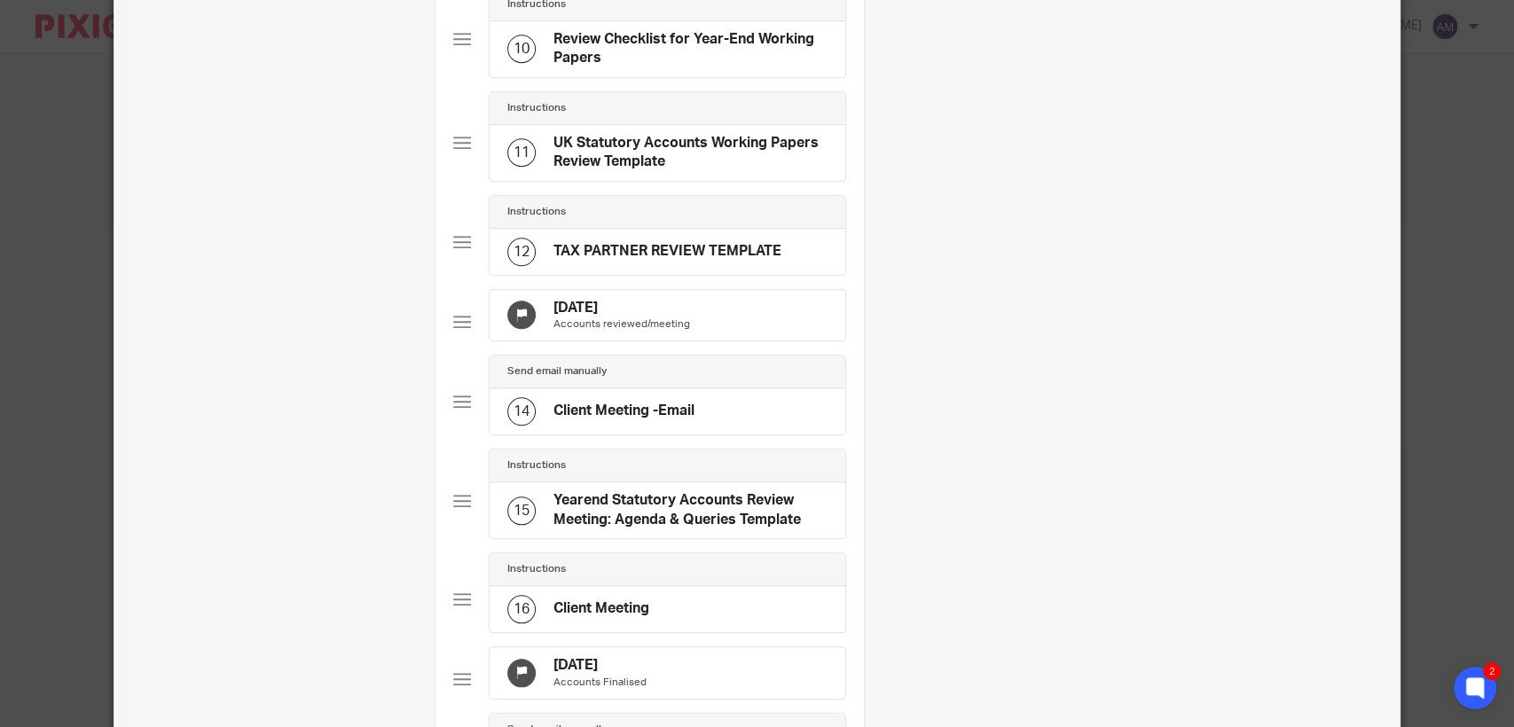
click at [560, 317] on h4 "17 Feb 2026" at bounding box center [621, 308] width 137 height 19
click at [561, 317] on h4 "17 Feb 2026" at bounding box center [621, 308] width 137 height 19
click at [576, 317] on h4 "17 Feb 2026" at bounding box center [621, 308] width 137 height 19
click at [1497, 310] on div "Task details Task name Yearly accounts and tax return 2024 Deadline 2026-05-18 …" at bounding box center [757, 363] width 1514 height 727
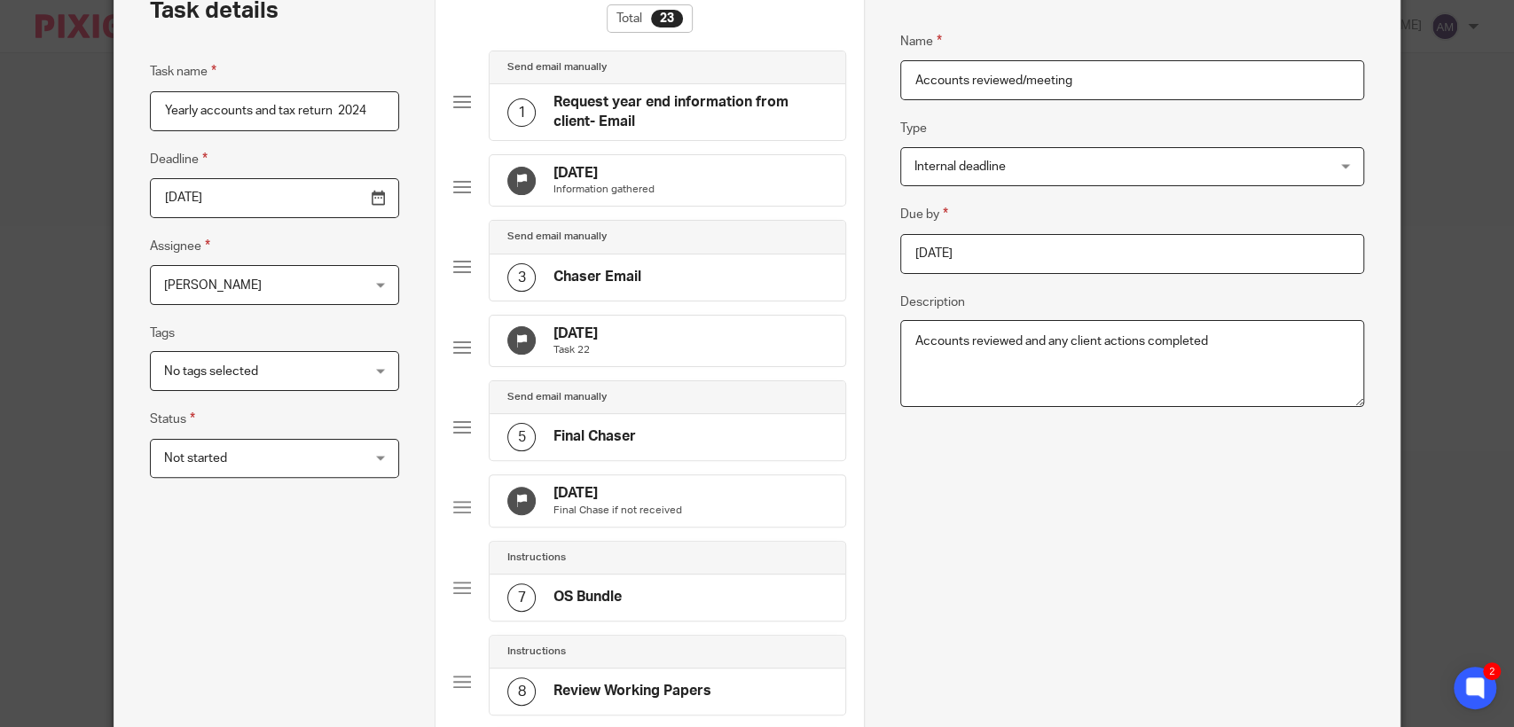
scroll to position [97, 0]
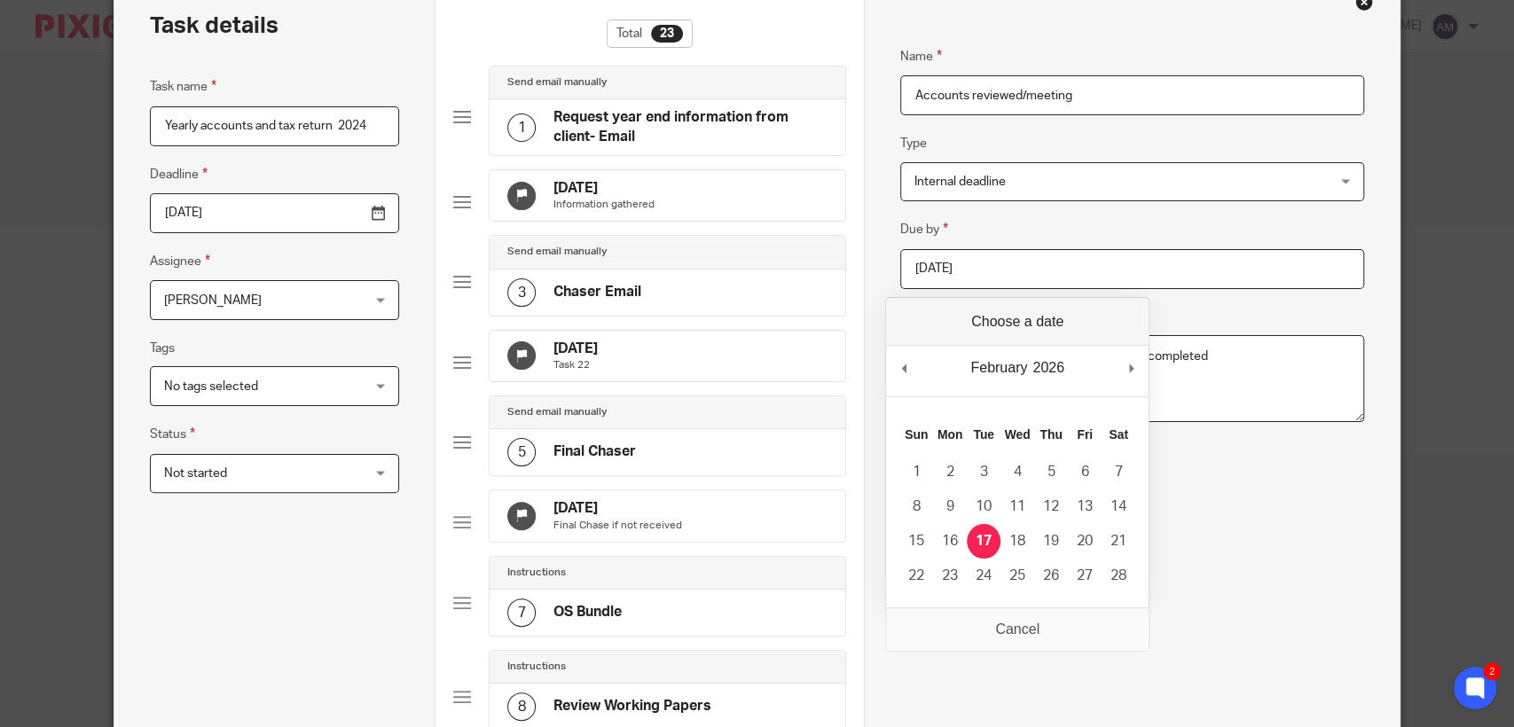
click at [1112, 258] on input "2026-02-17" at bounding box center [1132, 269] width 464 height 40
drag, startPoint x: 905, startPoint y: 368, endPoint x: 894, endPoint y: 267, distance: 101.7
click at [900, 267] on input "2026-02-17" at bounding box center [1132, 269] width 464 height 40
type input "2025-09-18"
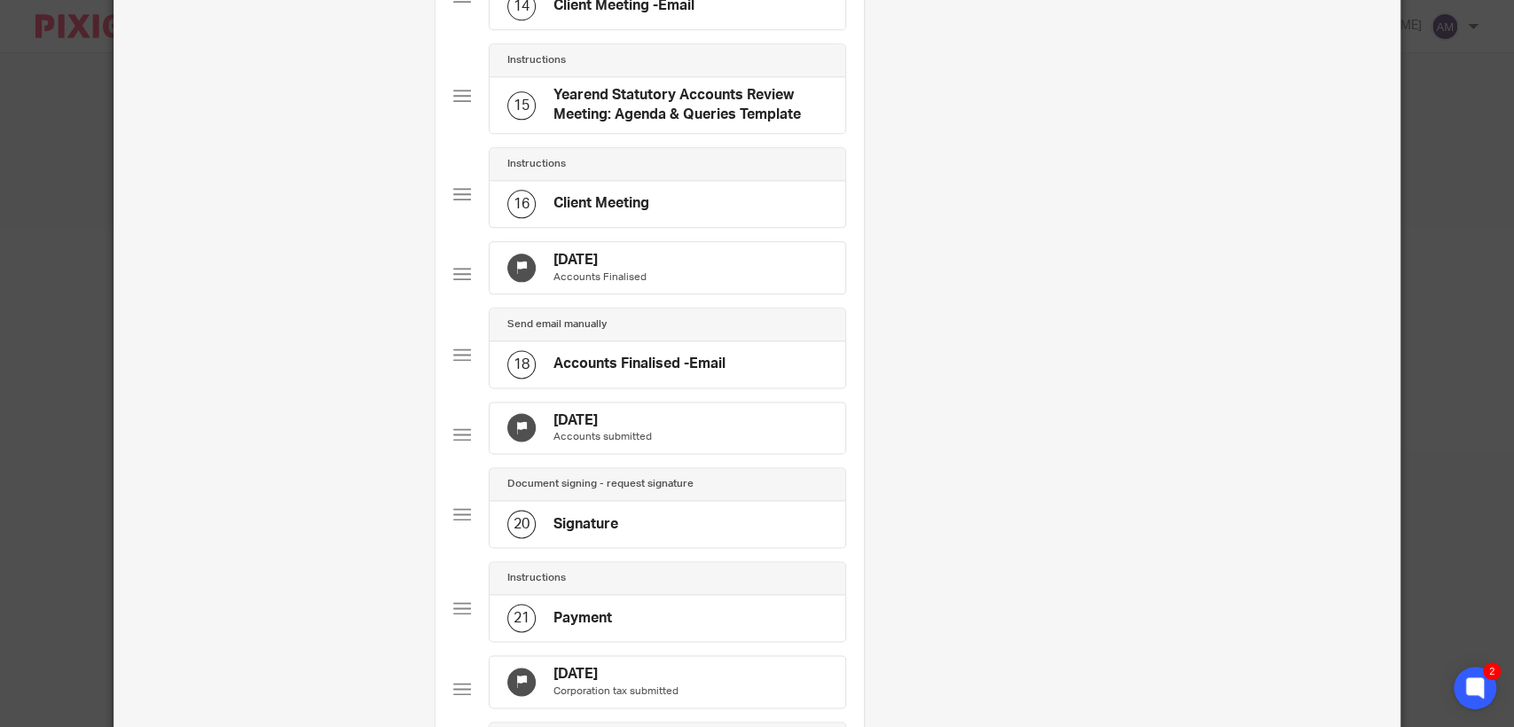
scroll to position [1417, 0]
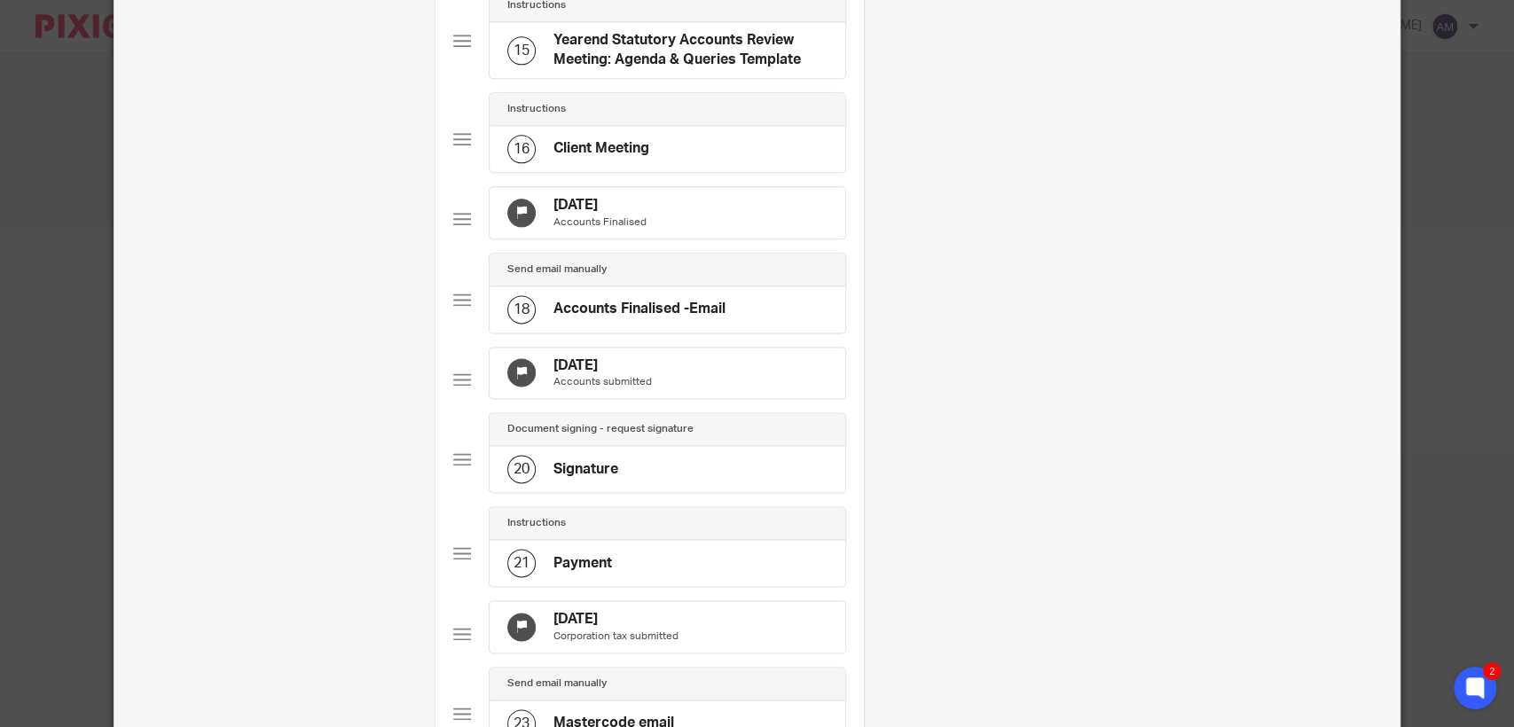
click at [574, 215] on h4 "19 Mar 2026" at bounding box center [599, 205] width 93 height 19
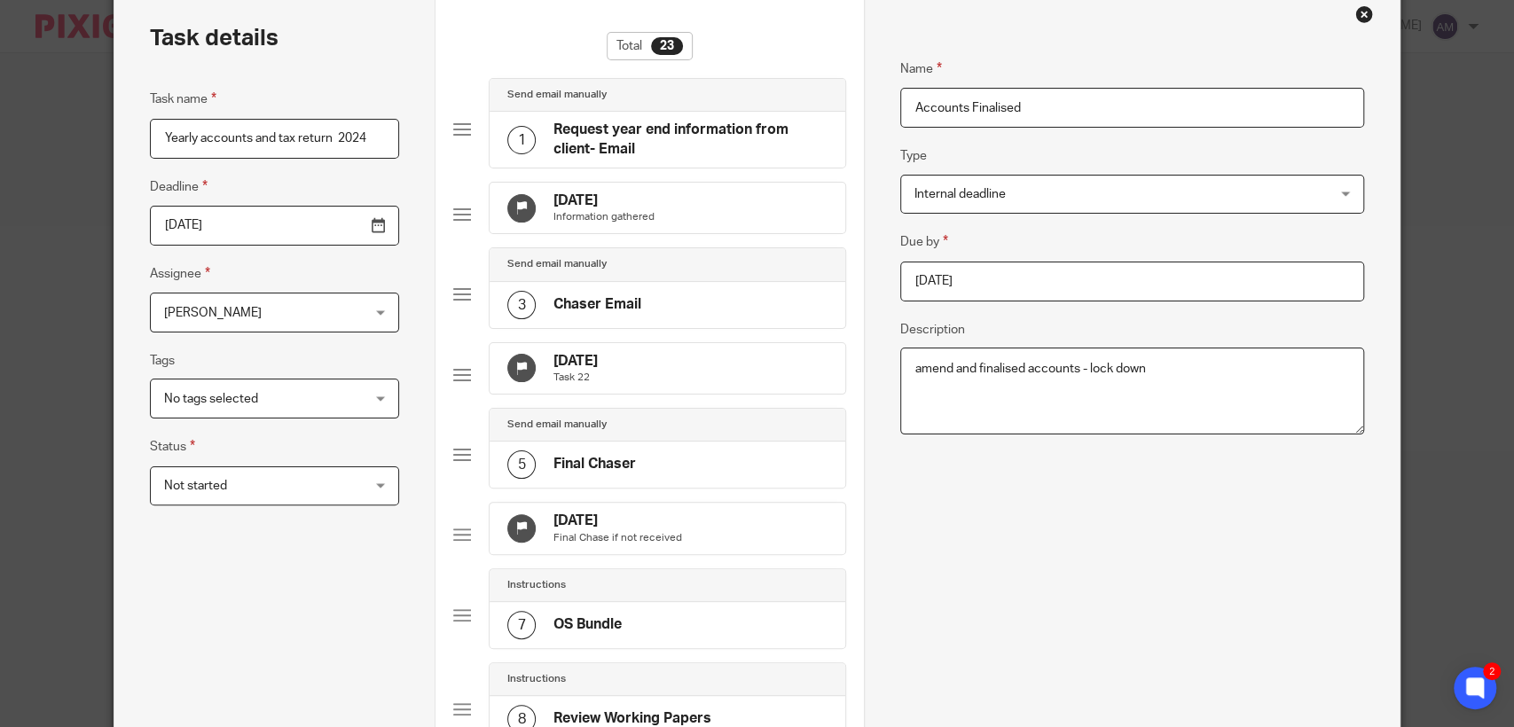
scroll to position [81, 0]
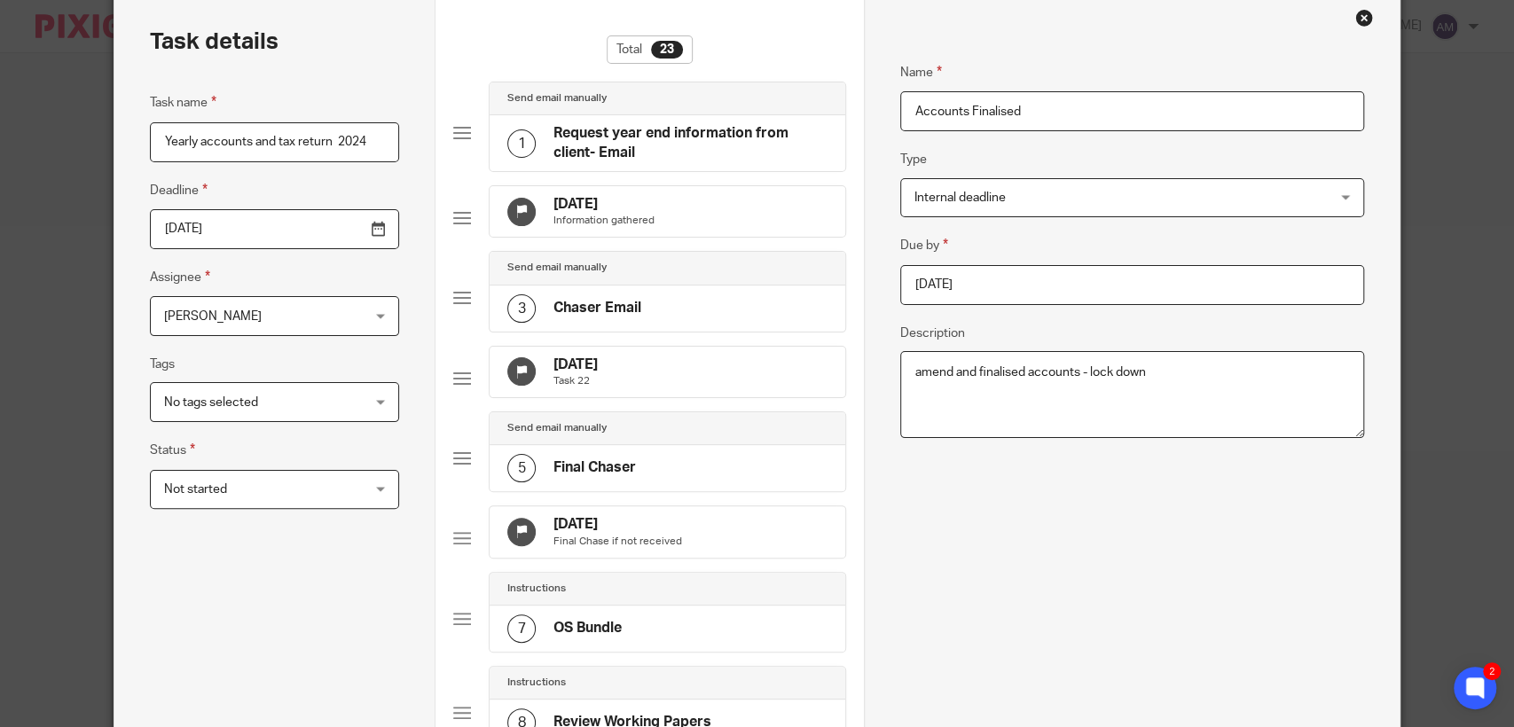
click at [1060, 283] on input "2026-03-19" at bounding box center [1132, 285] width 464 height 40
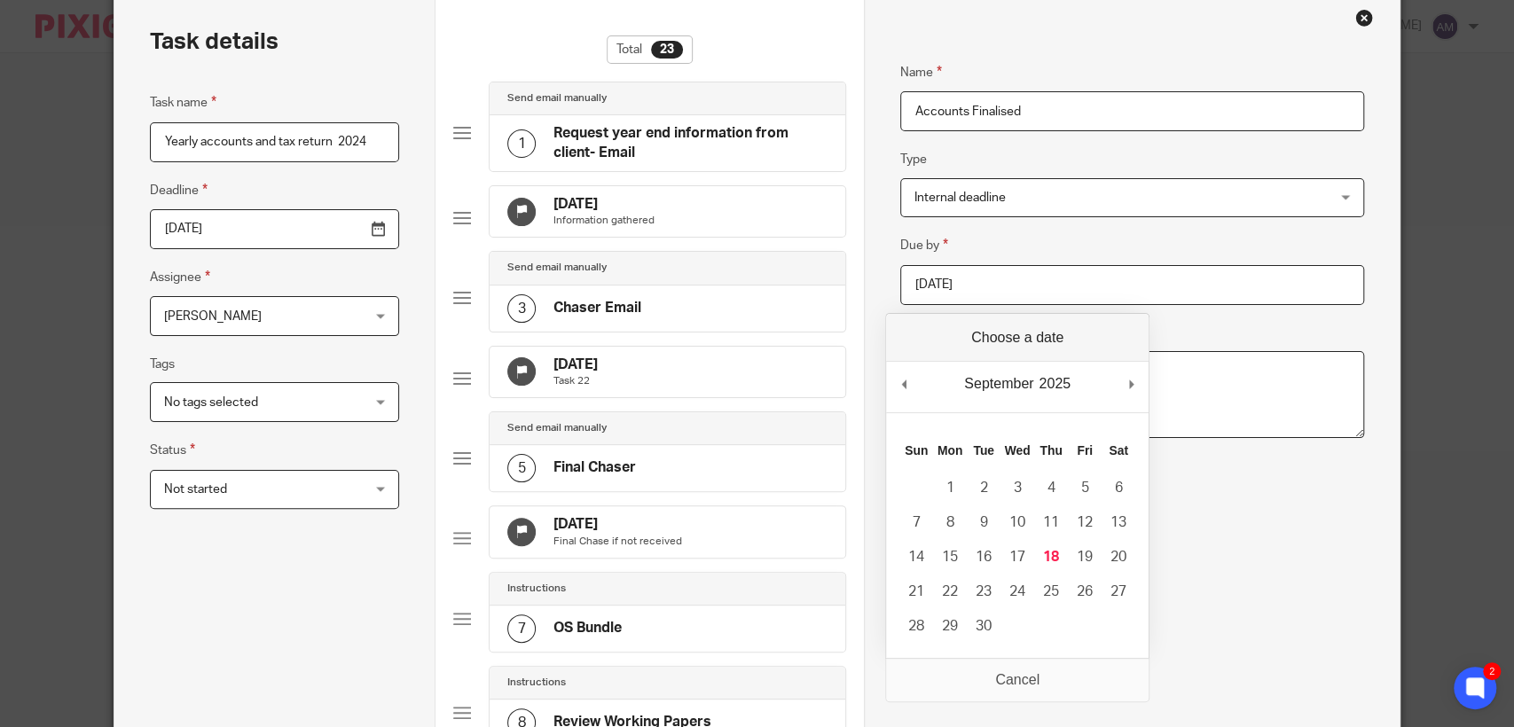
type input "2025-09-18"
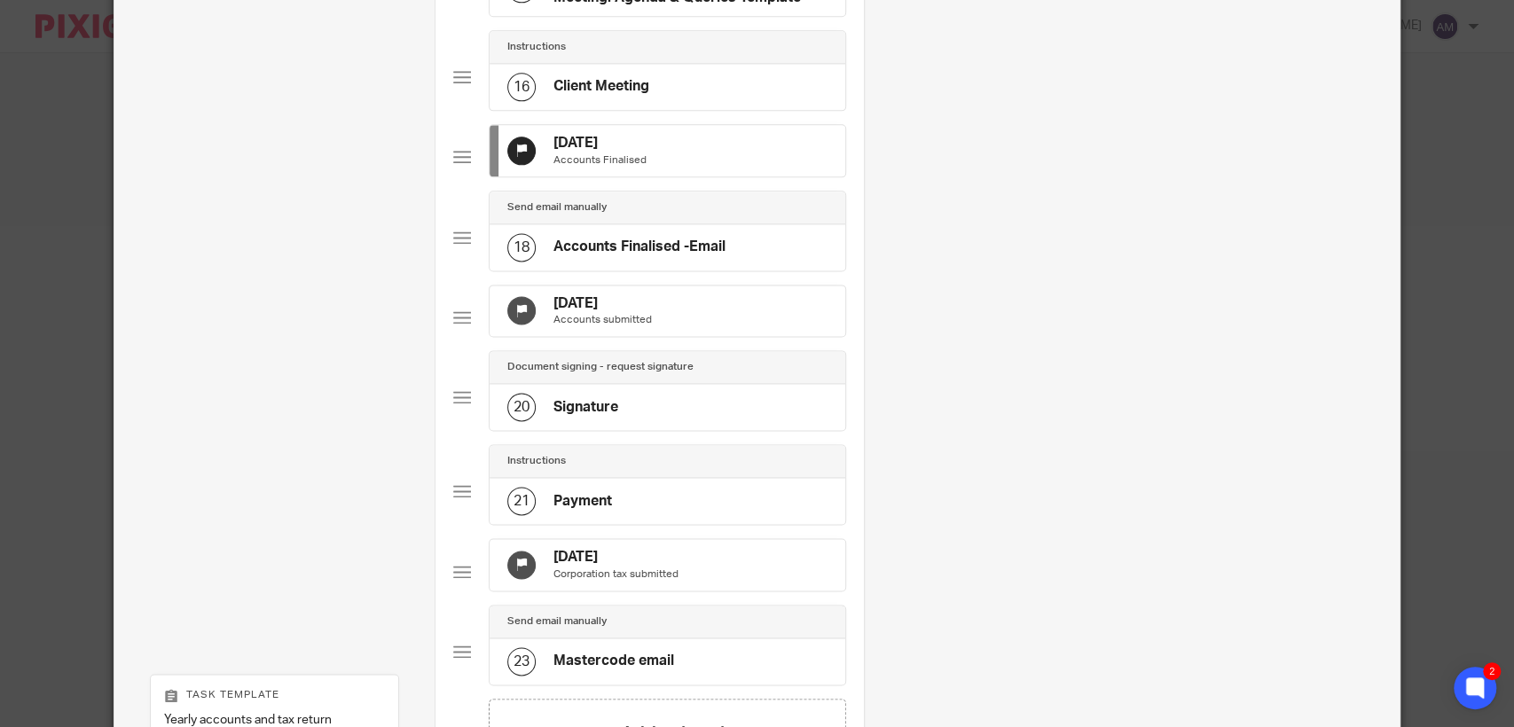
scroll to position [1476, 0]
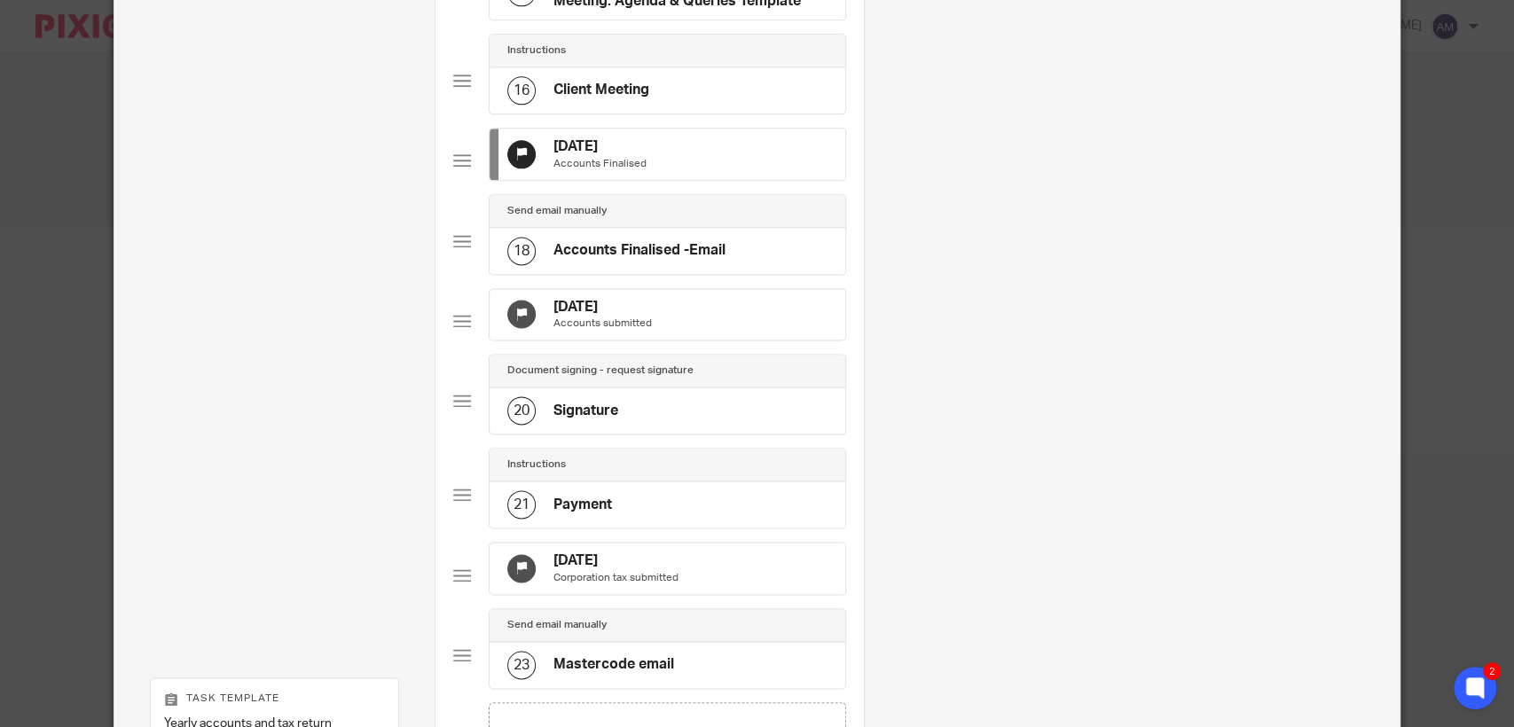
click at [588, 317] on h4 "19 Apr 2026" at bounding box center [602, 307] width 98 height 19
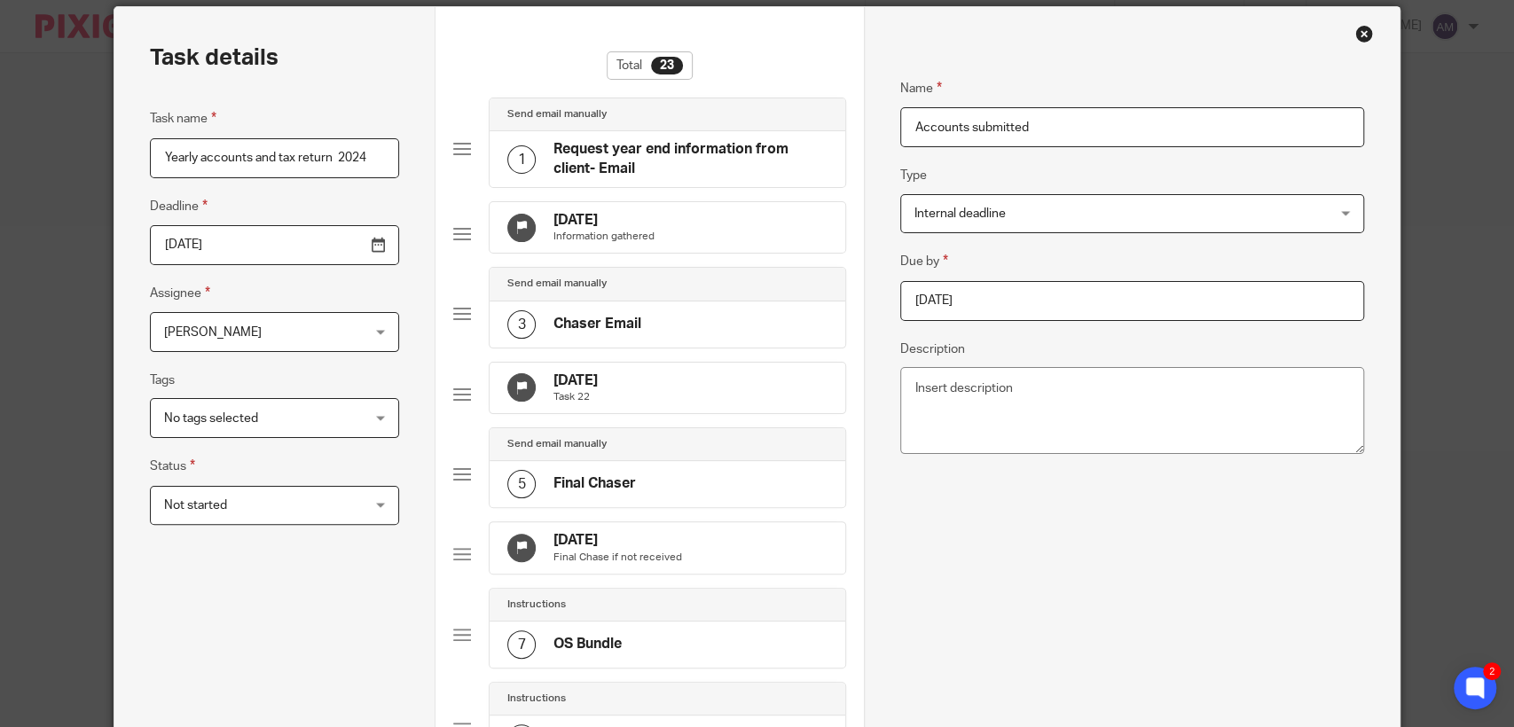
scroll to position [0, 0]
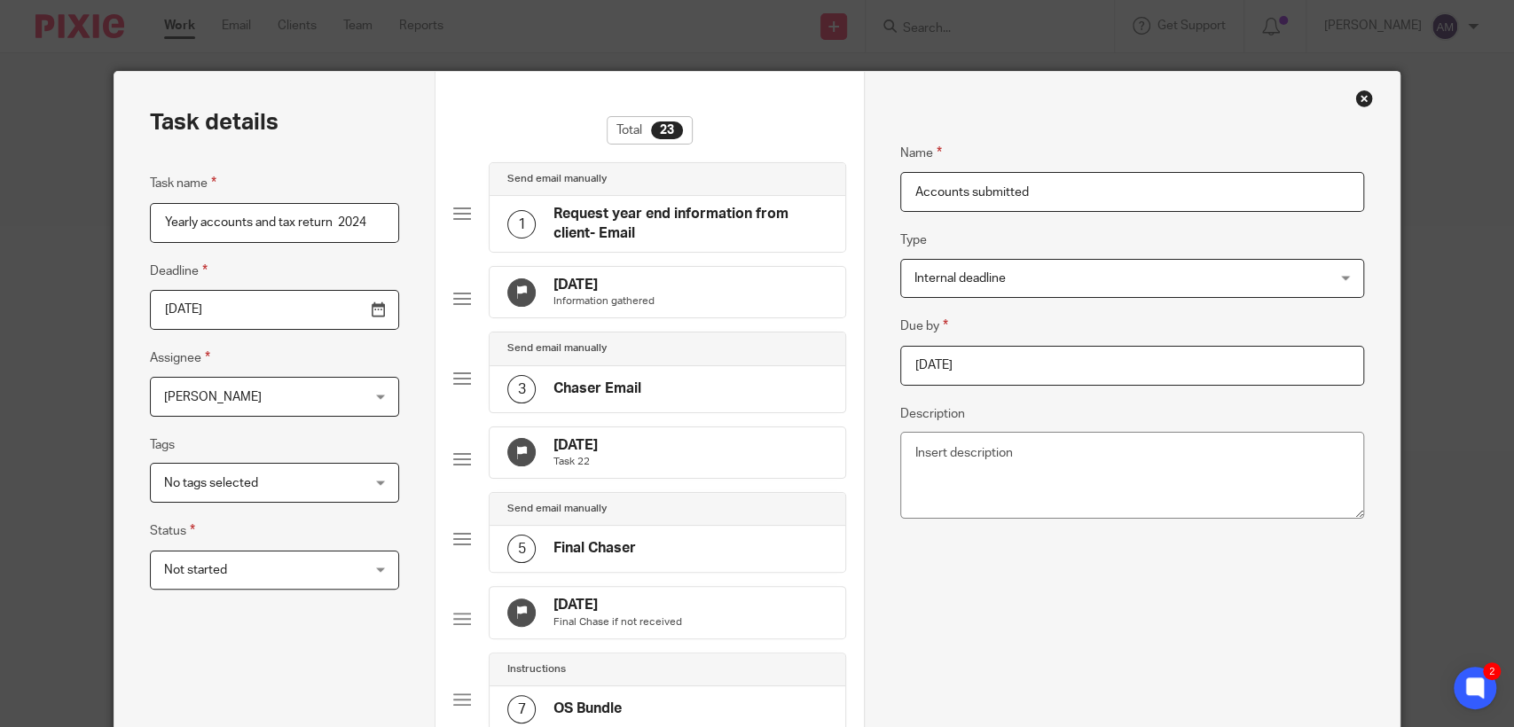
click at [1087, 362] on input "2026-04-19" at bounding box center [1132, 366] width 464 height 40
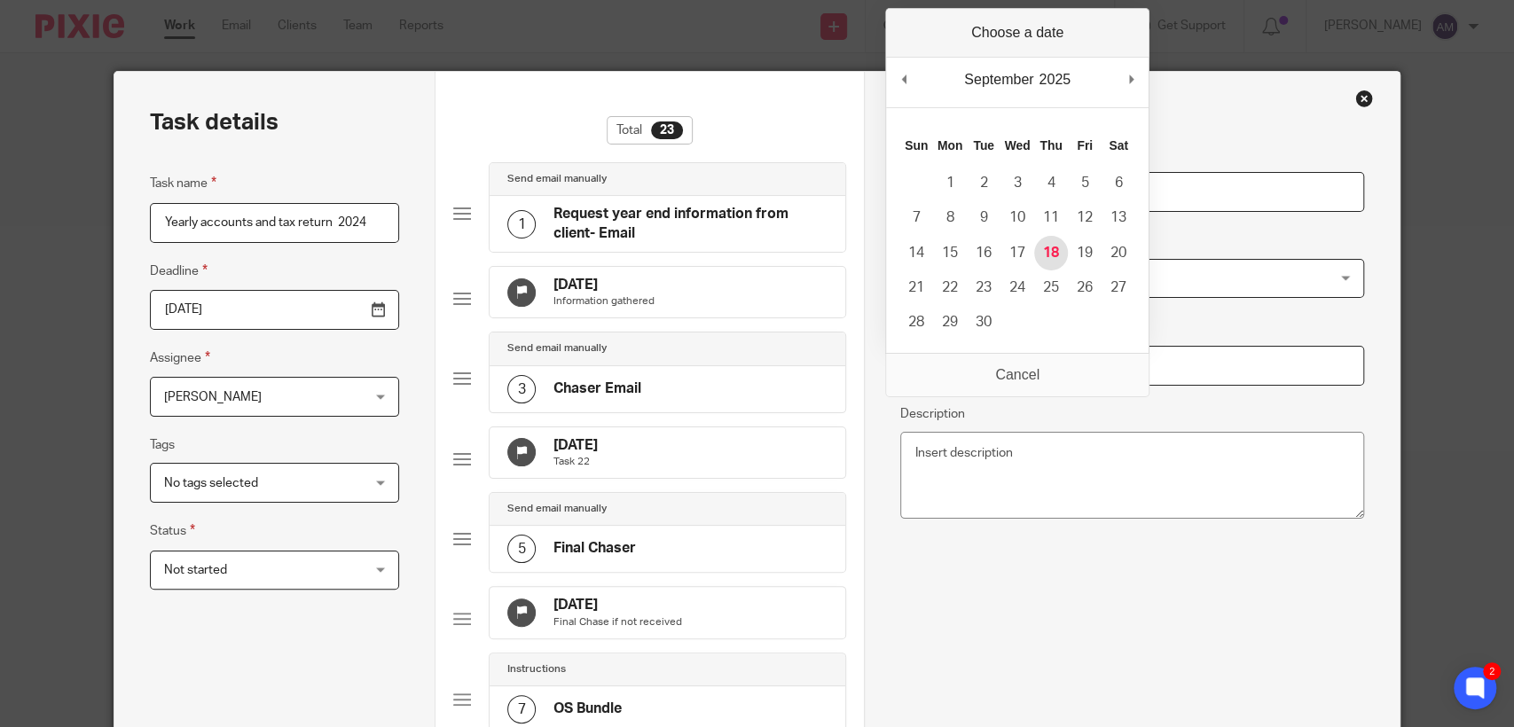
type input "2025-09-18"
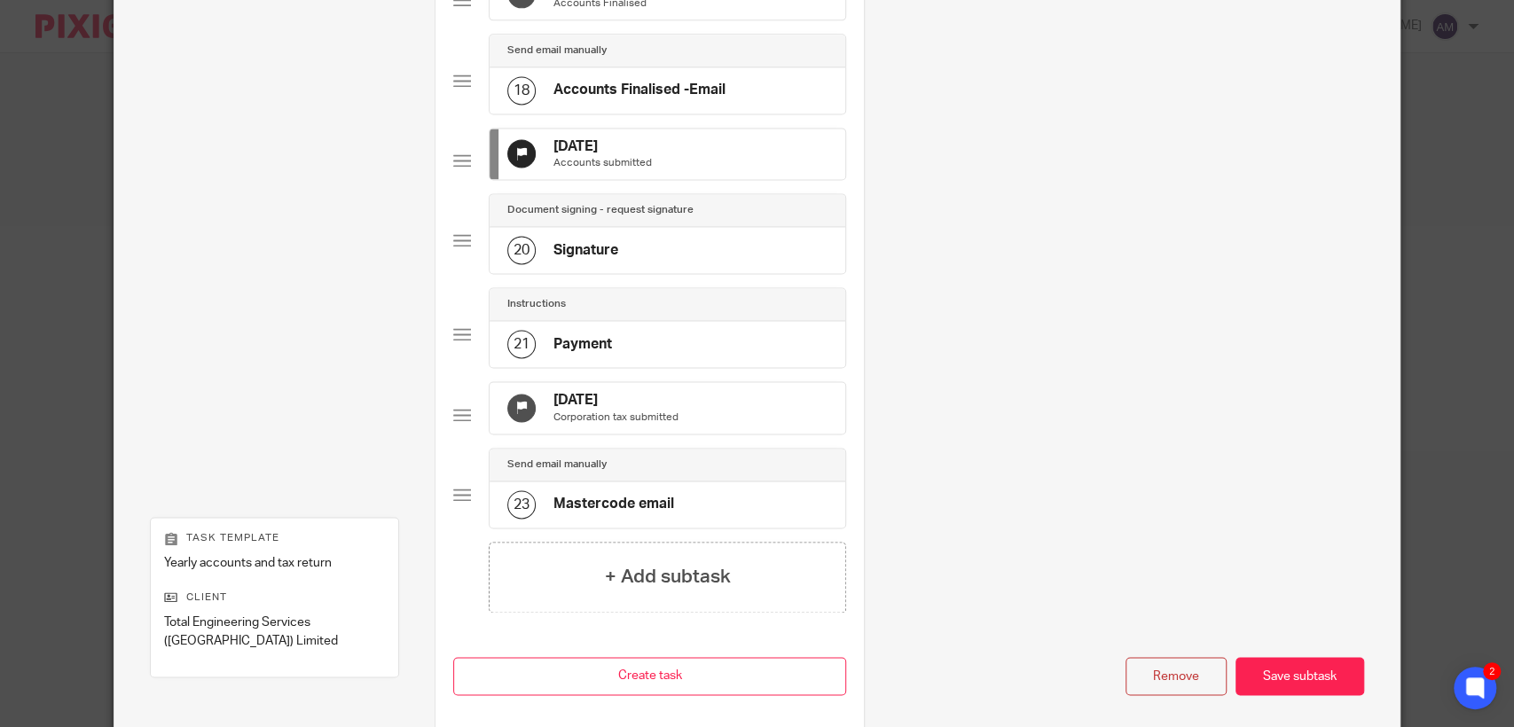
scroll to position [1647, 0]
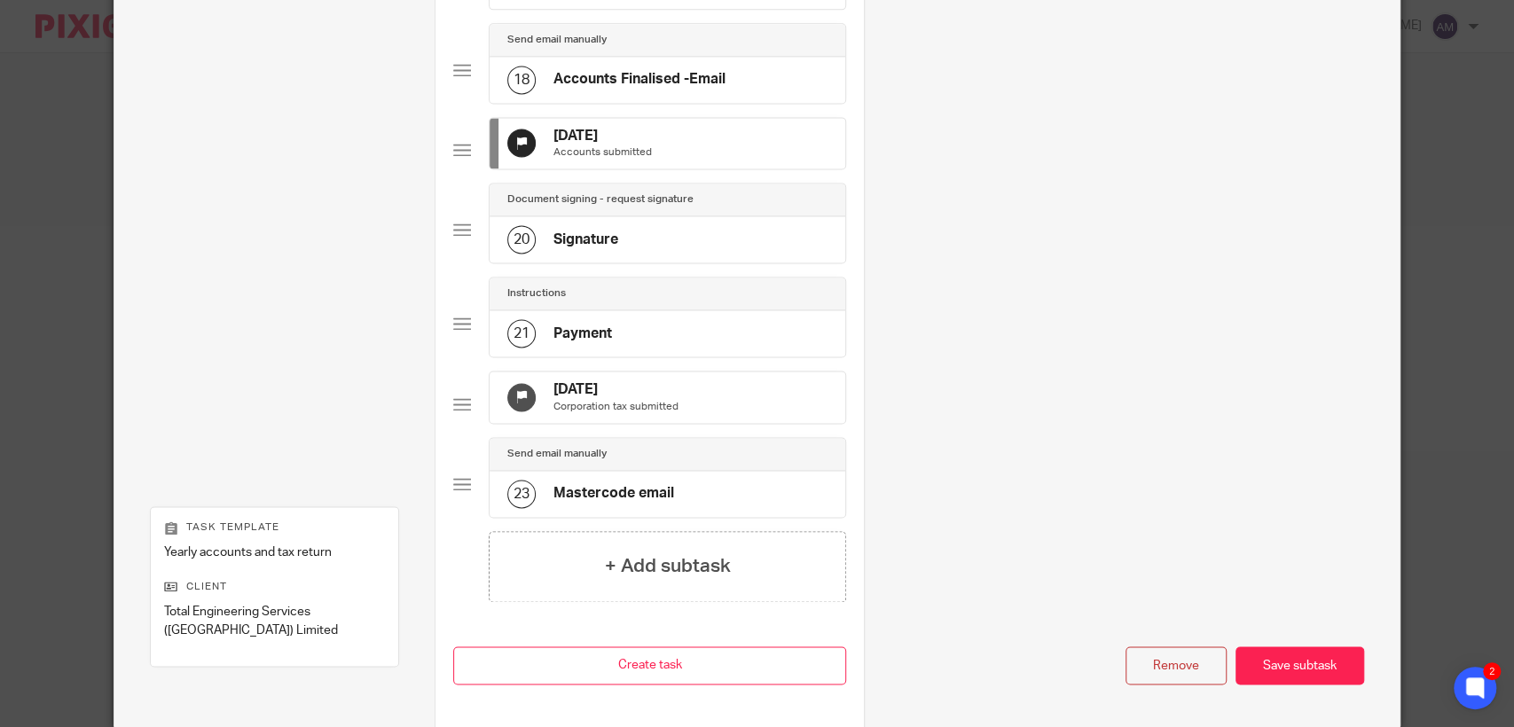
click at [609, 399] on h4 "19 May 2026" at bounding box center [615, 389] width 125 height 19
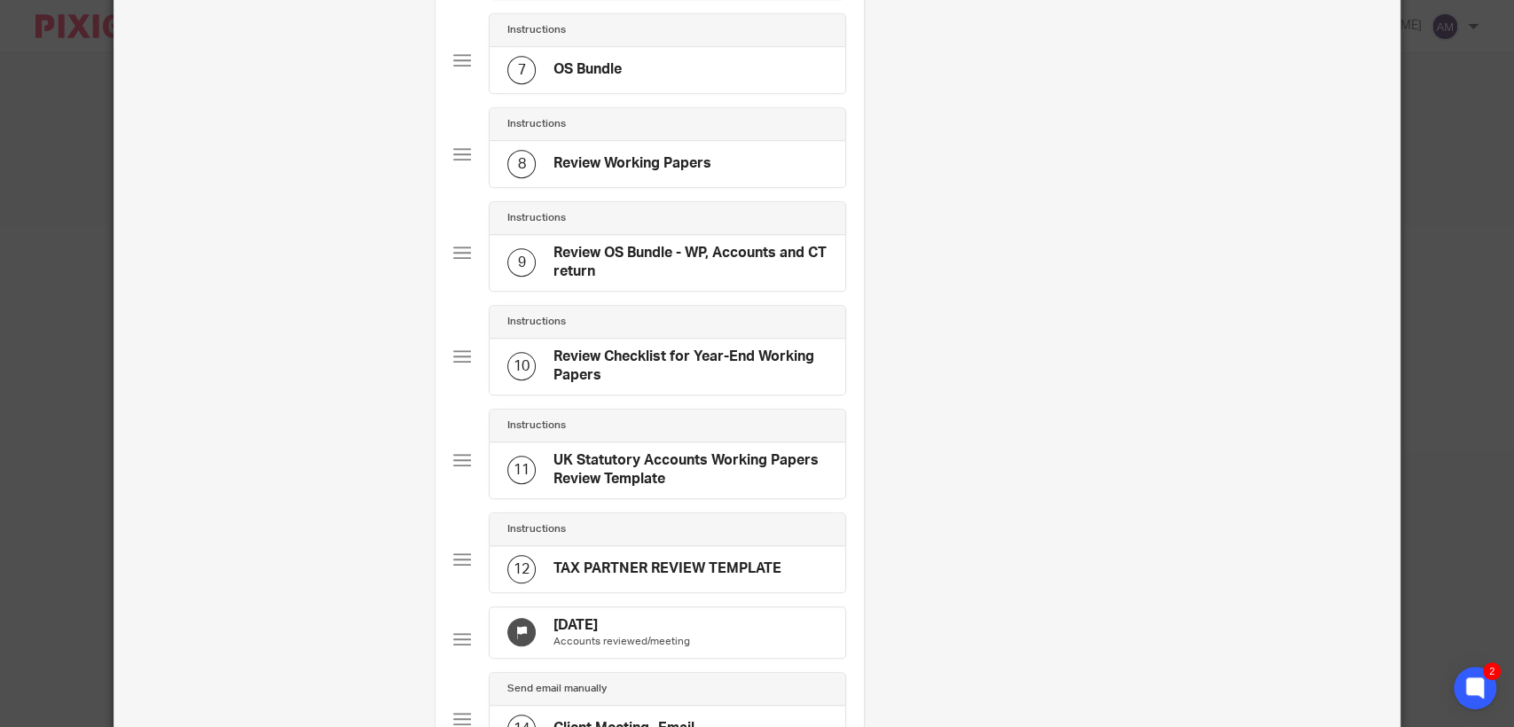
scroll to position [0, 0]
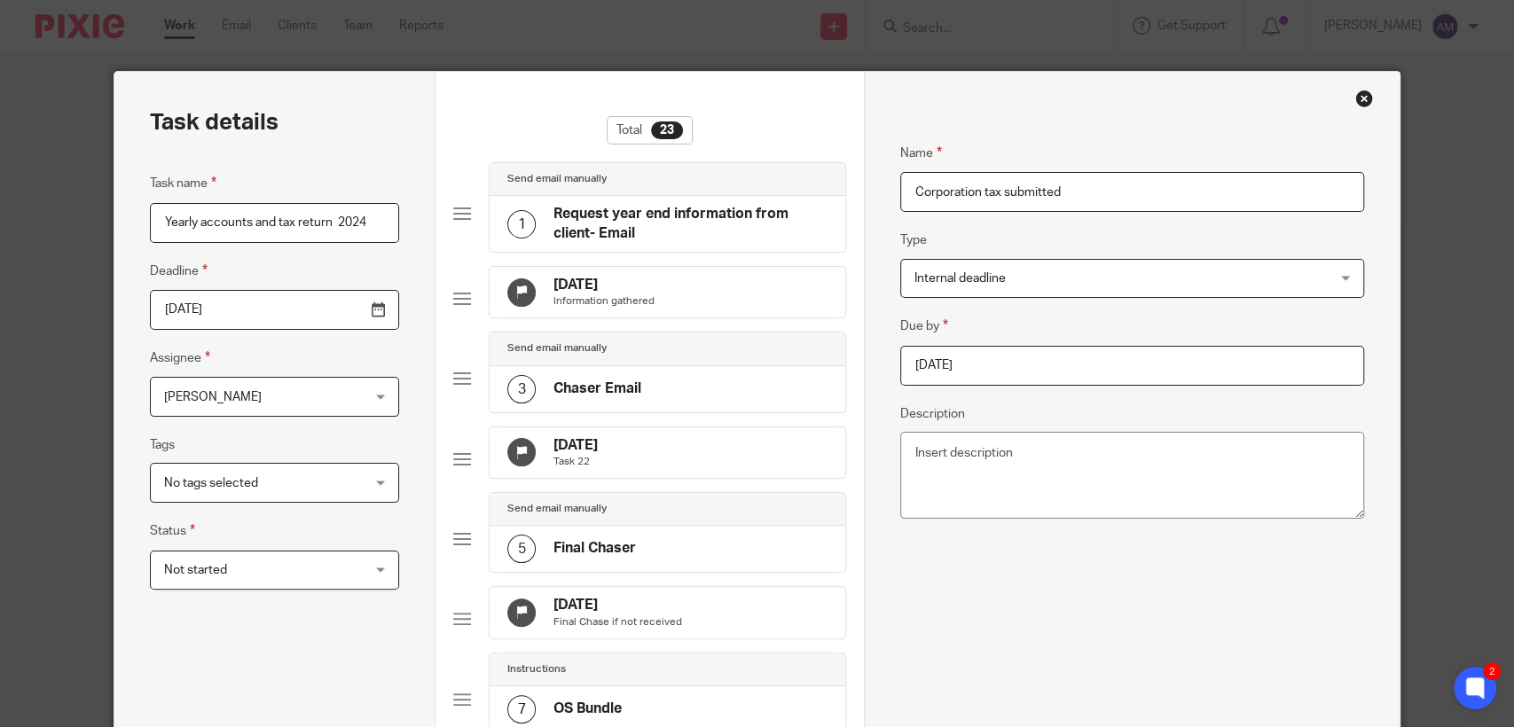
click at [965, 361] on input "2026-05-19" at bounding box center [1132, 366] width 464 height 40
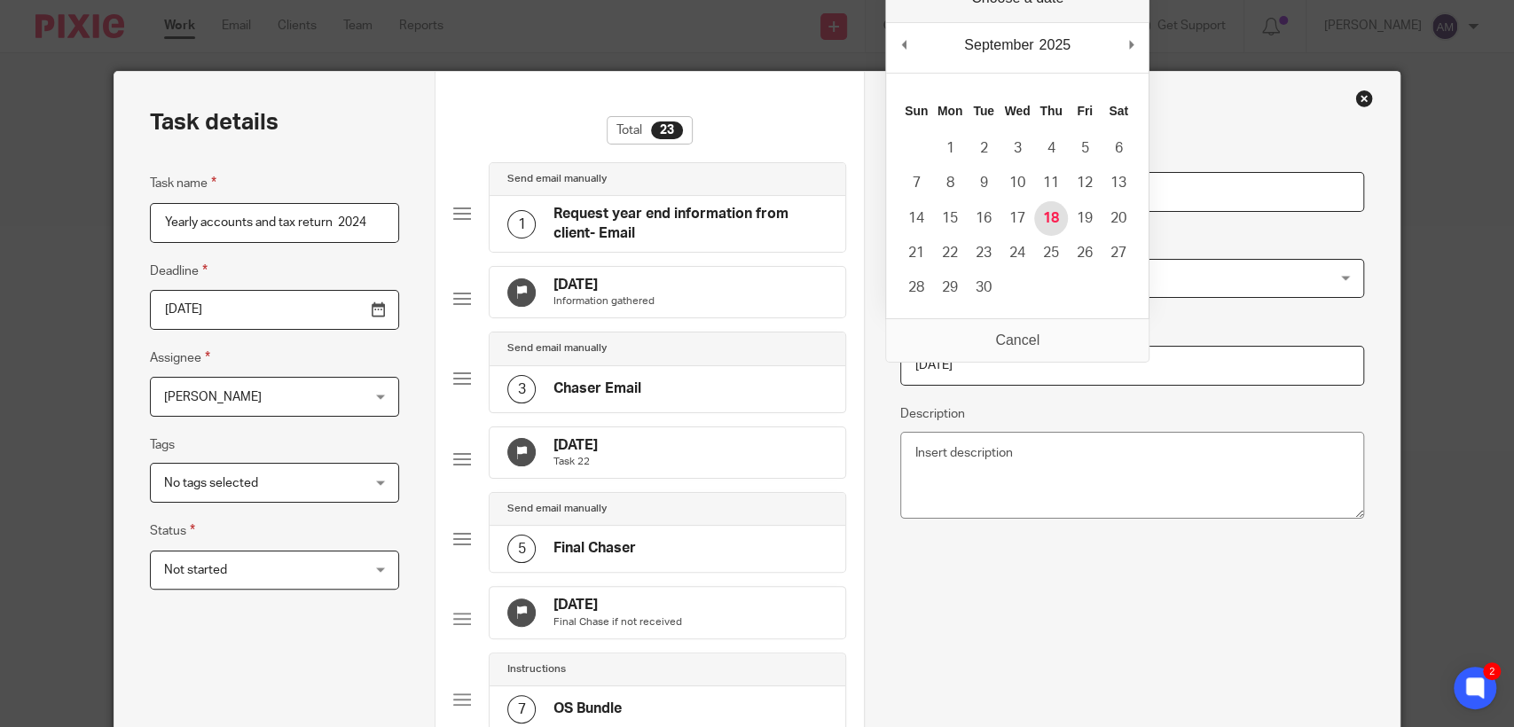
type input "2025-09-18"
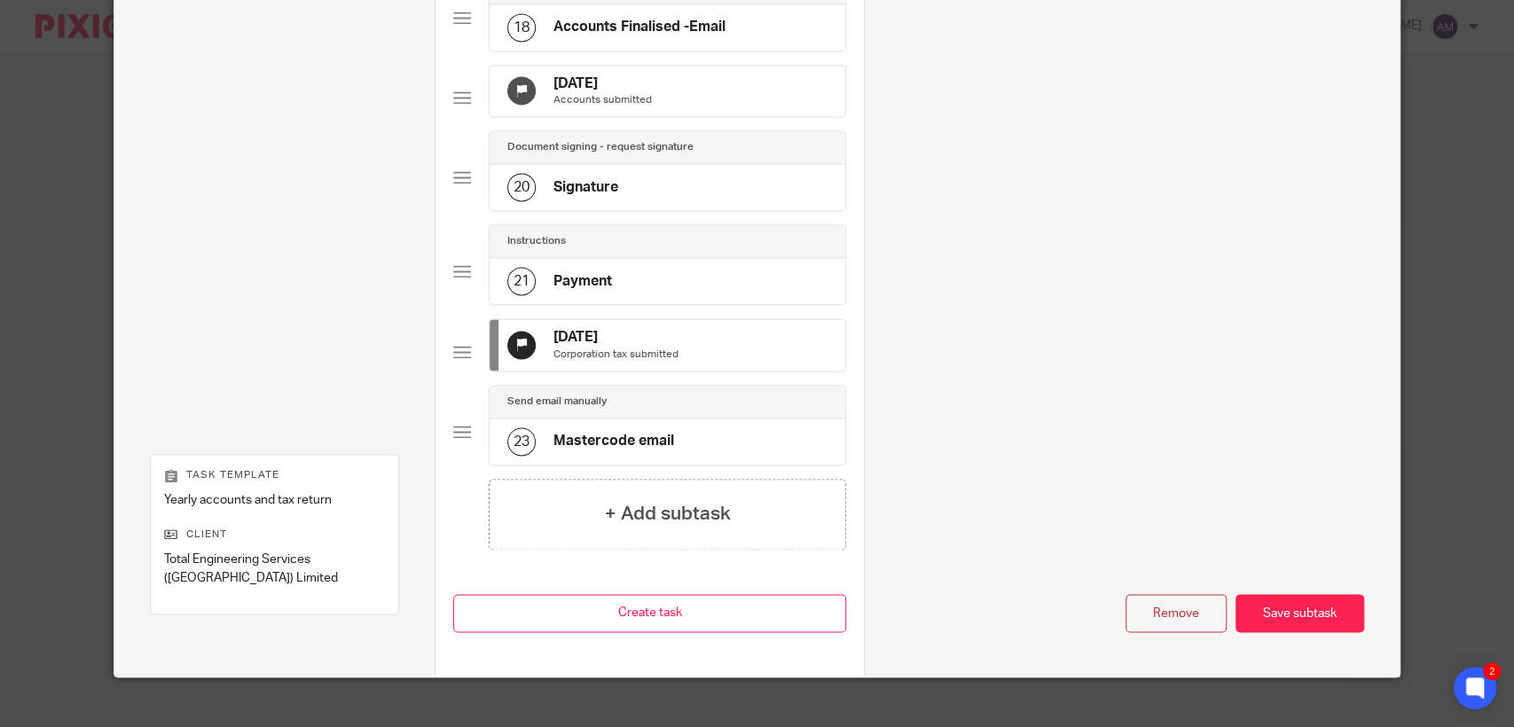
scroll to position [1813, 0]
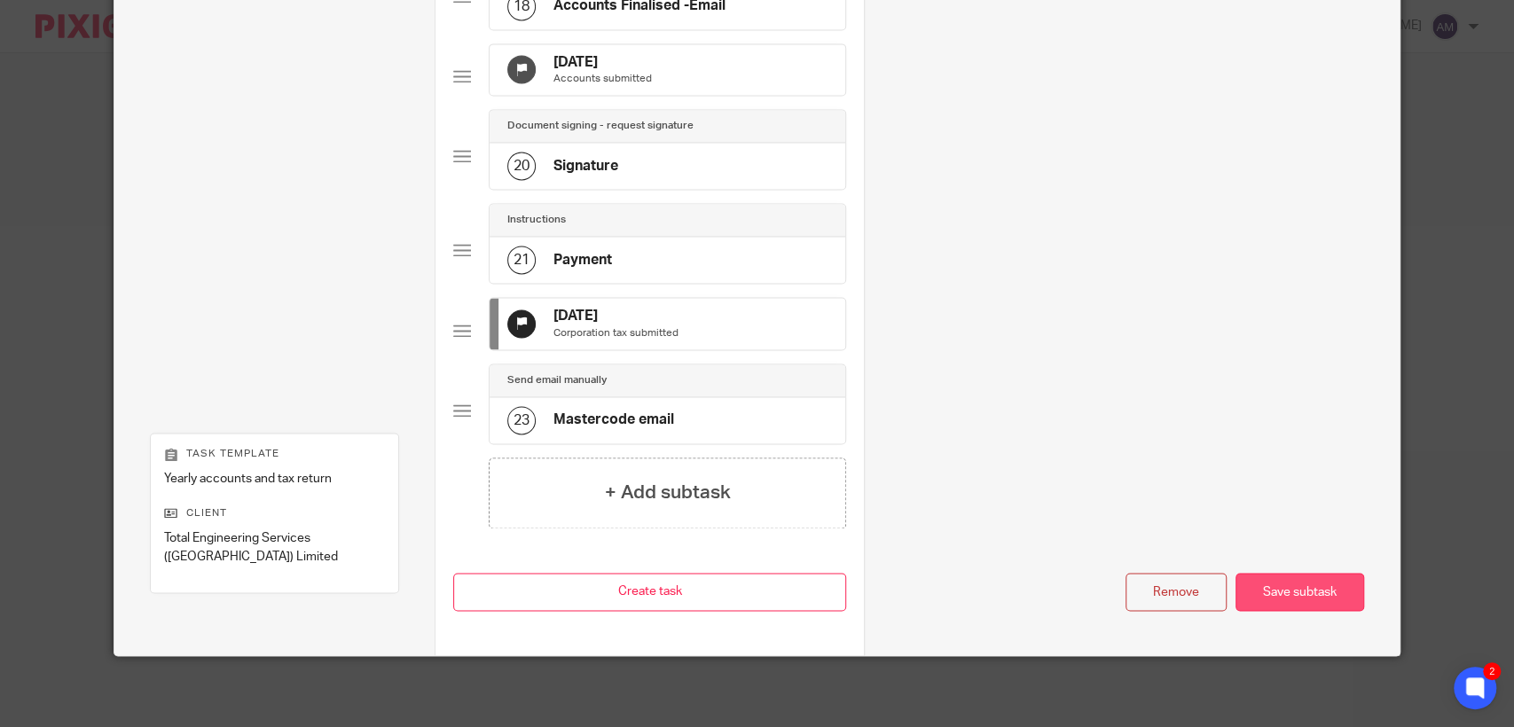
click at [1254, 591] on div "Save subtask" at bounding box center [1299, 592] width 129 height 38
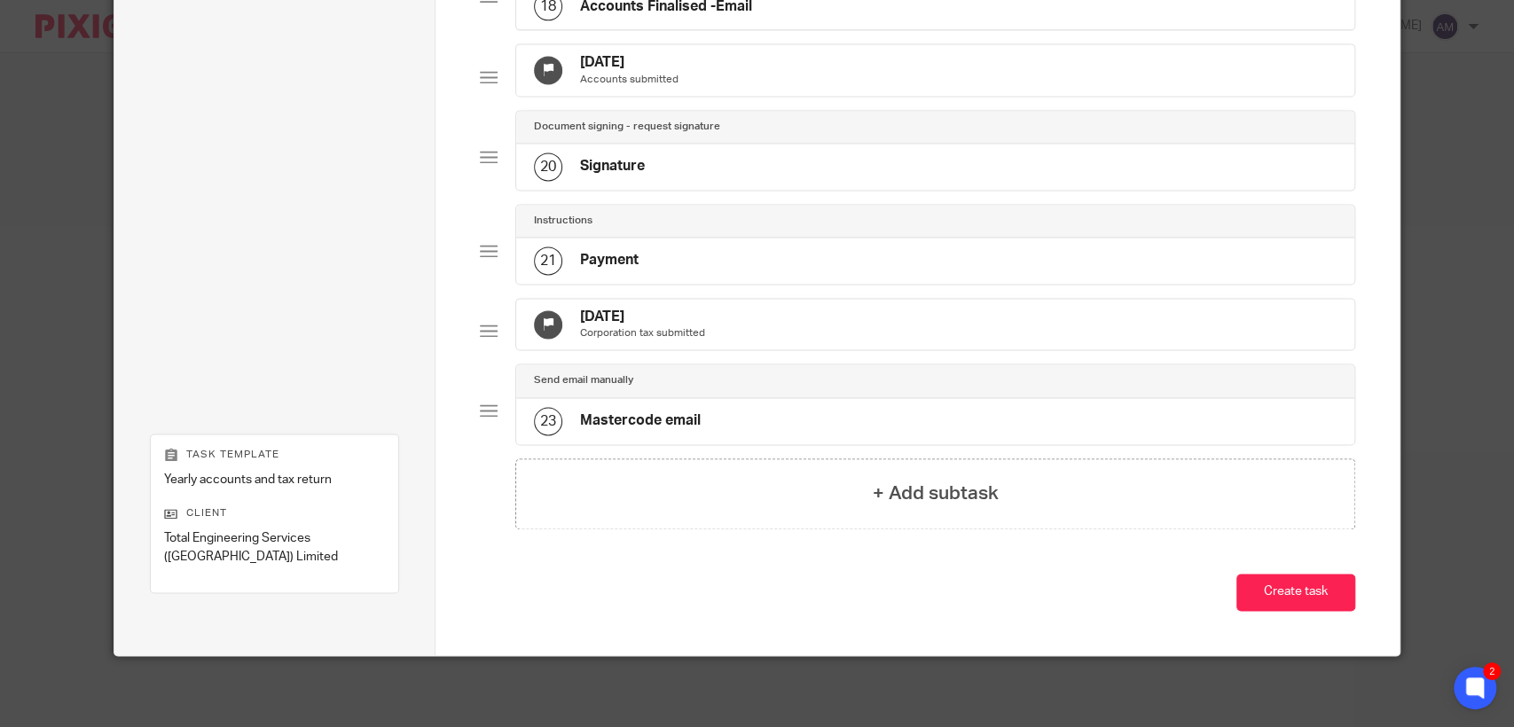
scroll to position [1766, 0]
click at [1263, 589] on button "Create task" at bounding box center [1295, 593] width 119 height 38
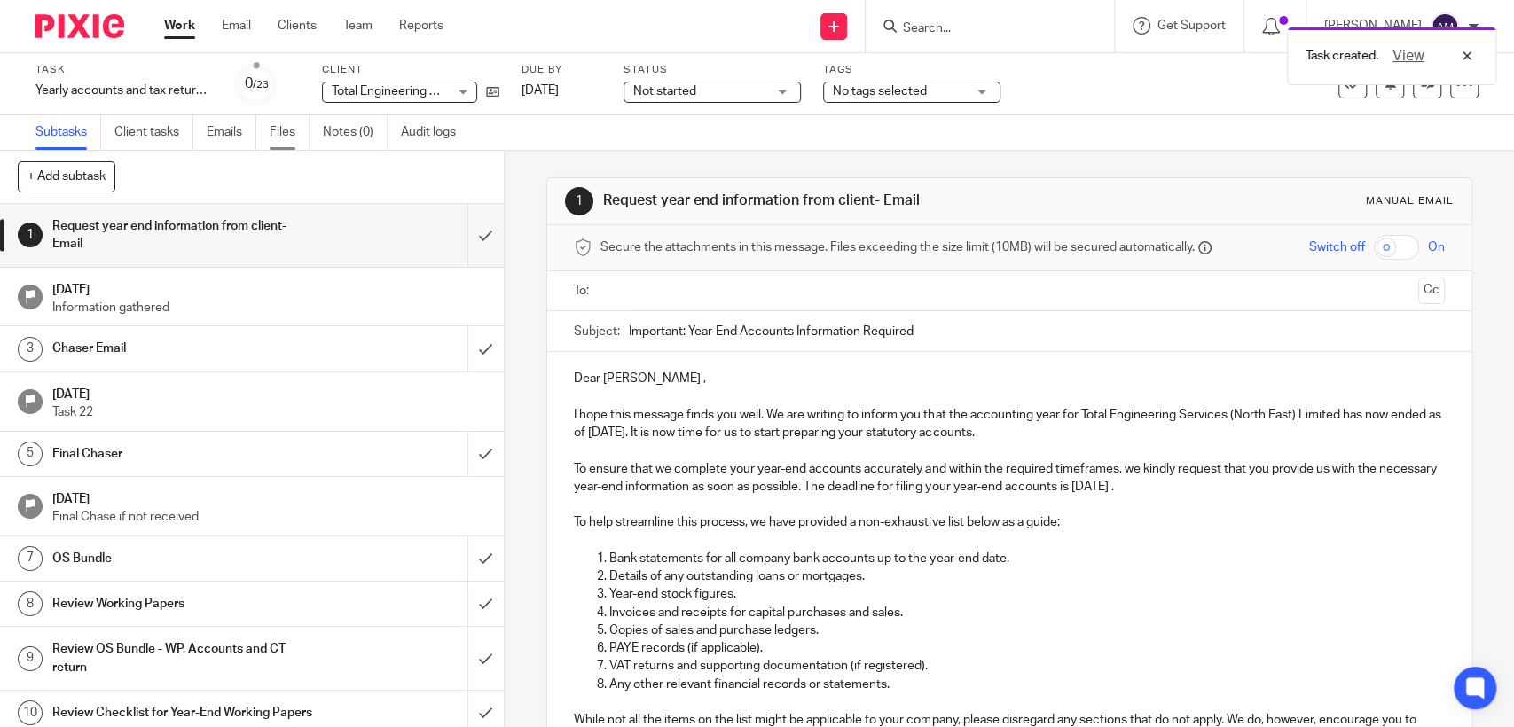
click at [295, 138] on link "Files" at bounding box center [290, 132] width 40 height 35
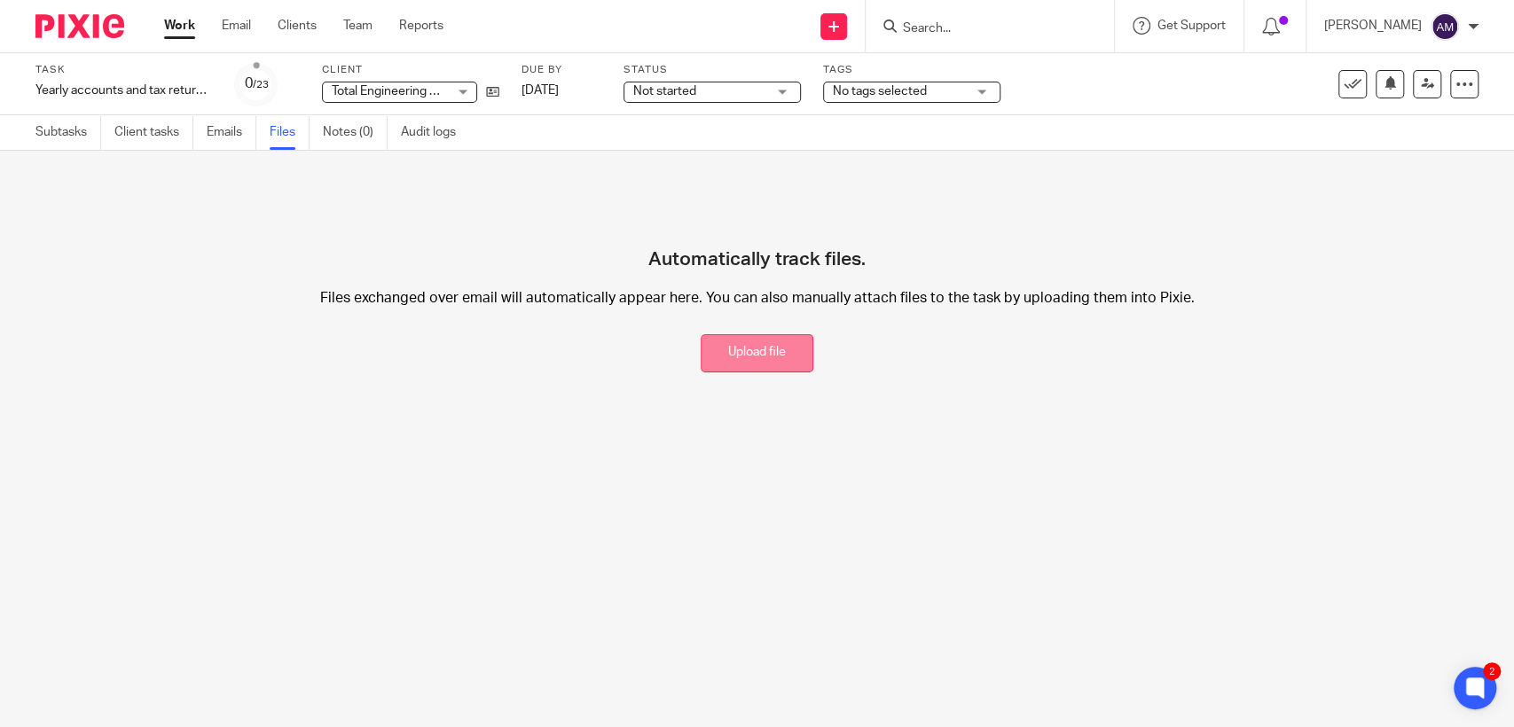
click at [759, 348] on button "Upload file" at bounding box center [757, 353] width 113 height 38
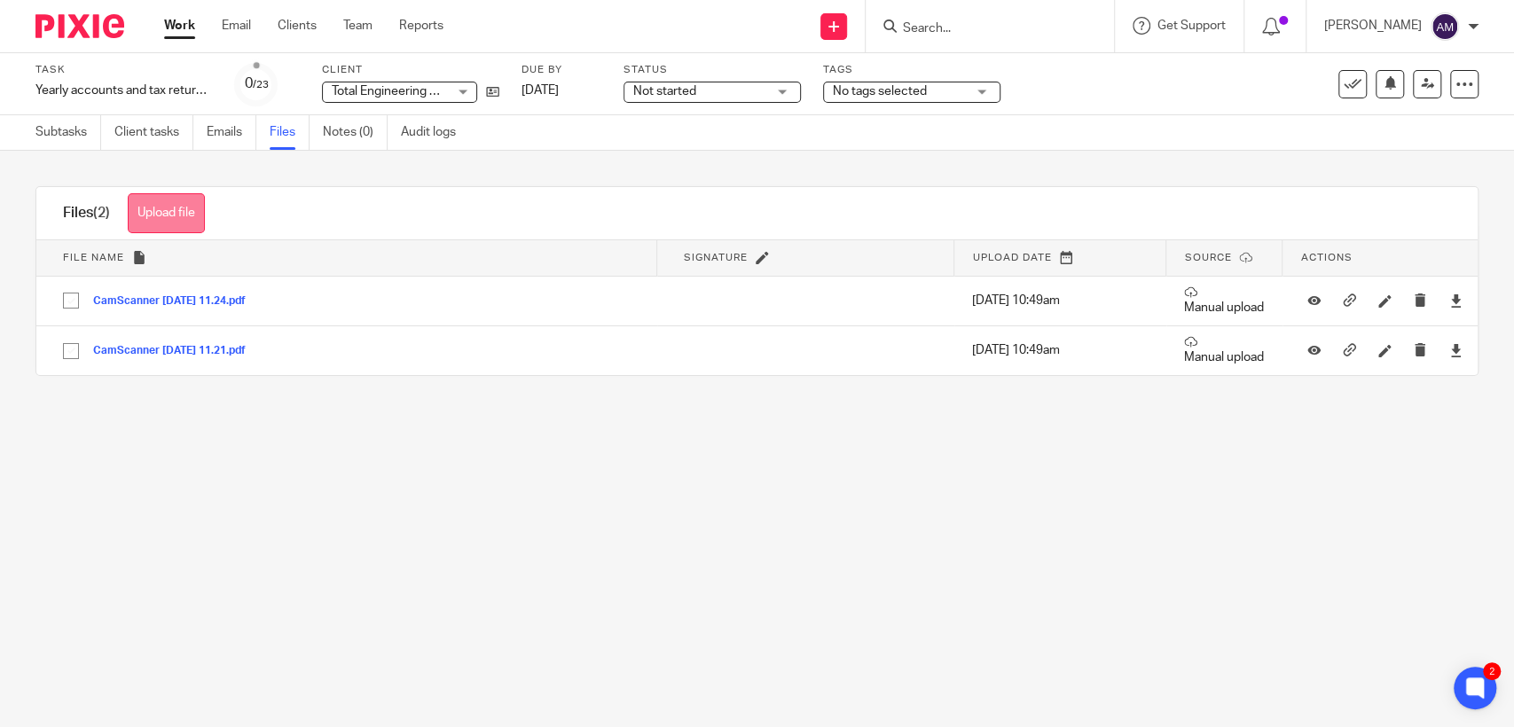
click at [162, 220] on button "Upload file" at bounding box center [166, 213] width 77 height 40
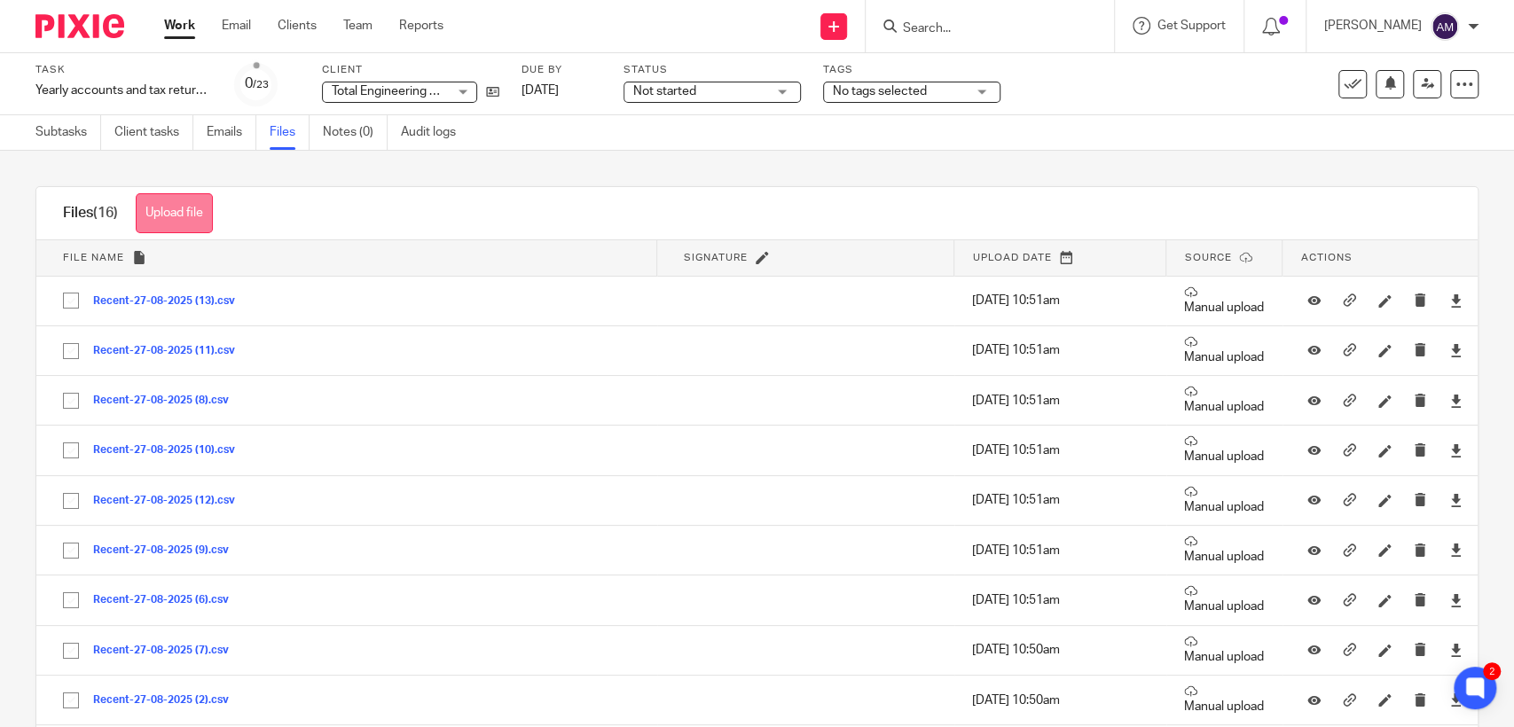
click at [202, 216] on button "Upload file" at bounding box center [174, 213] width 77 height 40
click at [171, 223] on button "Upload file" at bounding box center [174, 213] width 77 height 40
click at [199, 208] on button "Upload file" at bounding box center [174, 213] width 77 height 40
click at [188, 207] on button "Upload file" at bounding box center [174, 213] width 77 height 40
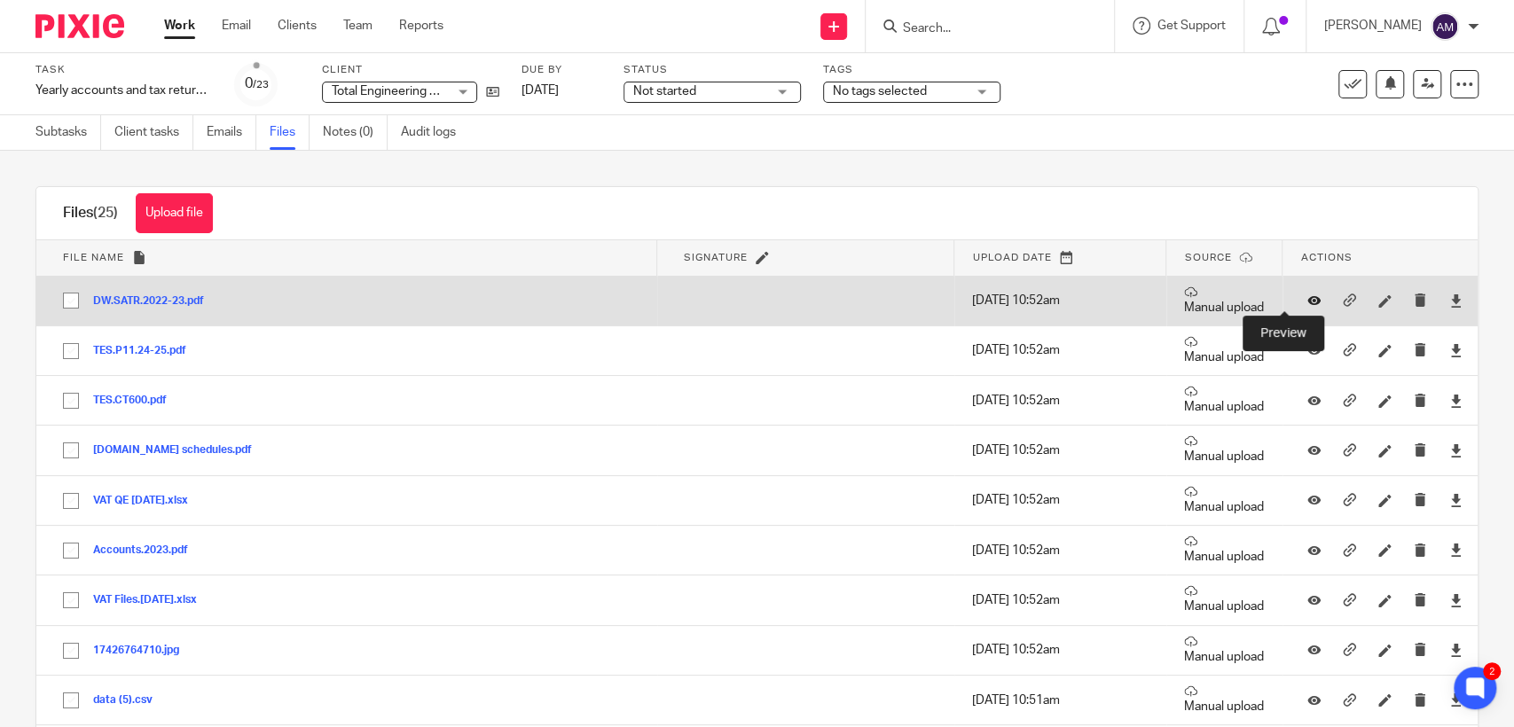
click at [1307, 301] on icon at bounding box center [1313, 300] width 13 height 13
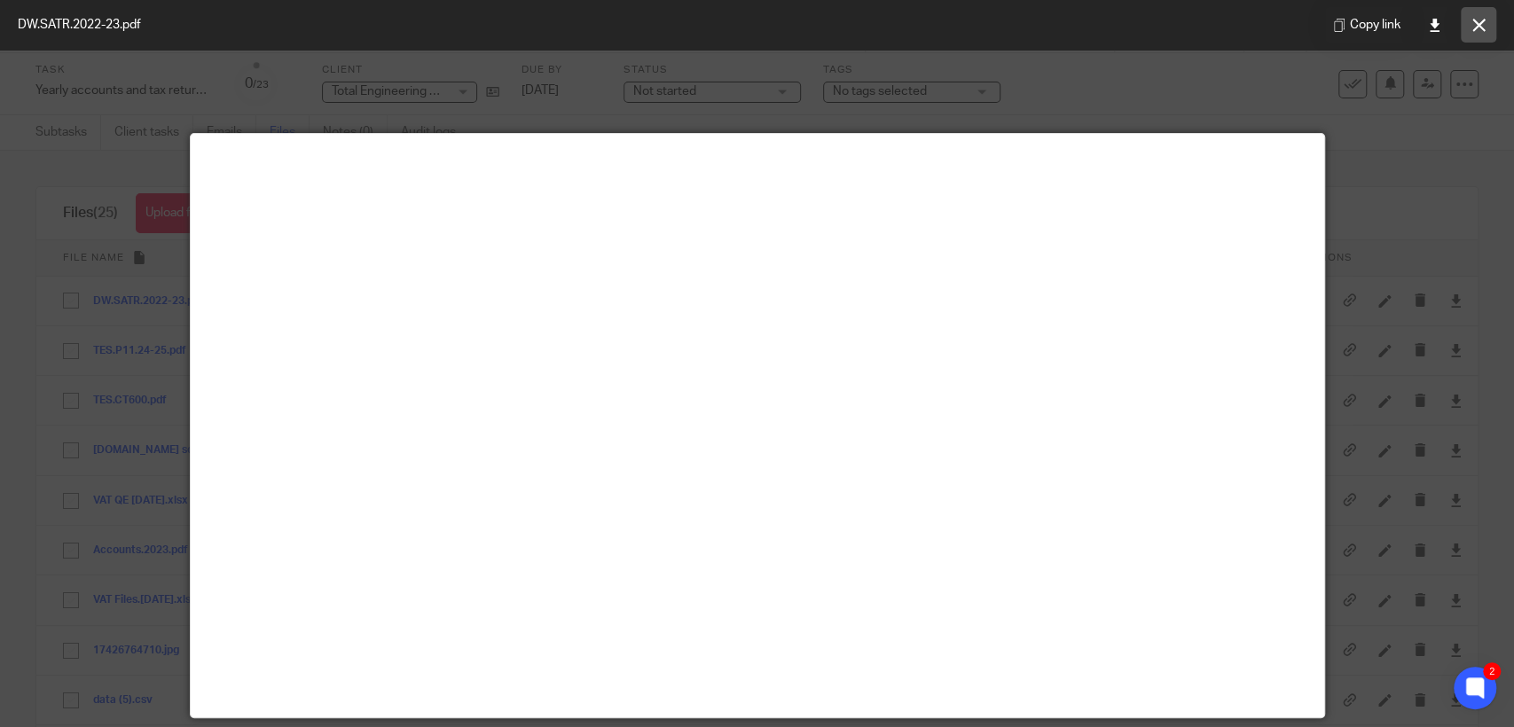
click at [1483, 26] on icon at bounding box center [1478, 25] width 13 height 13
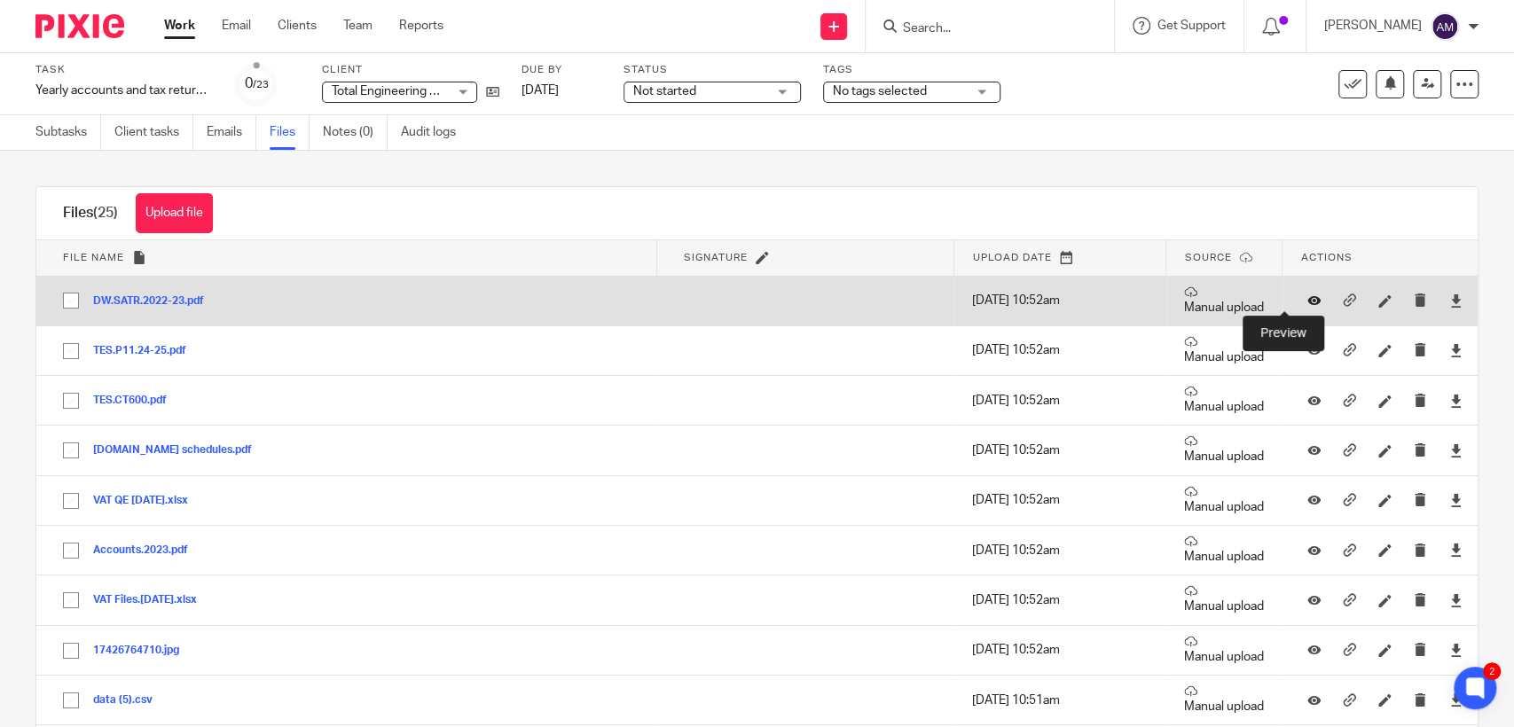
click at [1307, 298] on icon at bounding box center [1313, 300] width 13 height 13
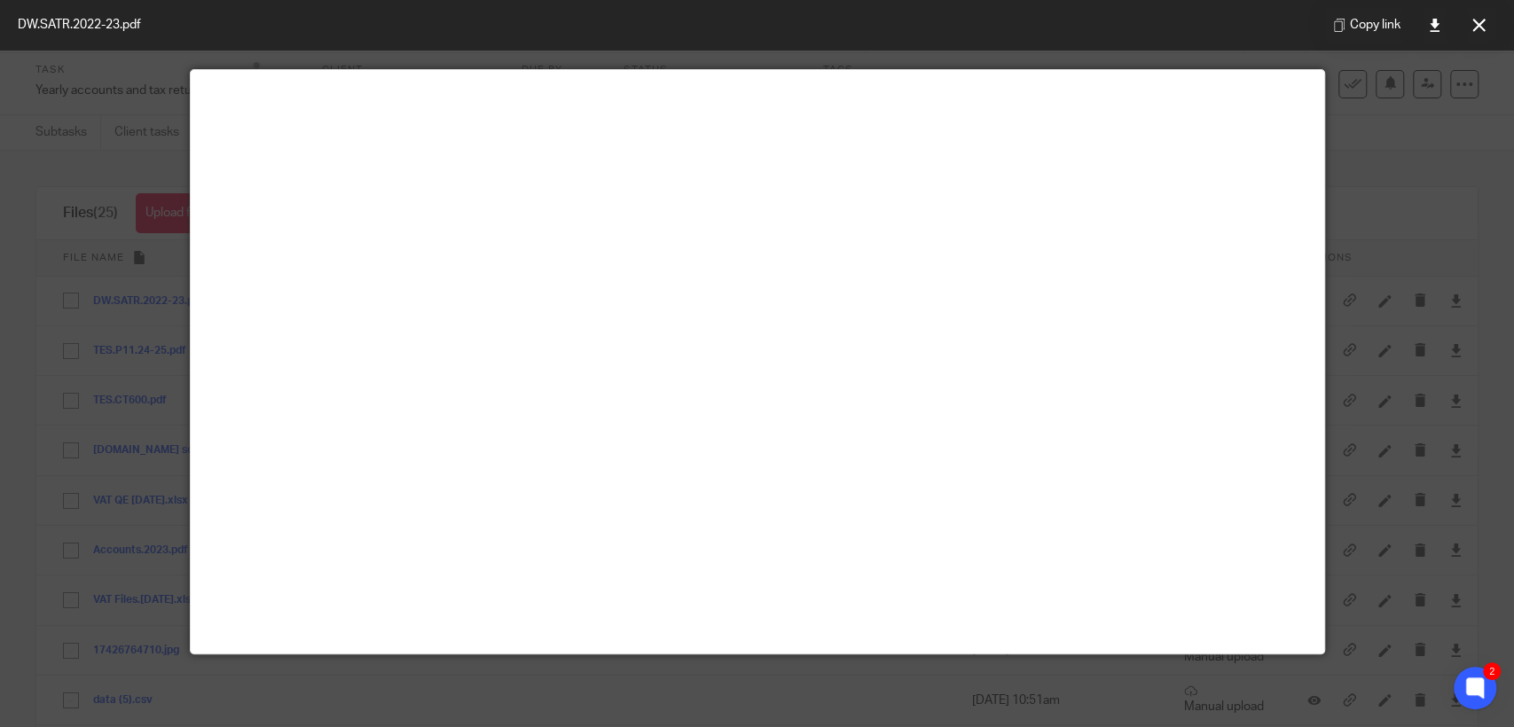
scroll to position [66, 0]
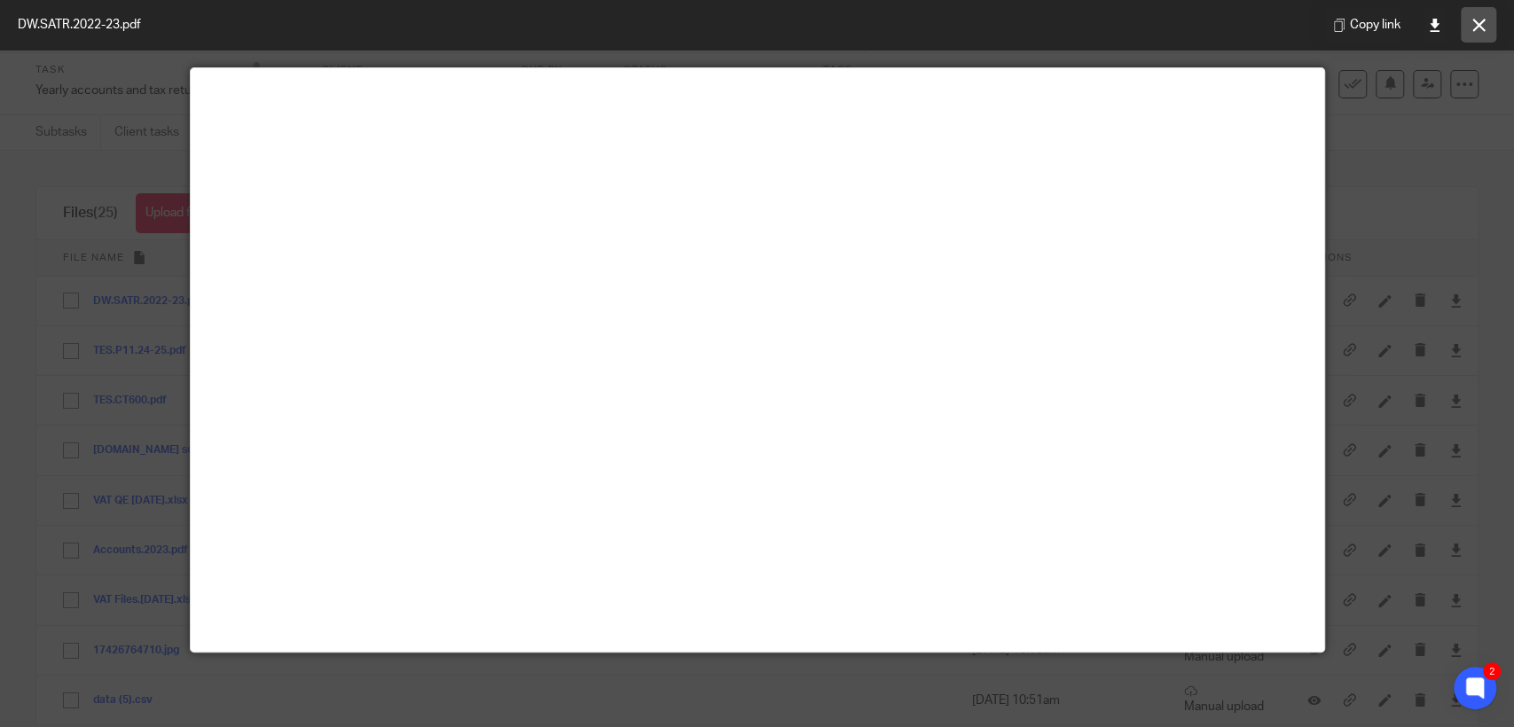
click at [1475, 34] on button at bounding box center [1478, 24] width 35 height 35
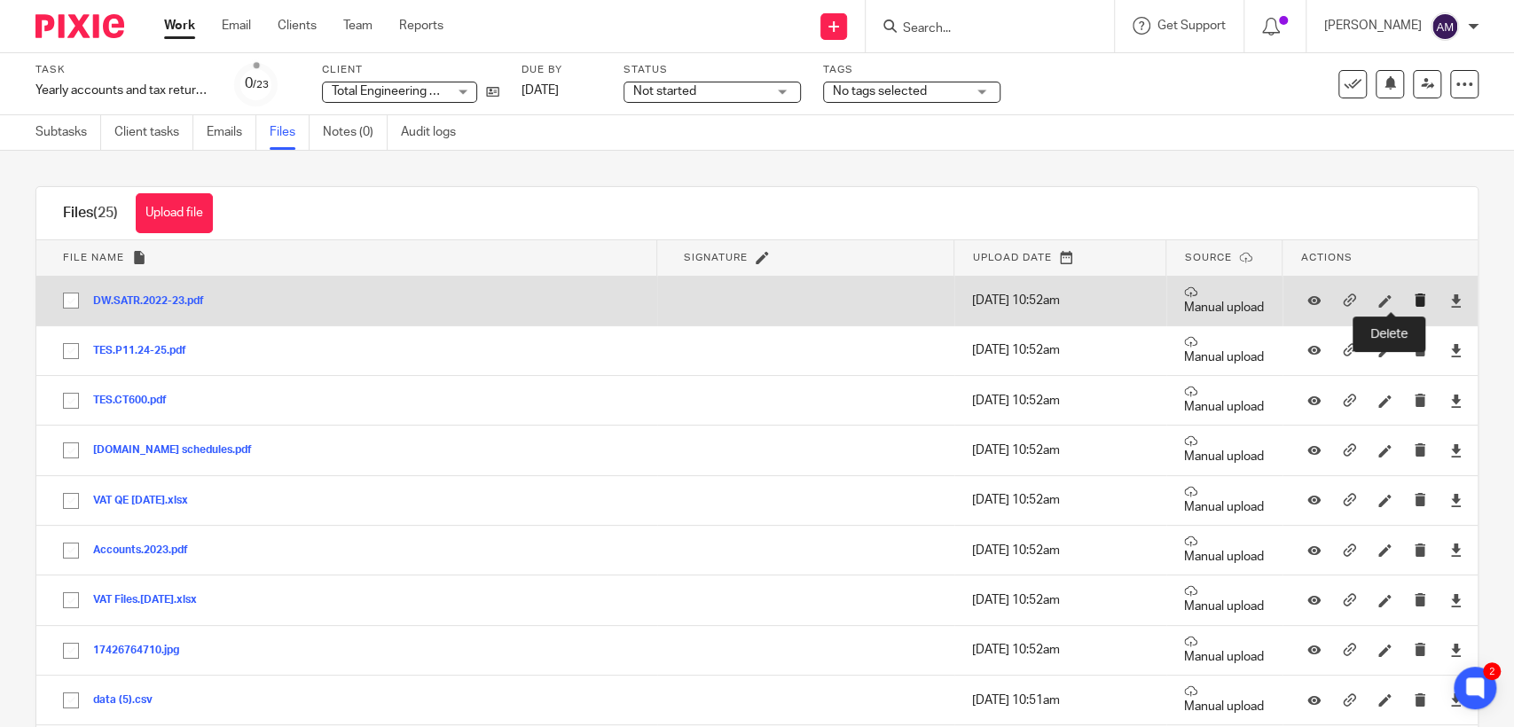
click at [1414, 301] on icon "submit" at bounding box center [1420, 300] width 13 height 13
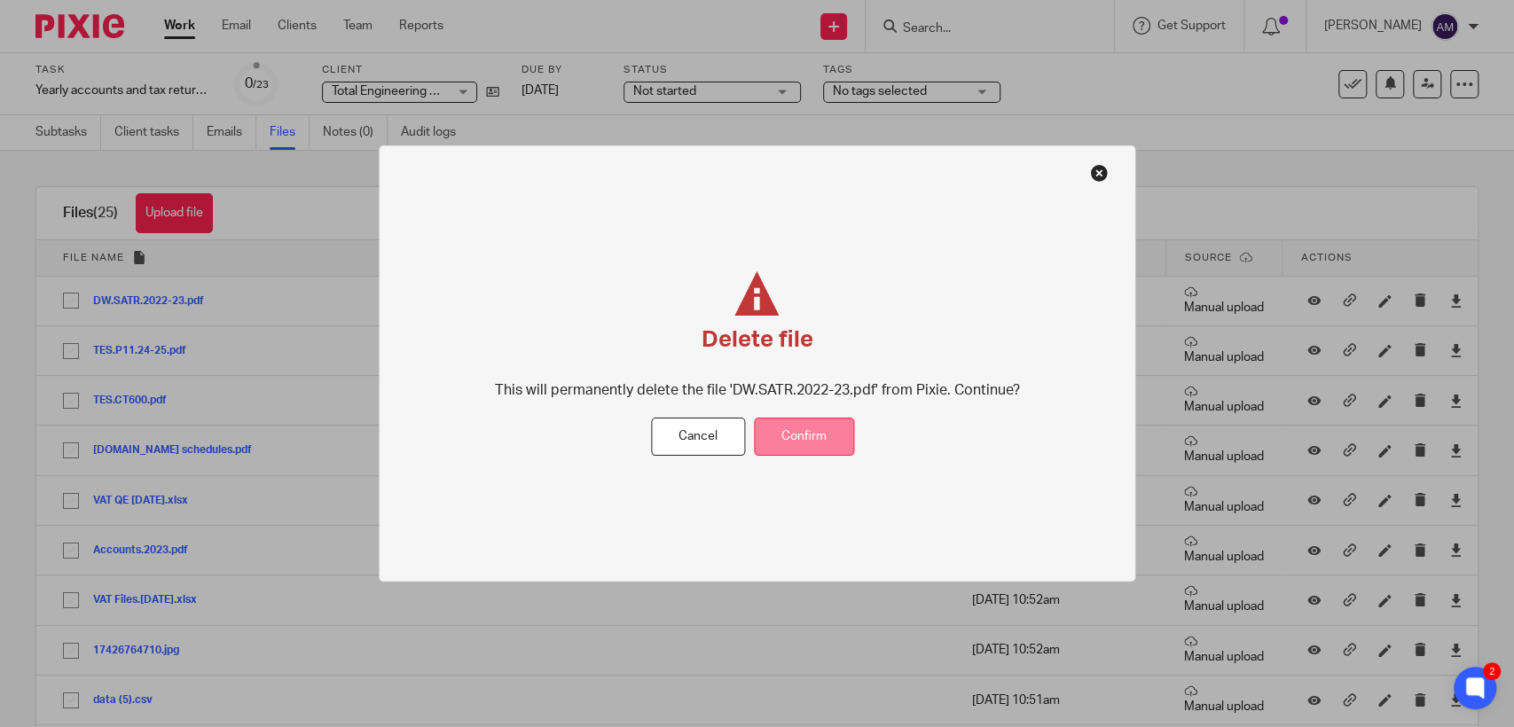
click at [814, 427] on button "Confirm" at bounding box center [804, 437] width 100 height 38
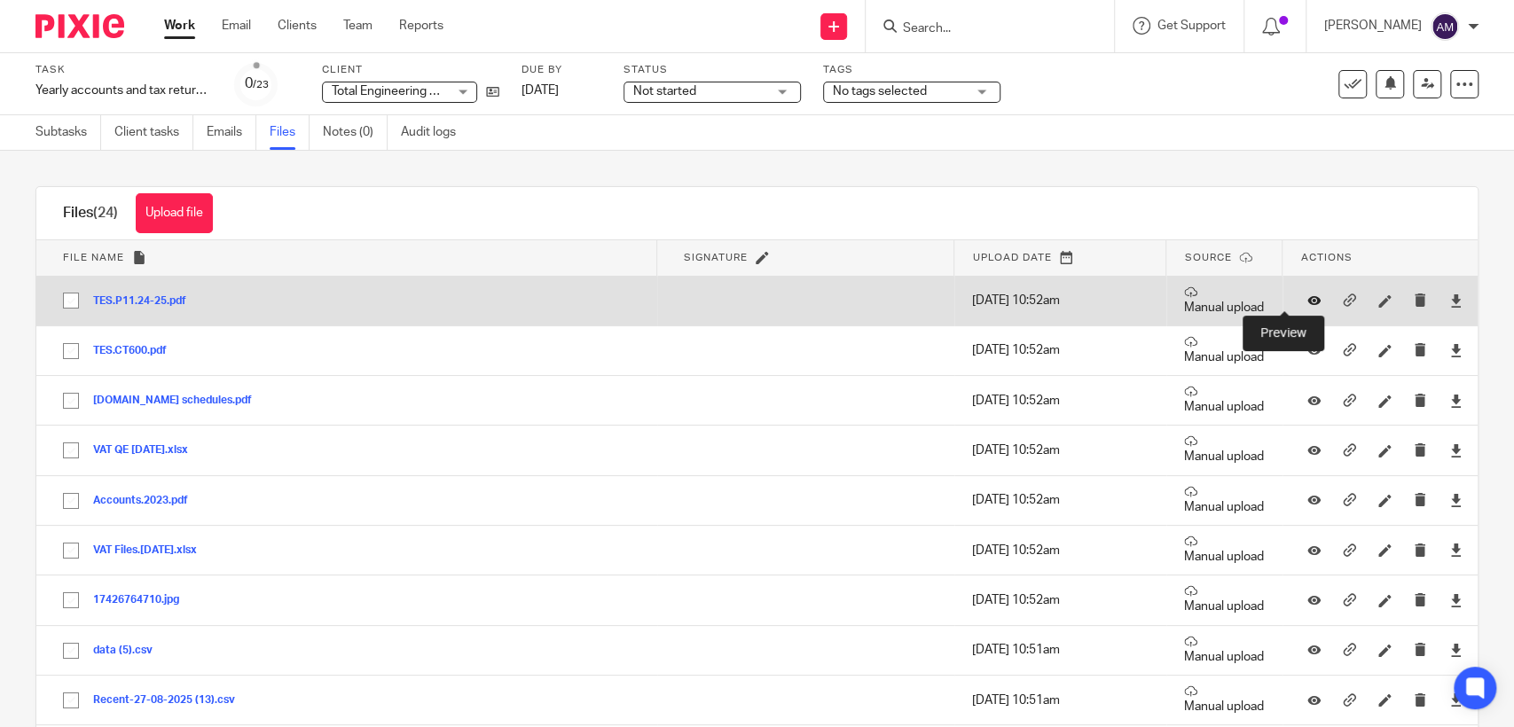
click at [1307, 302] on icon at bounding box center [1313, 300] width 13 height 13
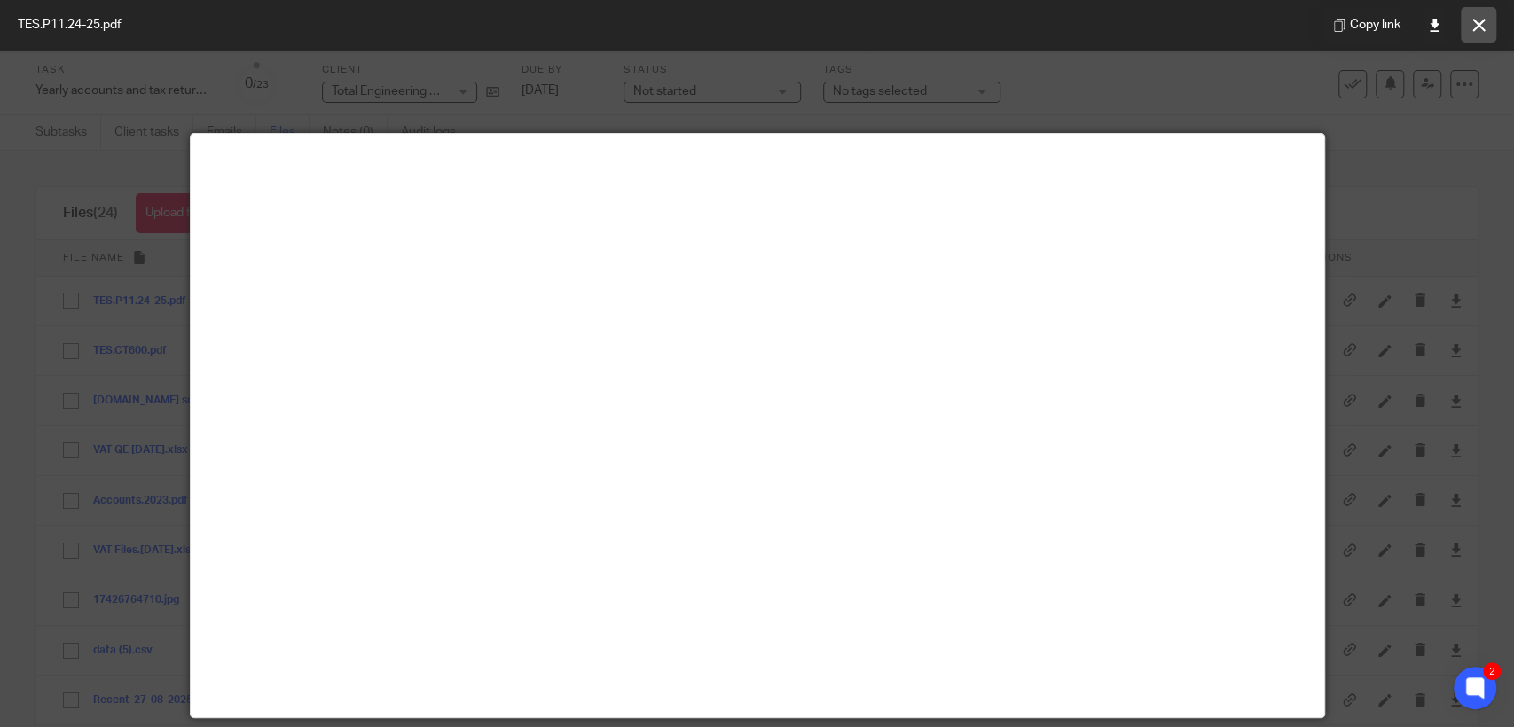
click at [1480, 27] on icon at bounding box center [1478, 25] width 13 height 13
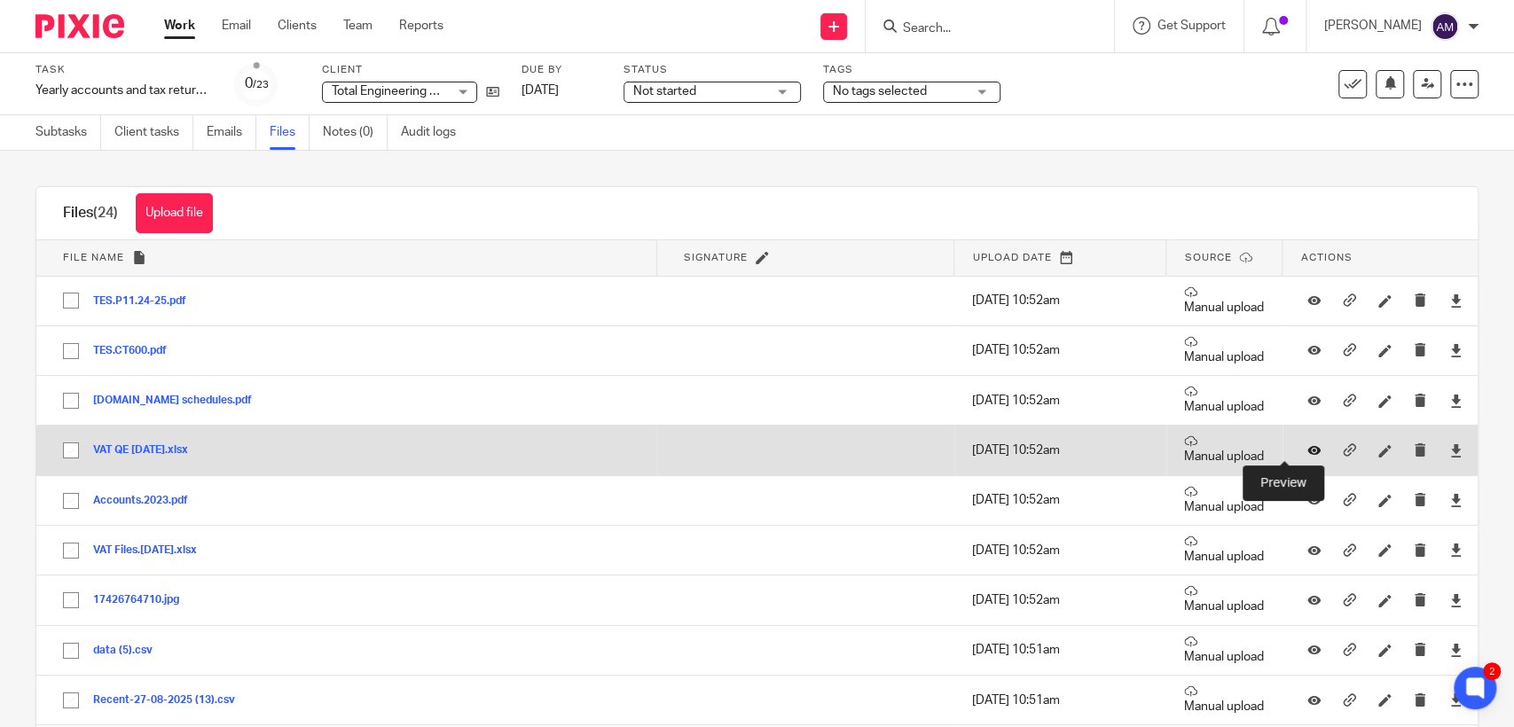
click at [1307, 449] on icon at bounding box center [1313, 450] width 13 height 13
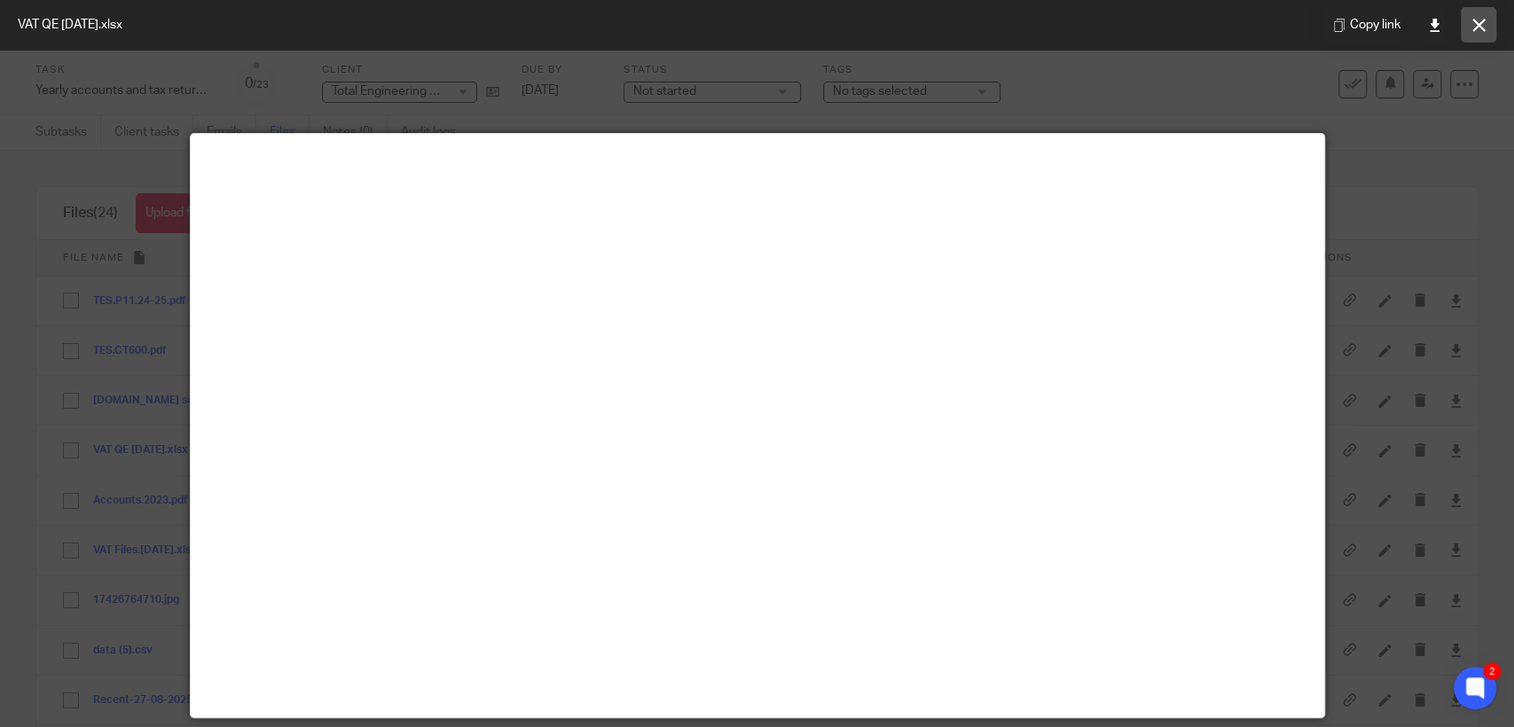
click at [1484, 20] on icon at bounding box center [1478, 25] width 13 height 13
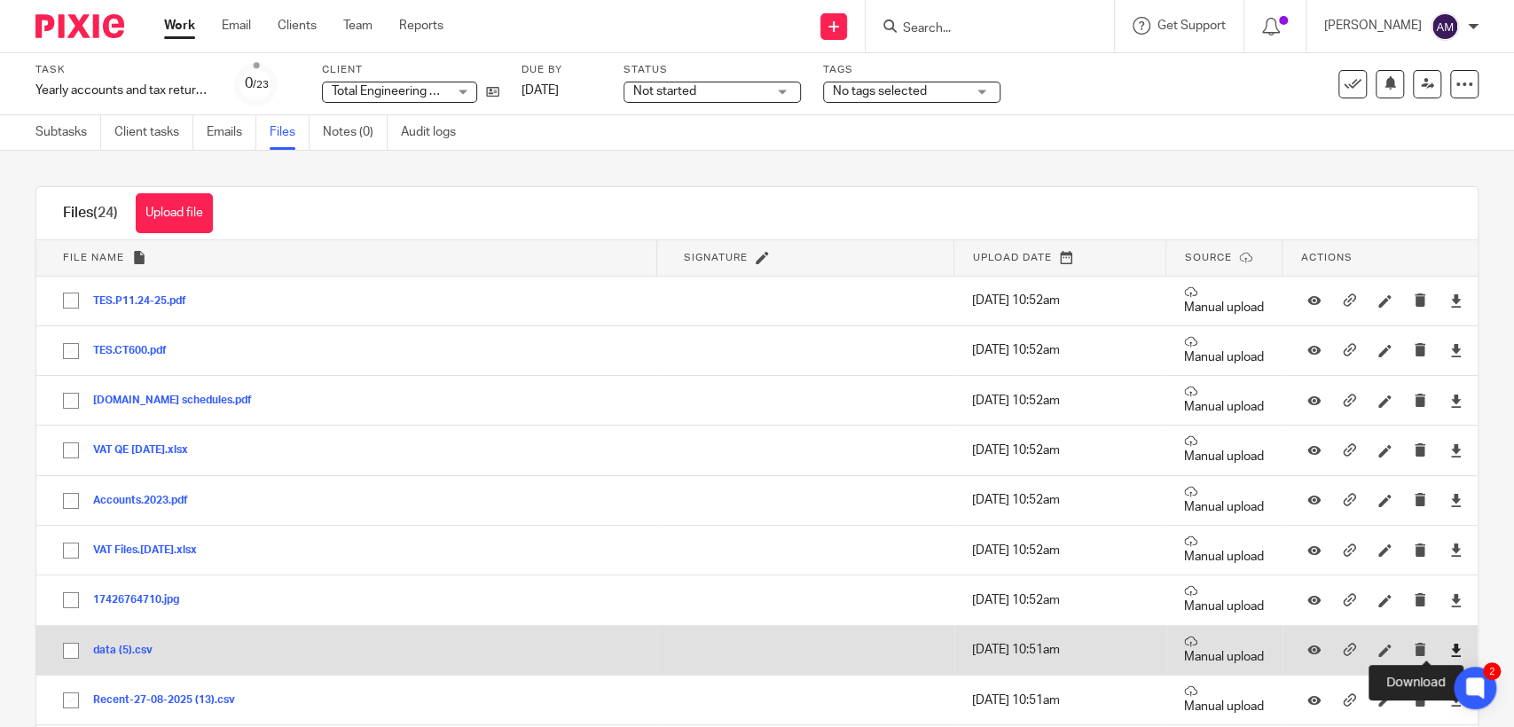
click at [1449, 646] on icon at bounding box center [1455, 650] width 13 height 13
click at [1307, 653] on icon at bounding box center [1313, 650] width 13 height 13
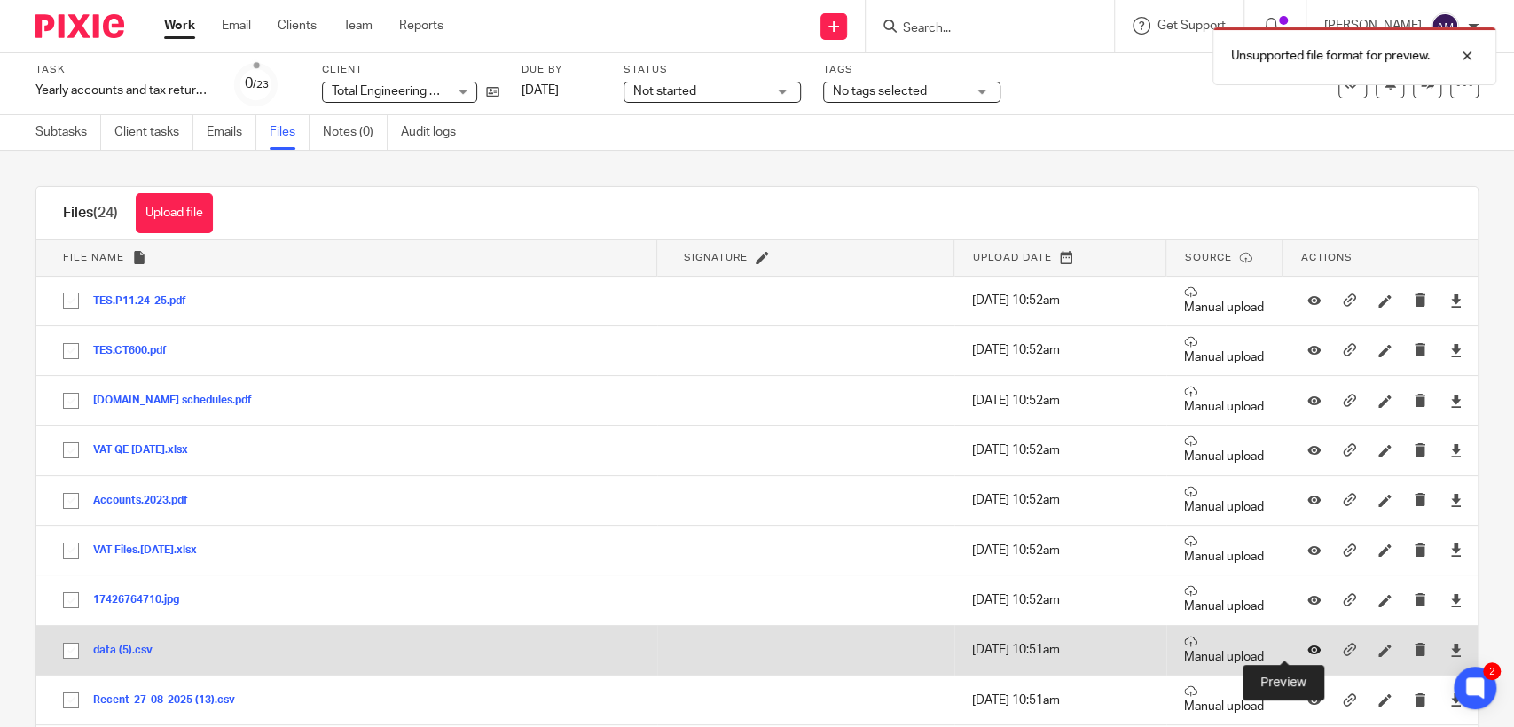
click at [1307, 646] on icon at bounding box center [1313, 650] width 13 height 13
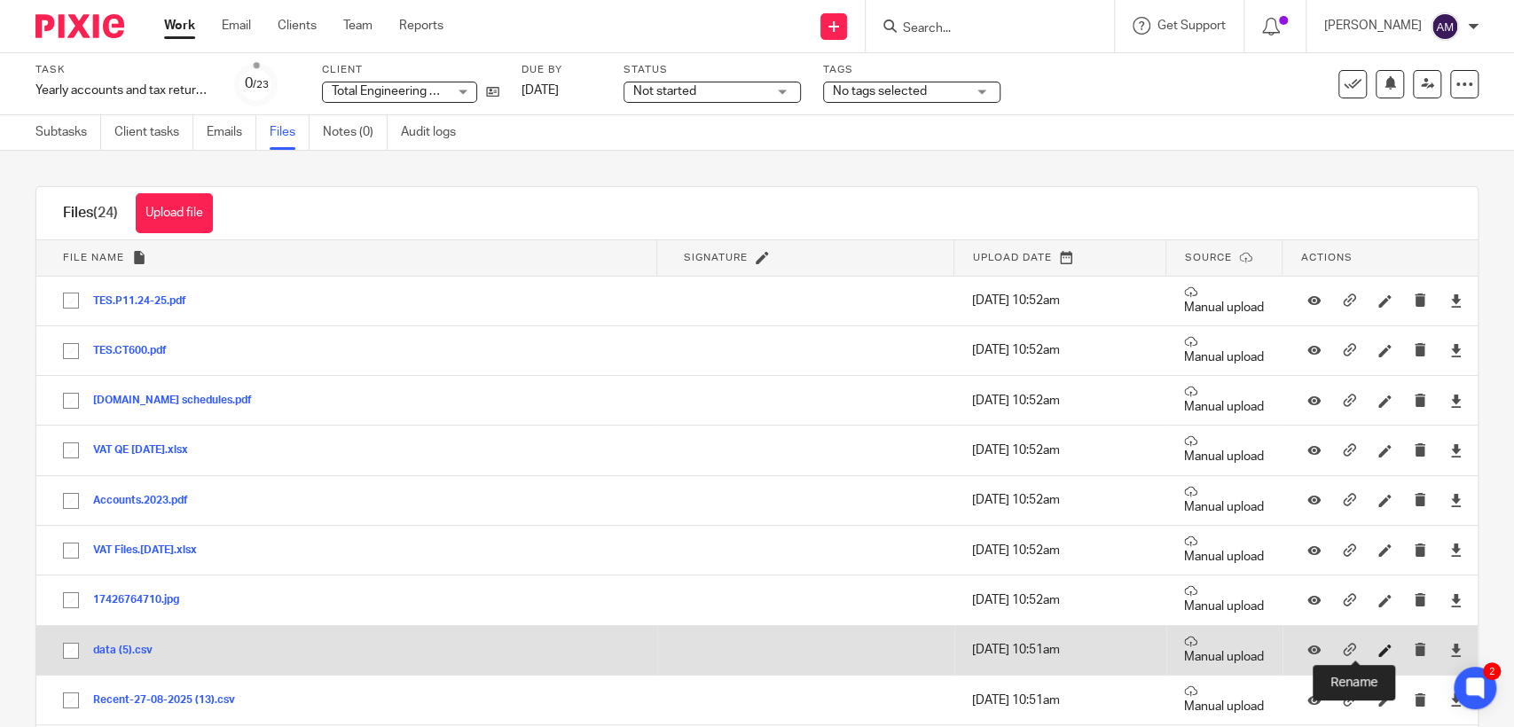
click at [1378, 649] on icon at bounding box center [1384, 650] width 13 height 13
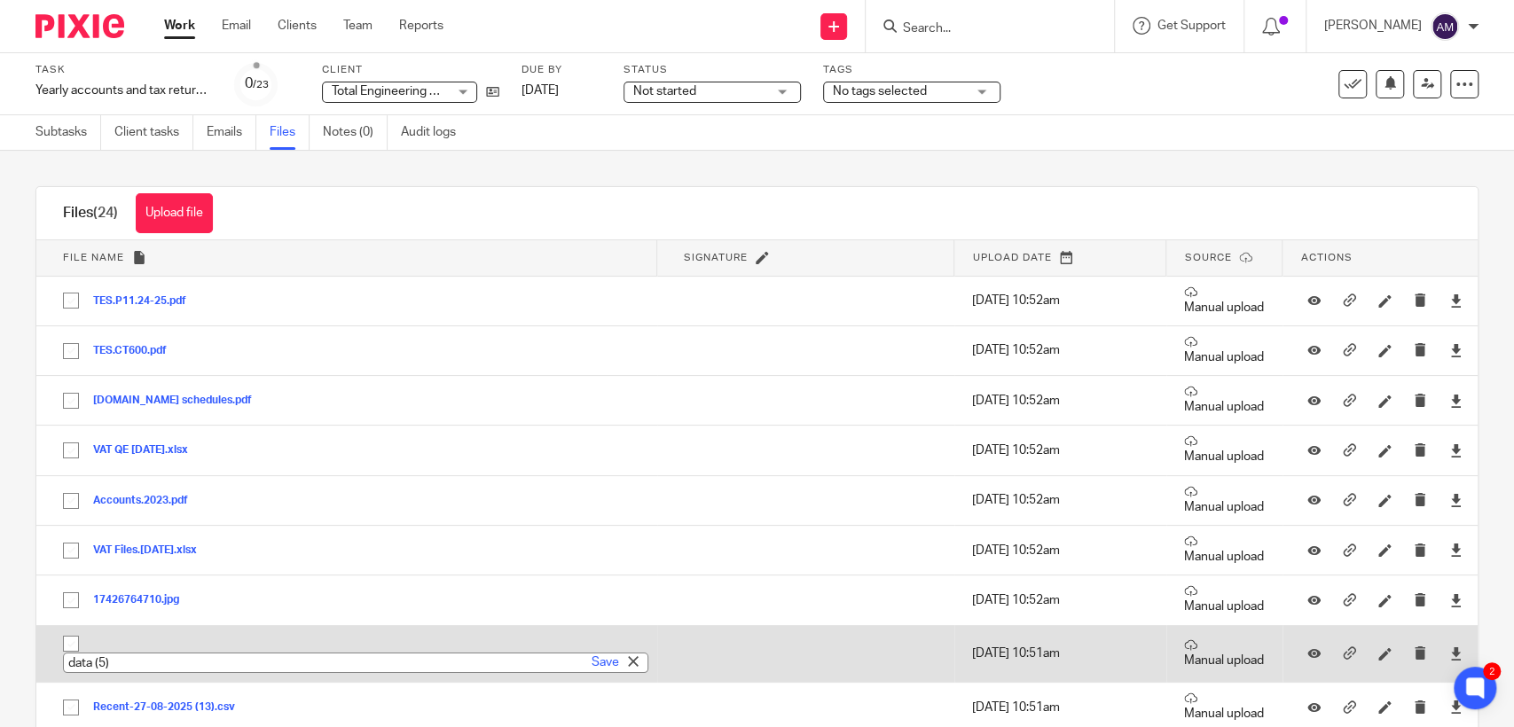
click at [120, 662] on input "data (5)" at bounding box center [355, 663] width 585 height 20
drag, startPoint x: 120, startPoint y: 662, endPoint x: 43, endPoint y: 667, distance: 76.4
click at [43, 667] on td "data (5).csv data (5) Save" at bounding box center [346, 653] width 621 height 57
click at [151, 663] on input "data (5)" at bounding box center [355, 663] width 585 height 20
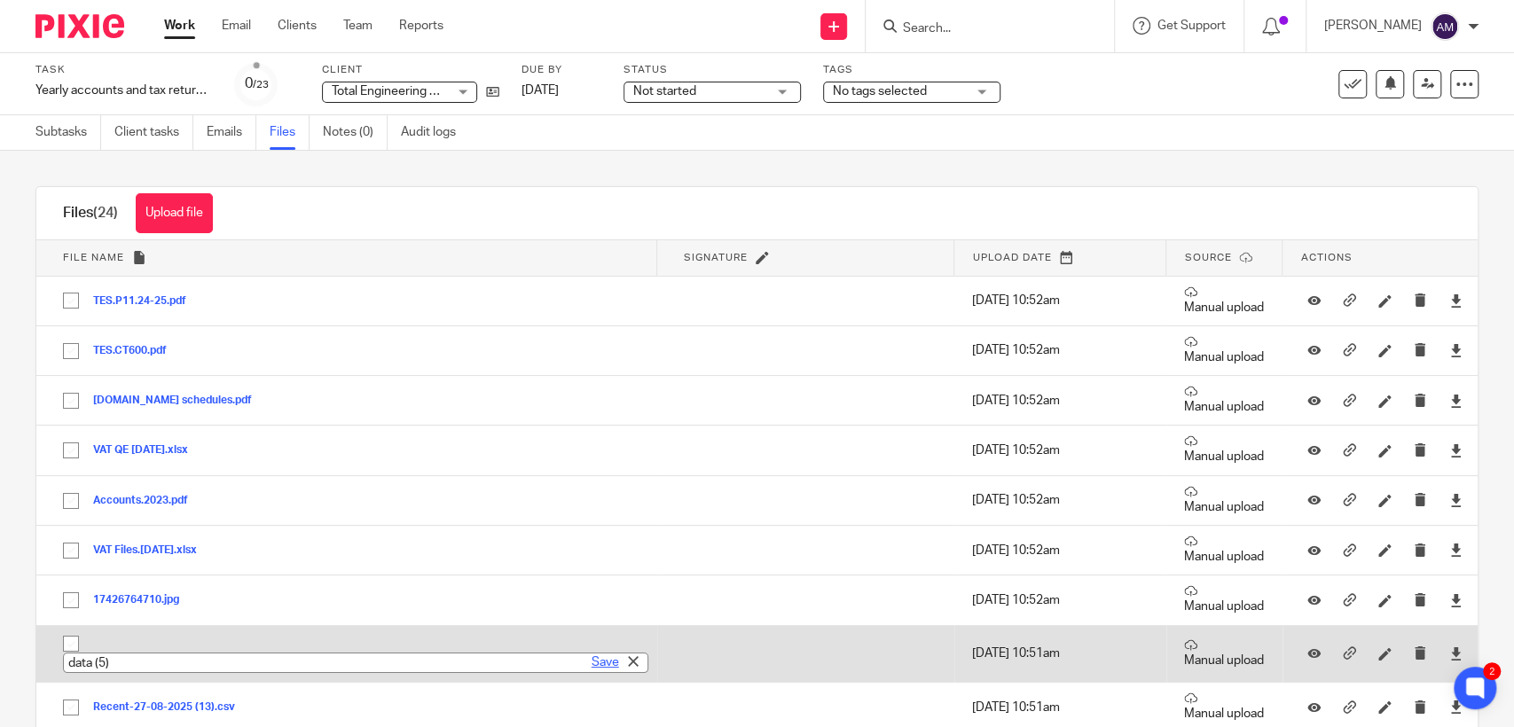
click at [591, 657] on link "Save" at bounding box center [604, 663] width 27 height 18
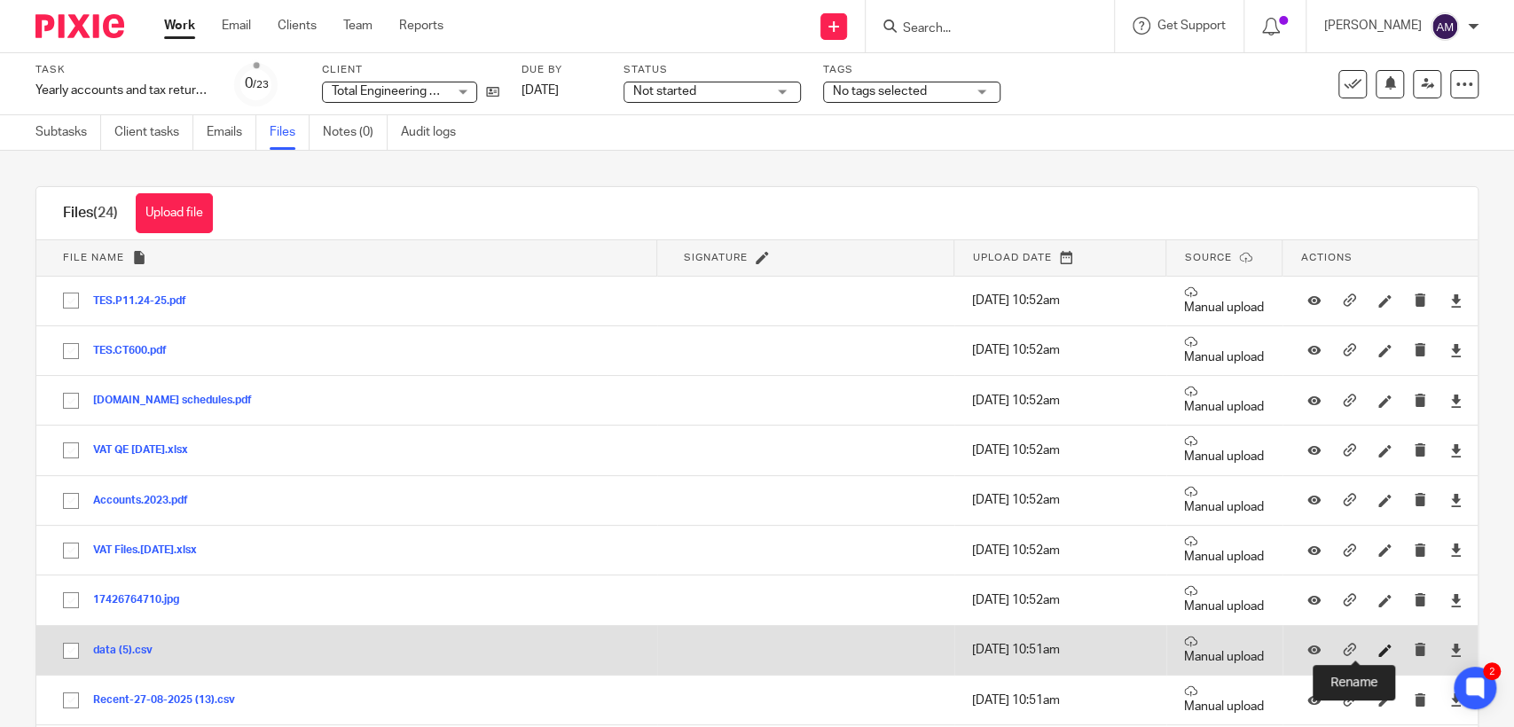
click at [1378, 649] on icon at bounding box center [1384, 650] width 13 height 13
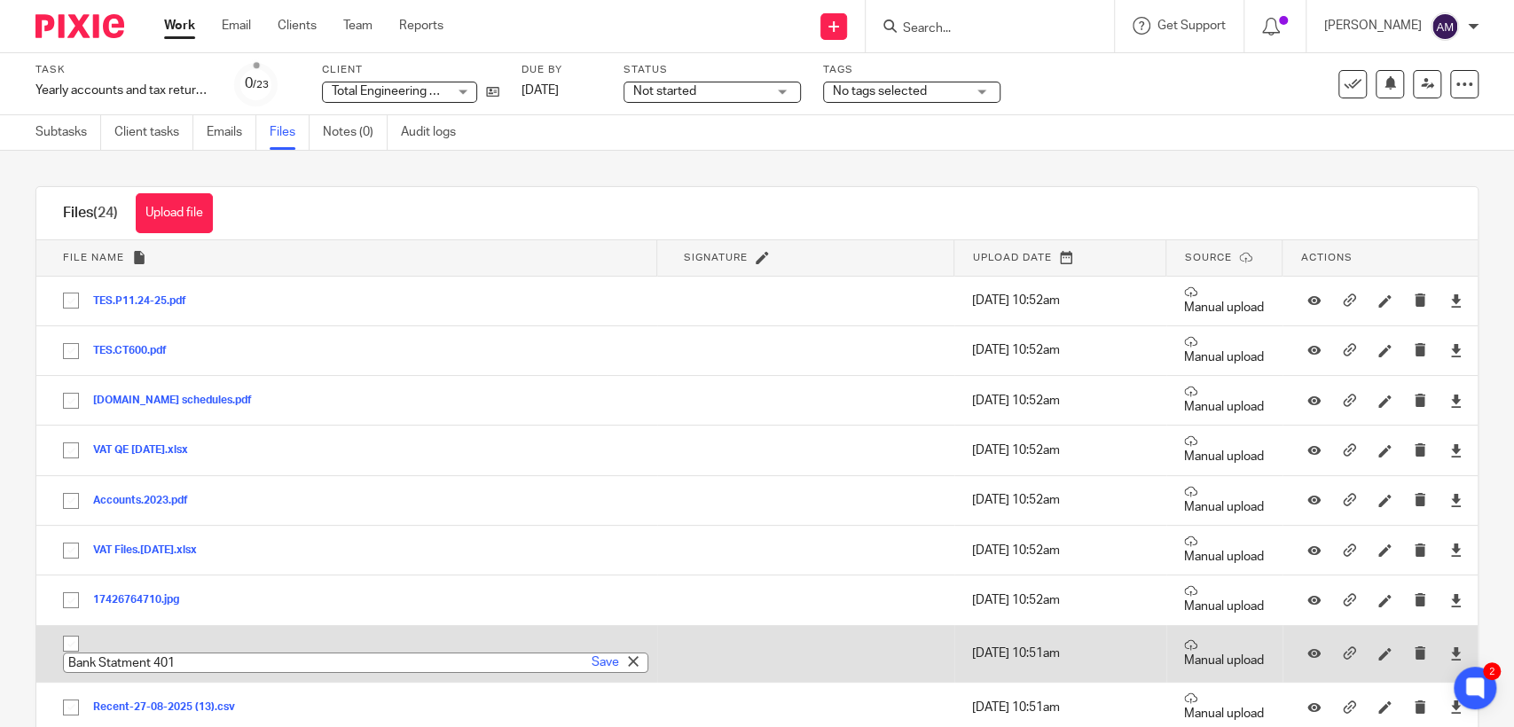
click at [124, 664] on input "Bank Statment 401" at bounding box center [355, 663] width 585 height 20
type input "Bank Statement 401"
click at [591, 662] on link "Save" at bounding box center [604, 663] width 27 height 18
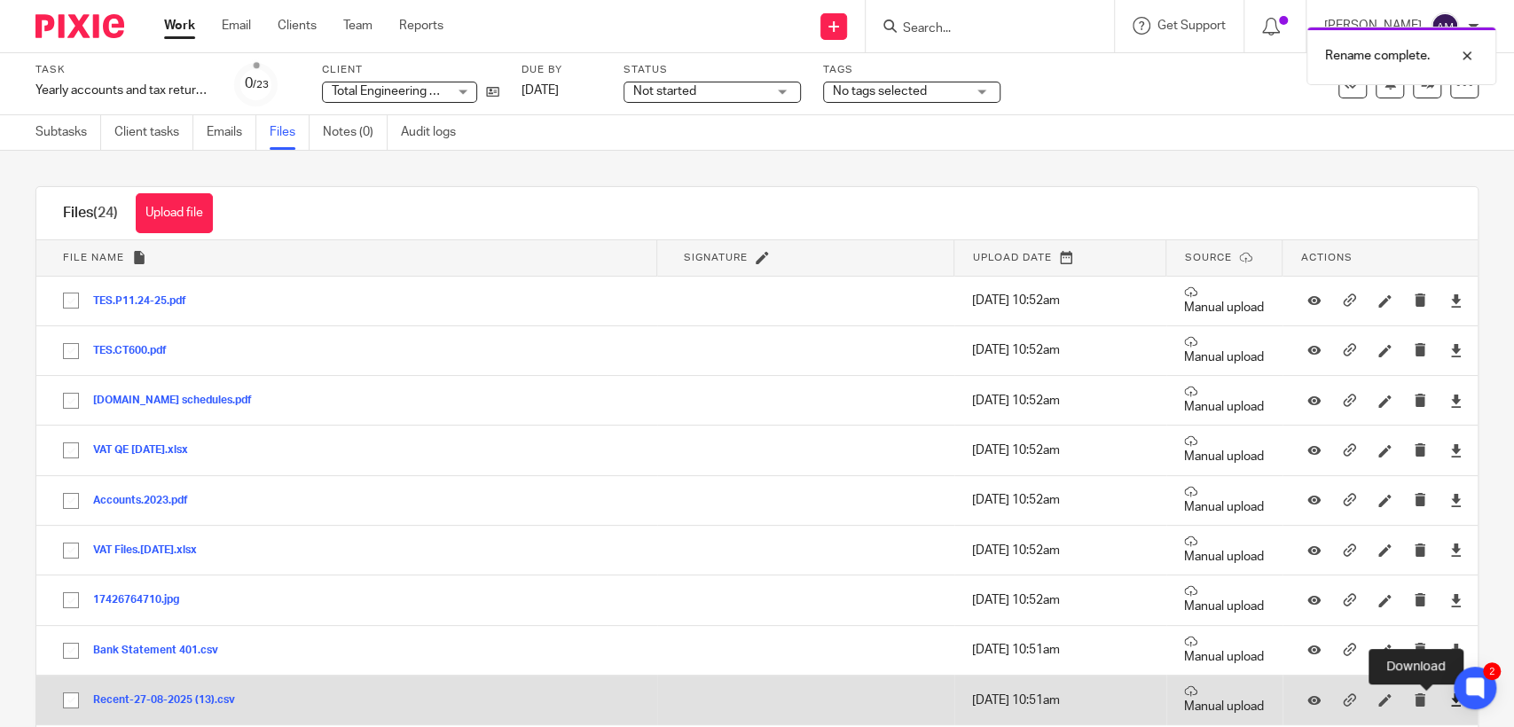
click at [1449, 697] on icon at bounding box center [1455, 699] width 13 height 13
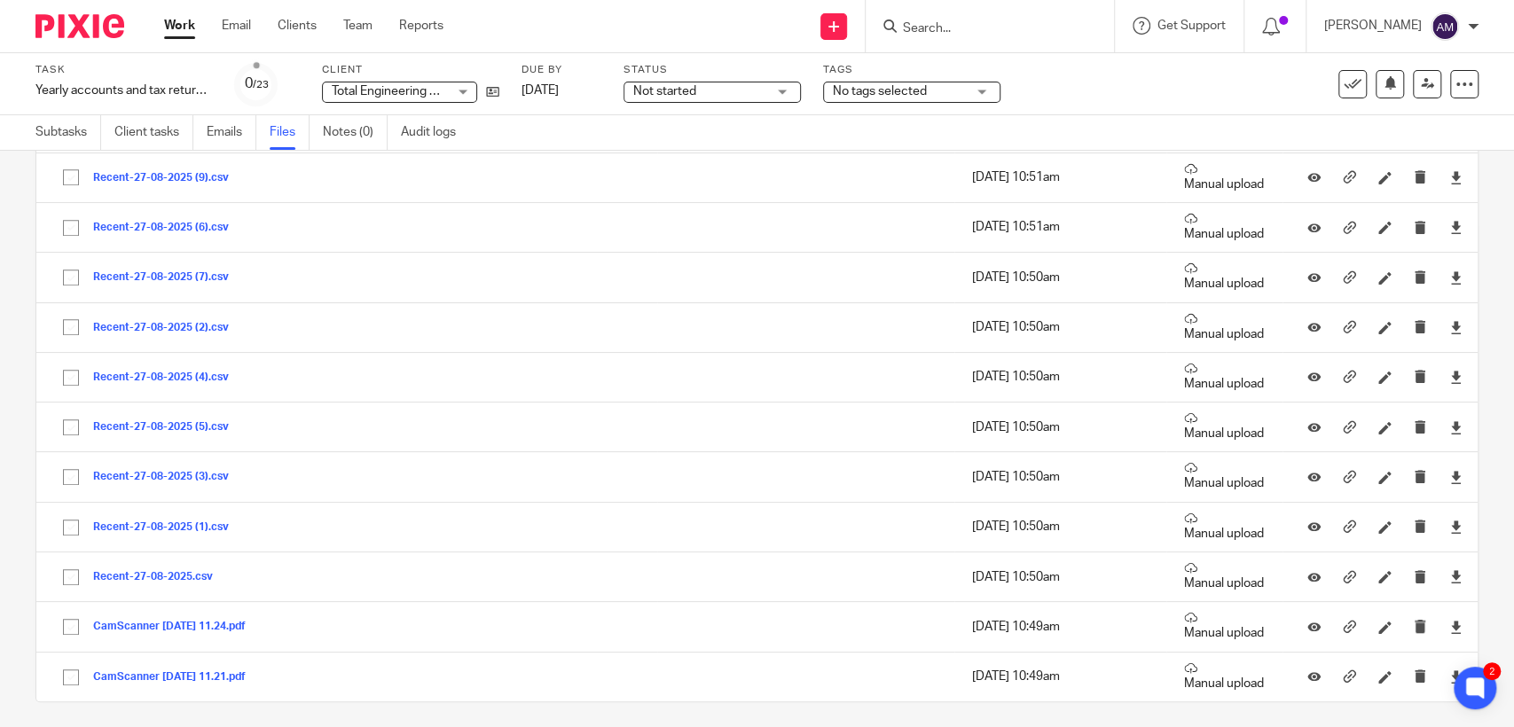
scroll to position [780, 0]
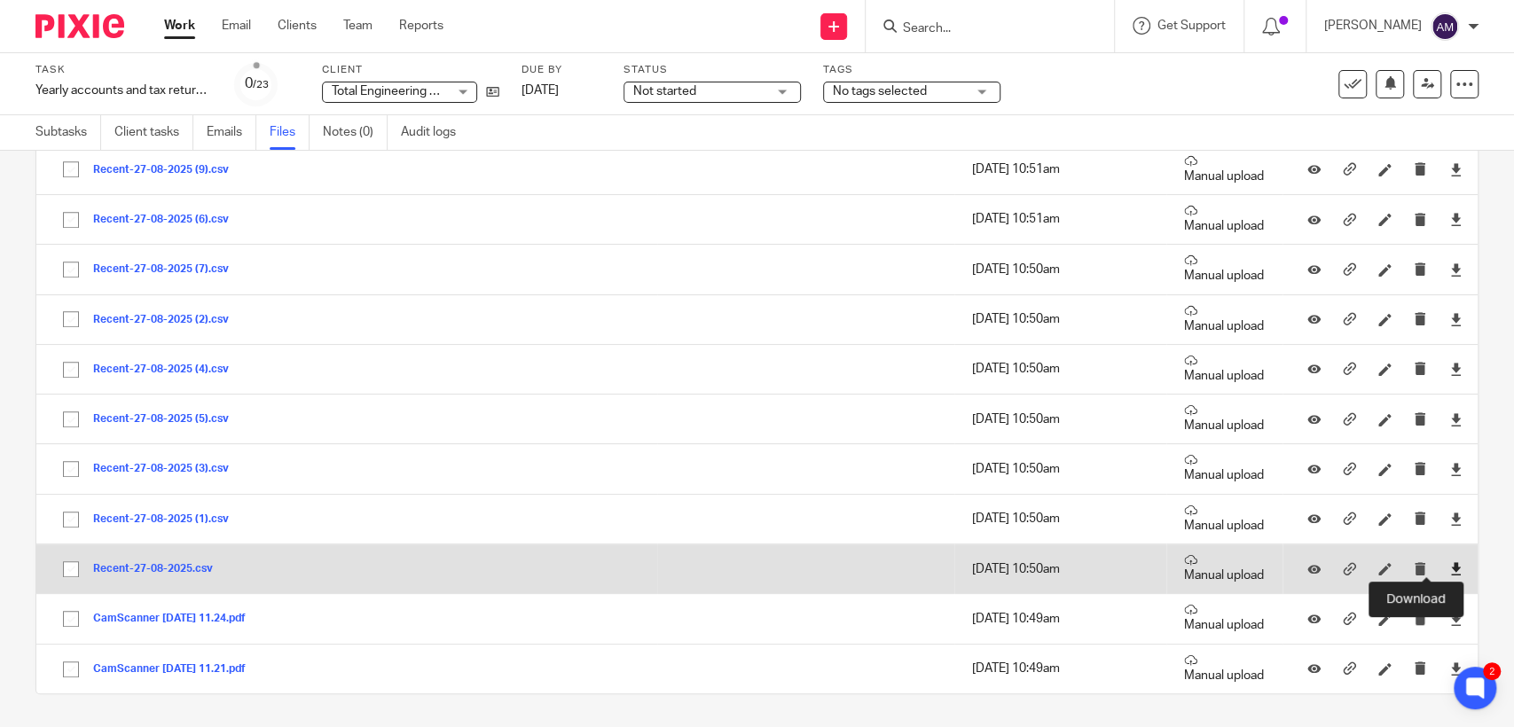
click at [1449, 564] on icon at bounding box center [1455, 568] width 13 height 13
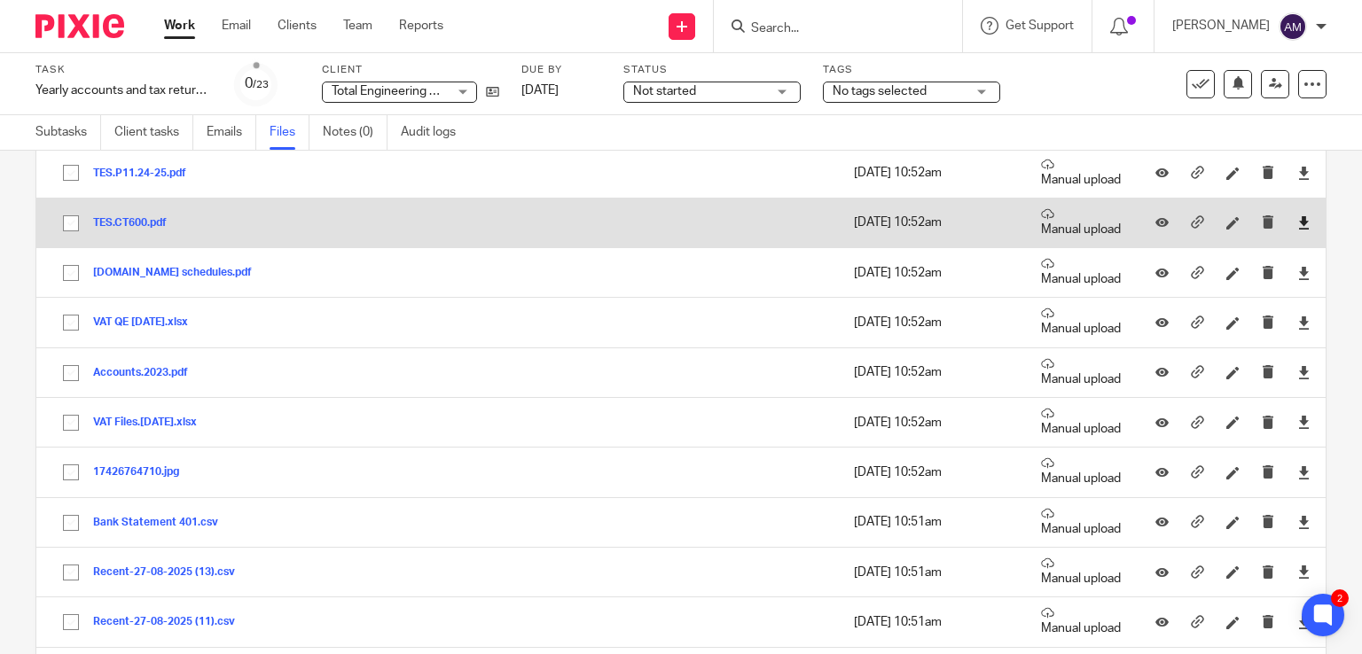
scroll to position [123, 0]
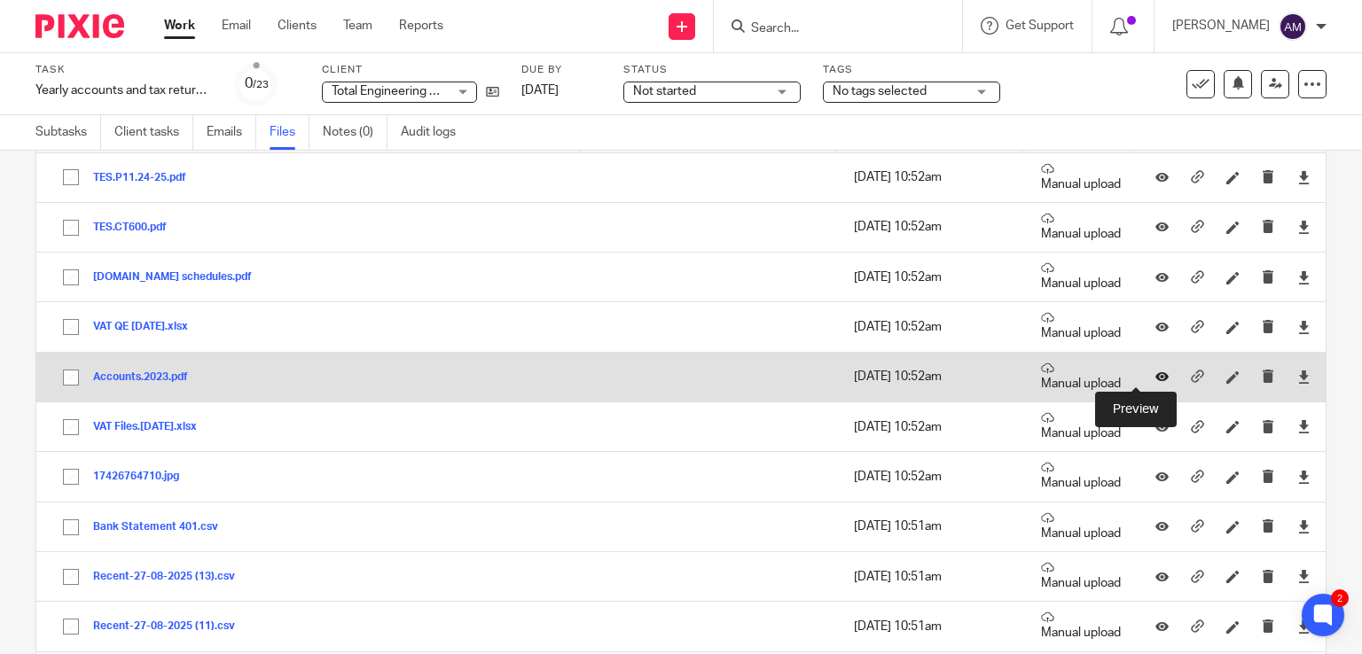
click at [1155, 376] on icon at bounding box center [1161, 377] width 13 height 13
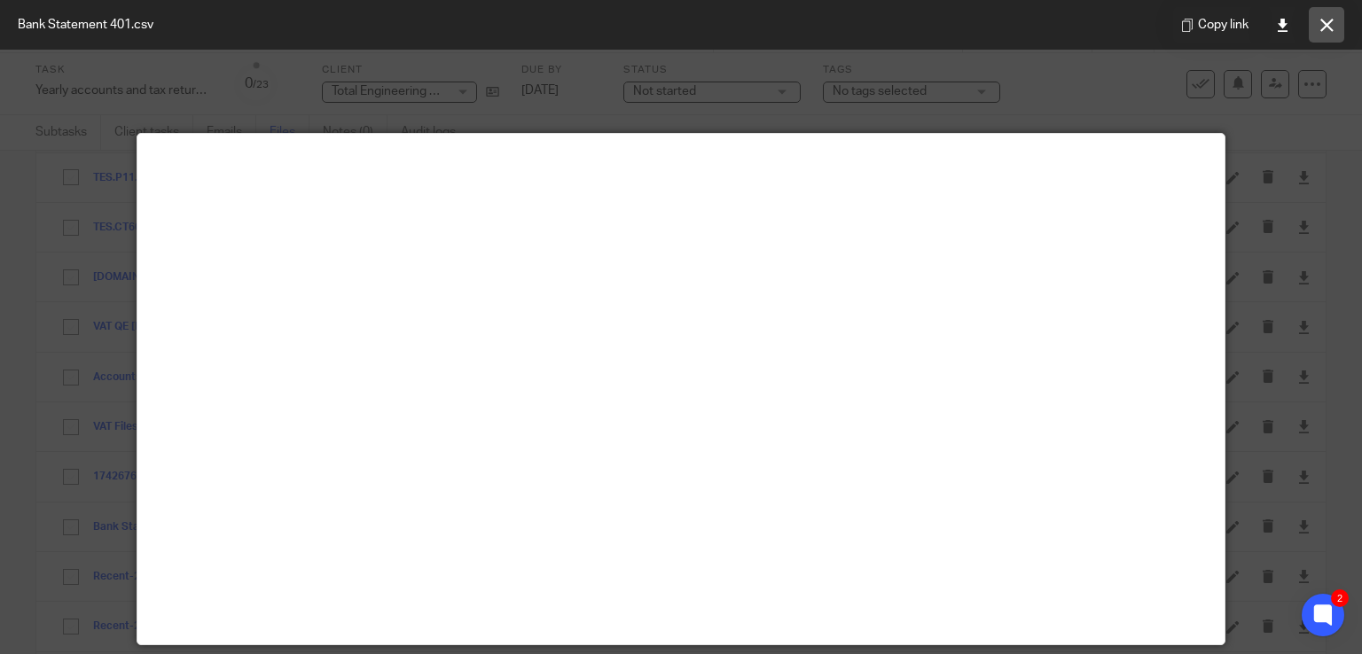
click at [1330, 24] on icon at bounding box center [1326, 25] width 13 height 13
